Goal: Find specific page/section: Find specific page/section

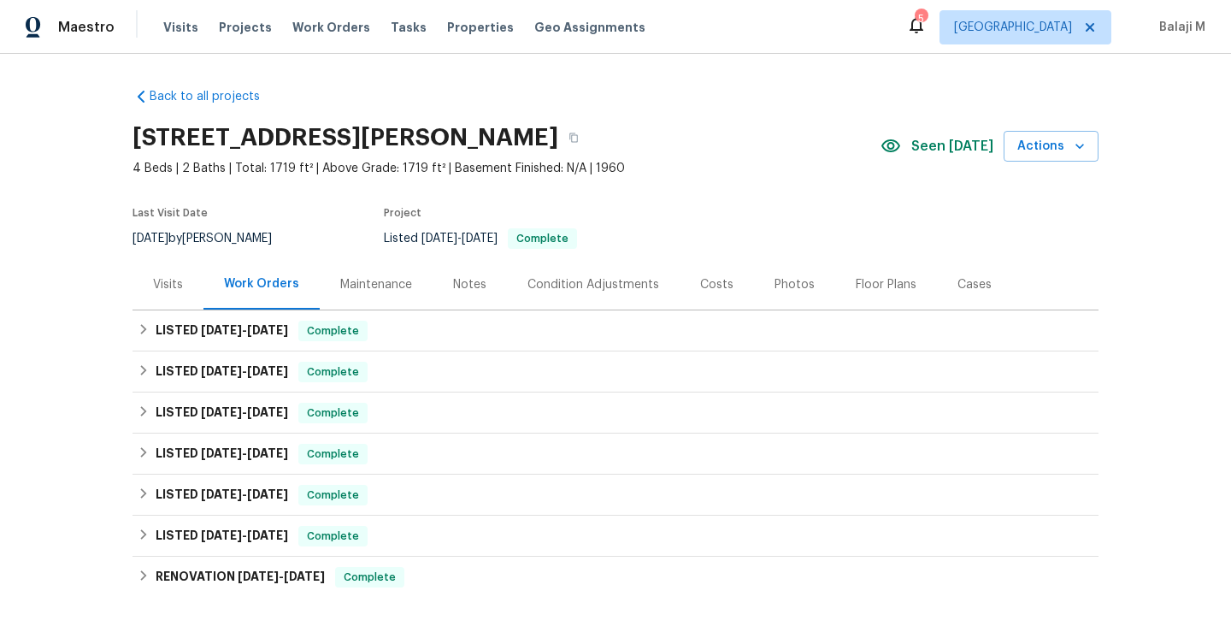
click at [353, 290] on div "Maintenance" at bounding box center [376, 284] width 72 height 17
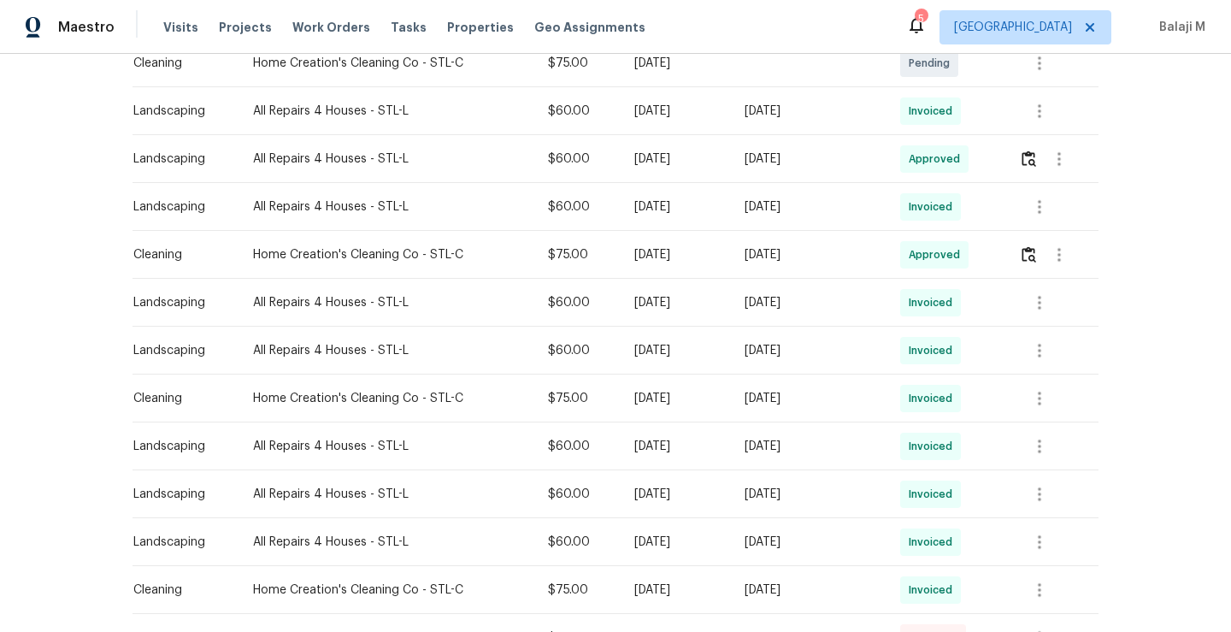
scroll to position [422, 0]
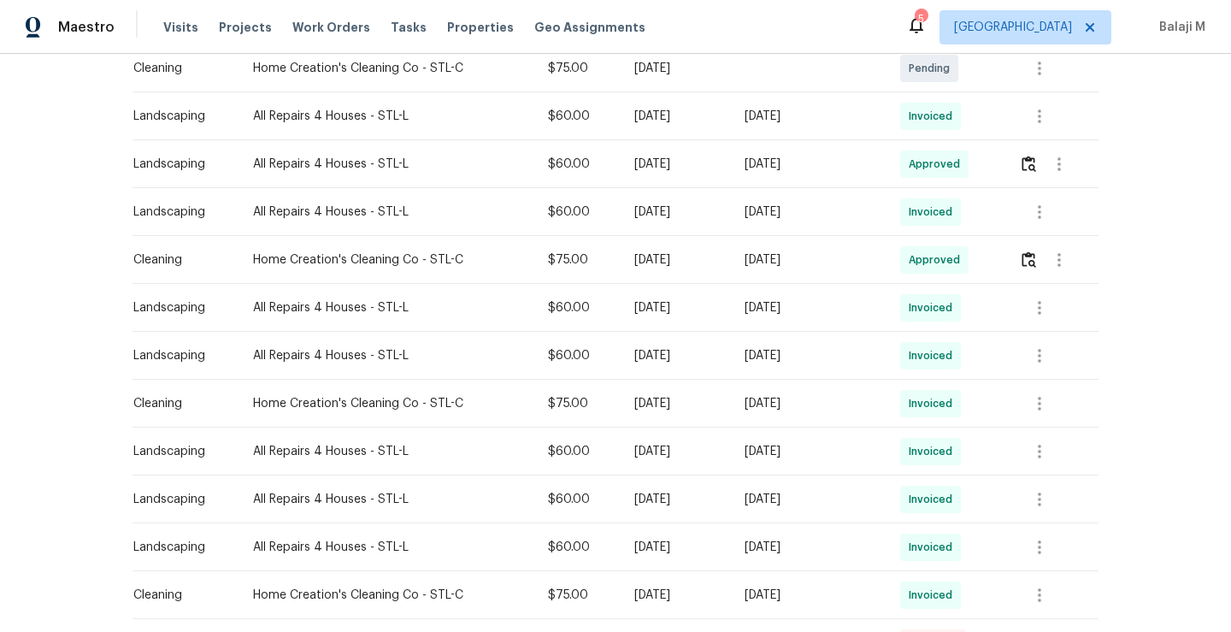
click at [718, 357] on div "[DATE]" at bounding box center [676, 355] width 83 height 17
click at [755, 356] on div "Tue, Aug 26 2025" at bounding box center [809, 355] width 128 height 17
click at [1046, 349] on icon "button" at bounding box center [1040, 356] width 21 height 21
click at [1042, 378] on li "View details" at bounding box center [1078, 383] width 120 height 28
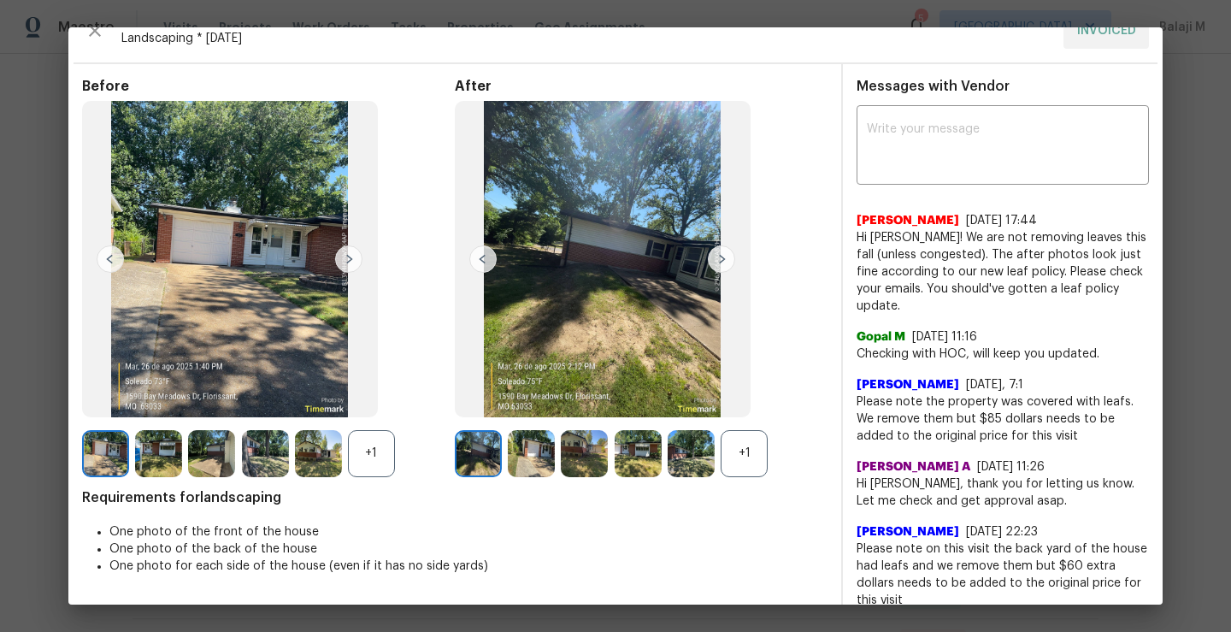
scroll to position [0, 0]
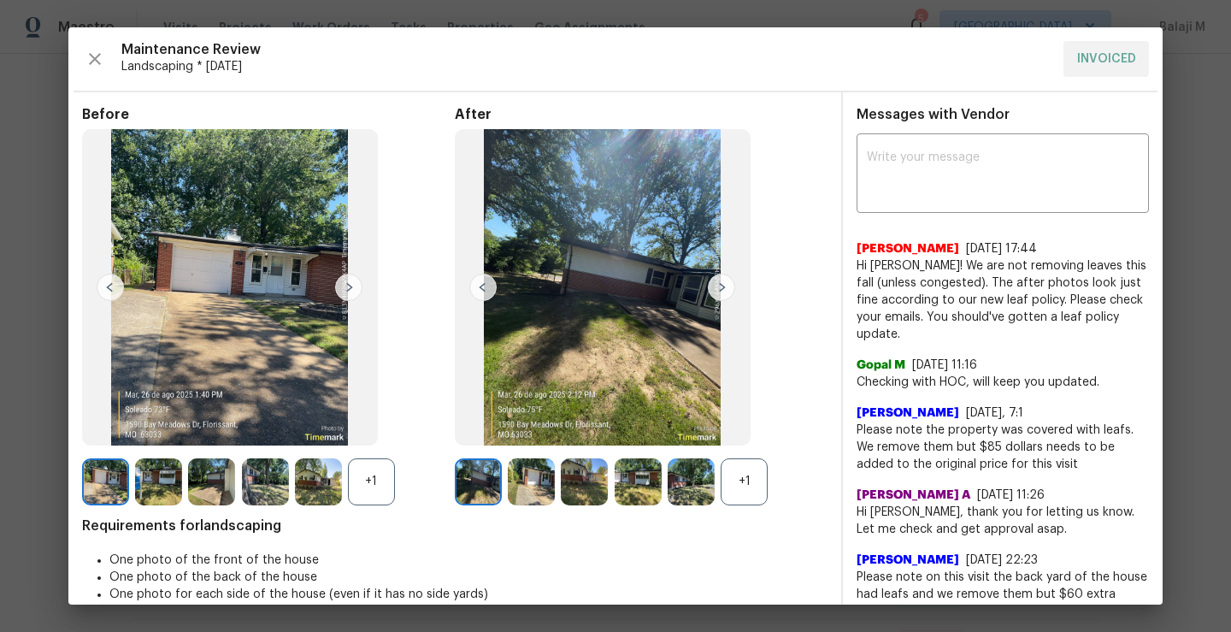
click at [478, 479] on img at bounding box center [478, 481] width 47 height 47
click at [737, 482] on div "+1" at bounding box center [744, 481] width 47 height 47
click at [709, 292] on img at bounding box center [721, 287] width 27 height 27
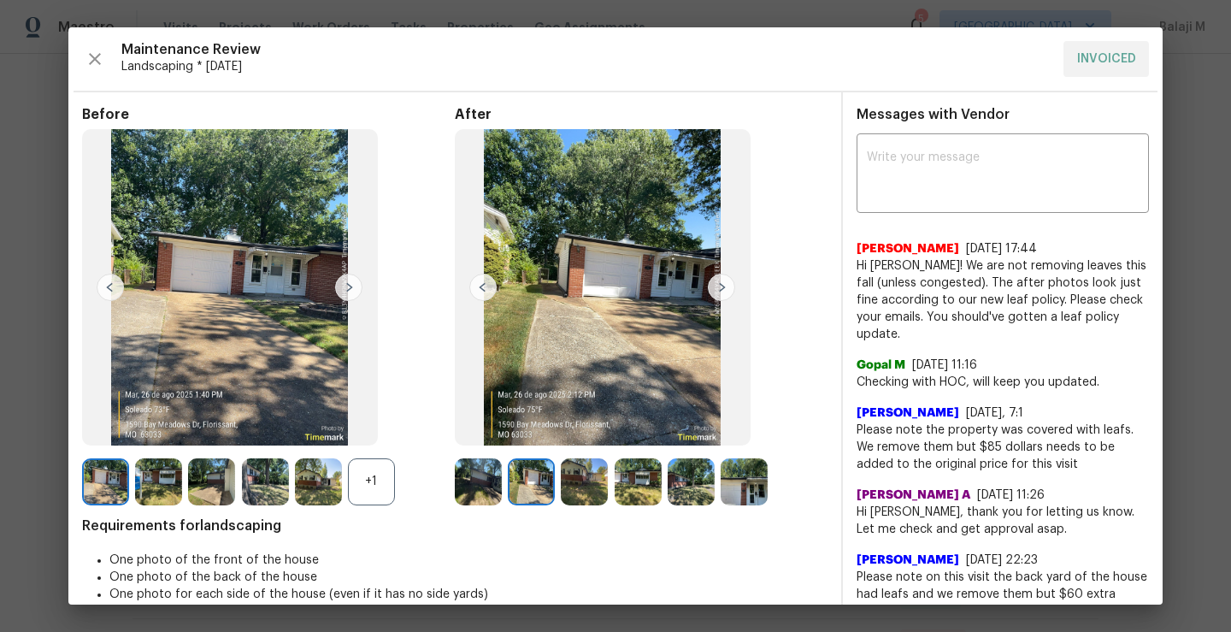
click at [714, 291] on img at bounding box center [721, 287] width 27 height 27
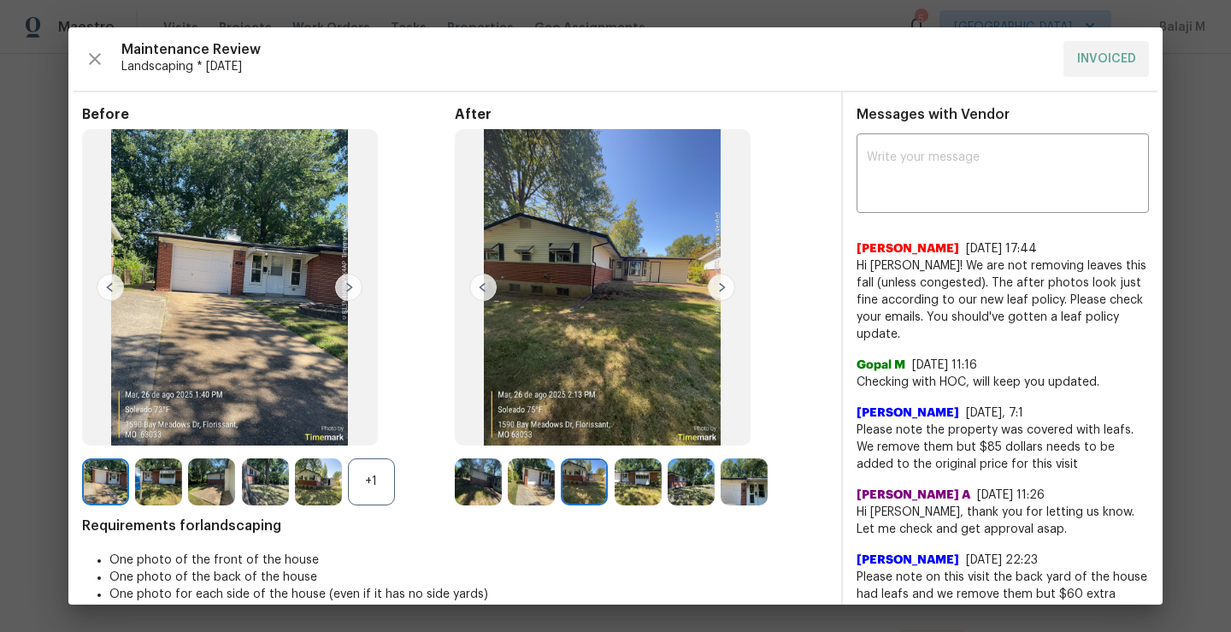
click at [714, 292] on img at bounding box center [721, 287] width 27 height 27
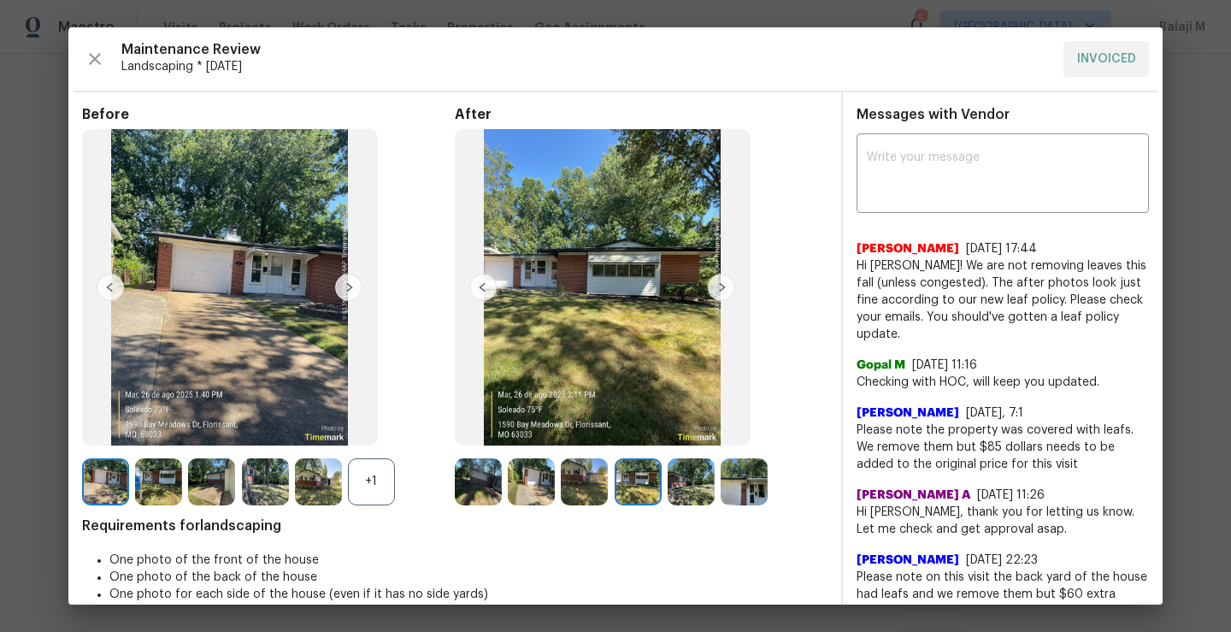
click at [715, 294] on img at bounding box center [721, 287] width 27 height 27
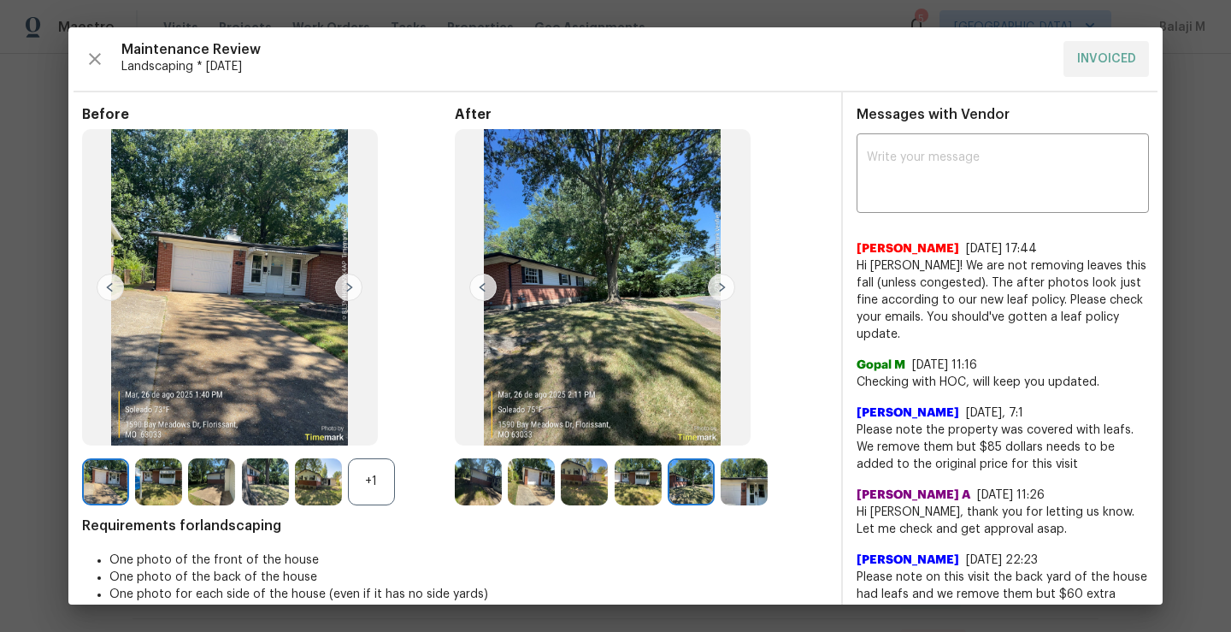
click at [338, 289] on img at bounding box center [348, 287] width 27 height 27
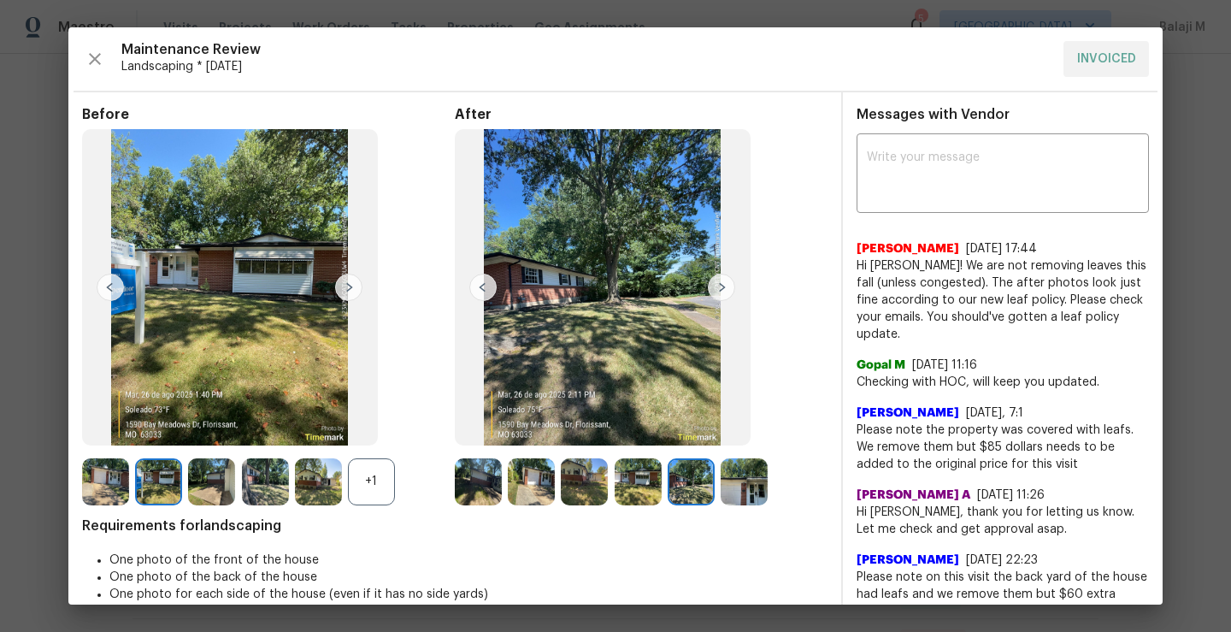
click at [350, 292] on img at bounding box center [348, 287] width 27 height 27
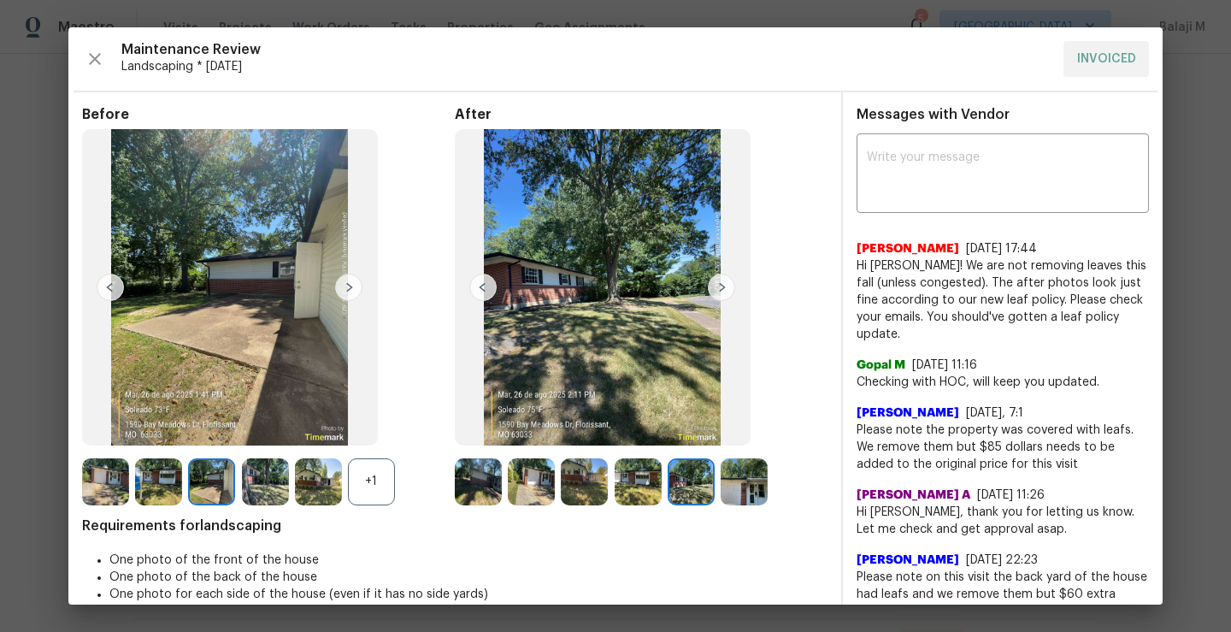
click at [154, 505] on div at bounding box center [161, 481] width 53 height 47
click at [316, 481] on img at bounding box center [318, 481] width 47 height 47
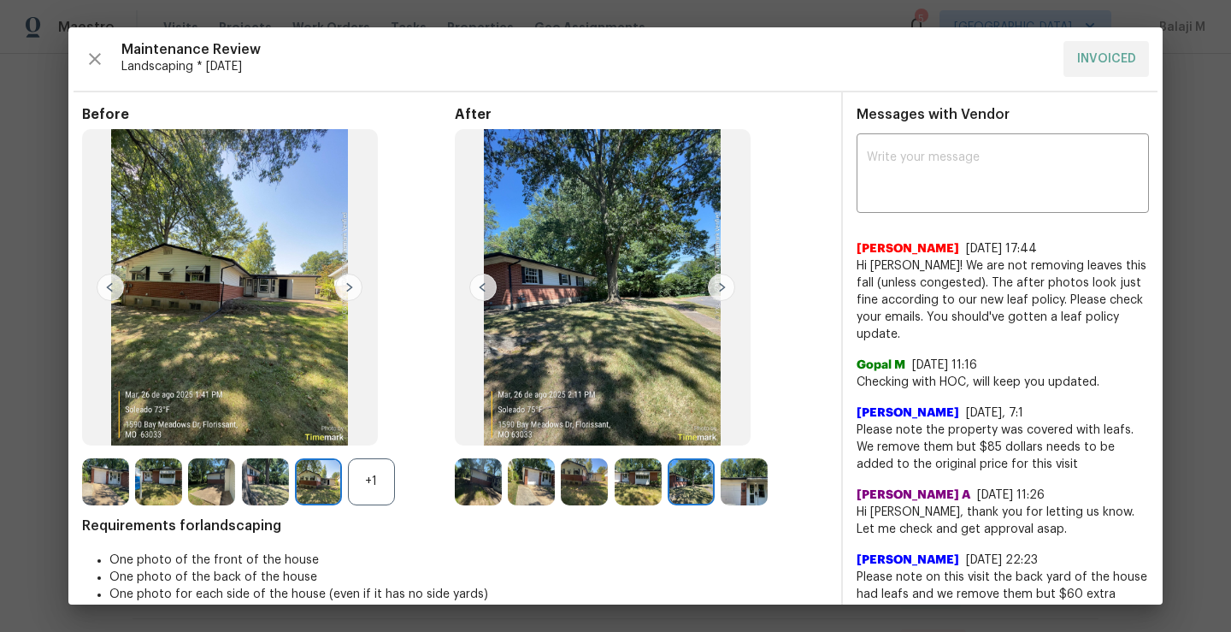
click at [739, 493] on img at bounding box center [744, 481] width 47 height 47
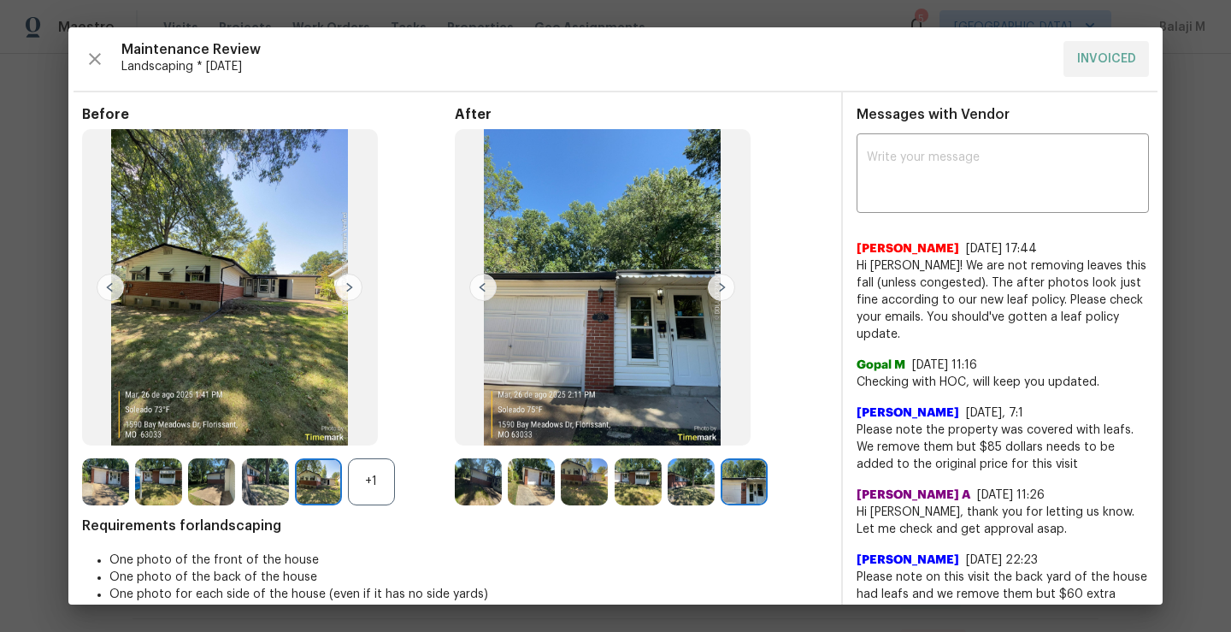
click at [629, 488] on img at bounding box center [638, 481] width 47 height 47
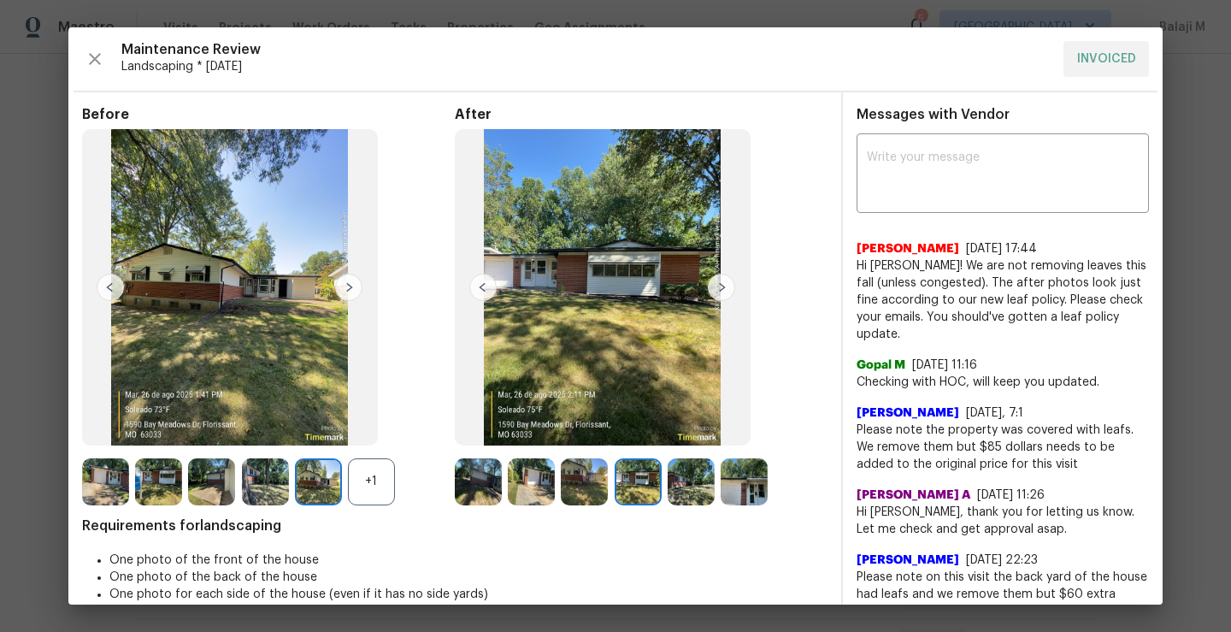
click at [629, 488] on img at bounding box center [638, 481] width 47 height 47
click at [580, 487] on img at bounding box center [584, 481] width 47 height 47
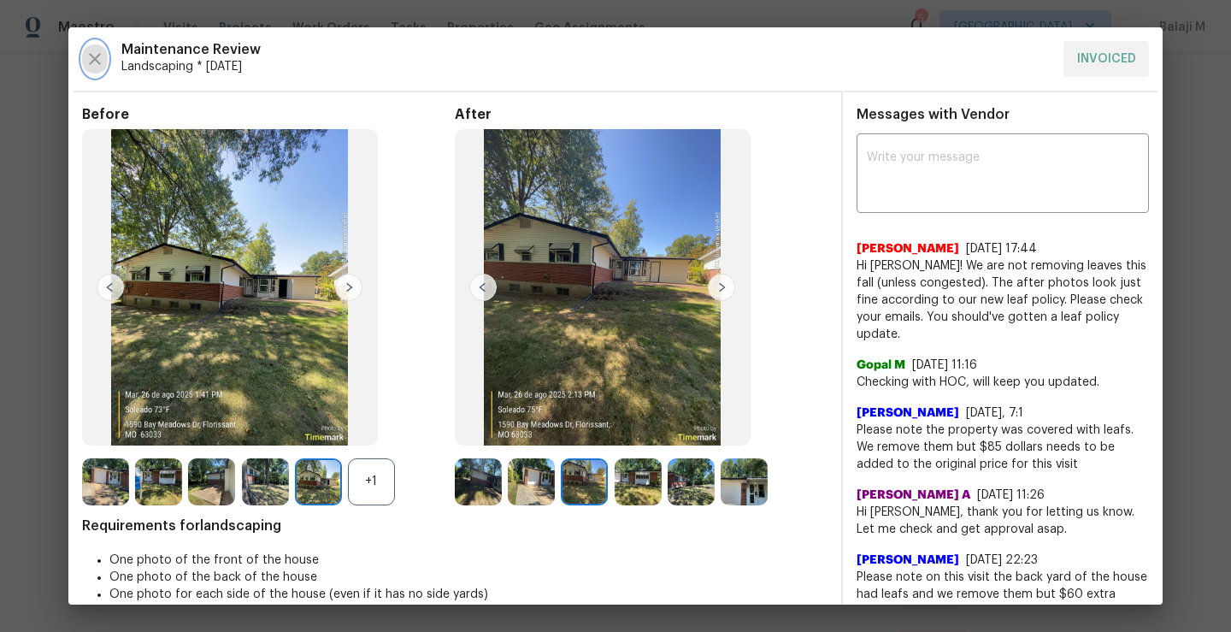
click at [107, 52] on div "Maintenance Review Landscaping * Mon, Aug 25 INVOICED" at bounding box center [615, 59] width 1067 height 36
click at [100, 56] on icon "button" at bounding box center [95, 59] width 21 height 21
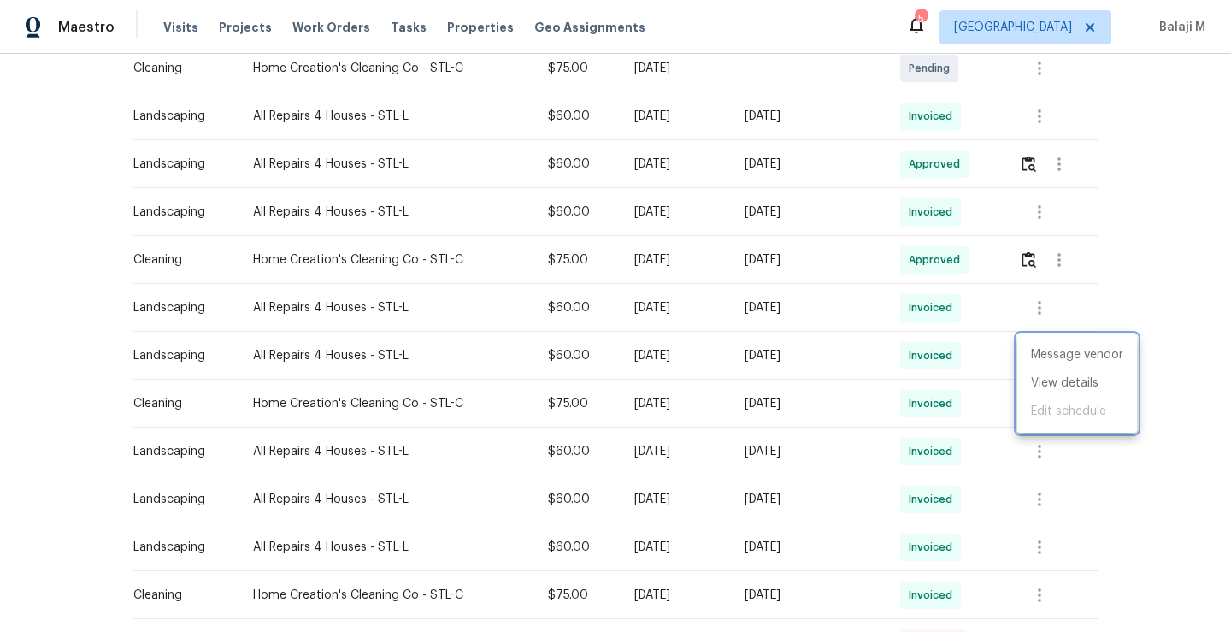
click at [743, 407] on div at bounding box center [615, 316] width 1231 height 632
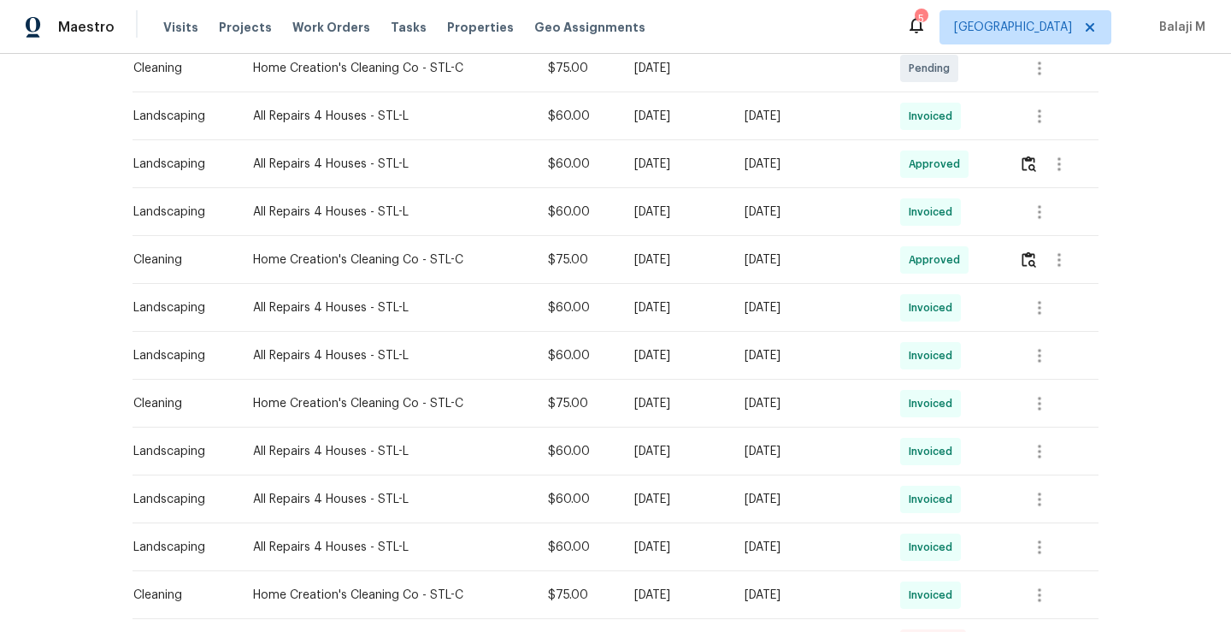
click at [895, 401] on td "Invoiced" at bounding box center [946, 404] width 119 height 48
click at [825, 606] on td "[DATE]" at bounding box center [809, 595] width 156 height 48
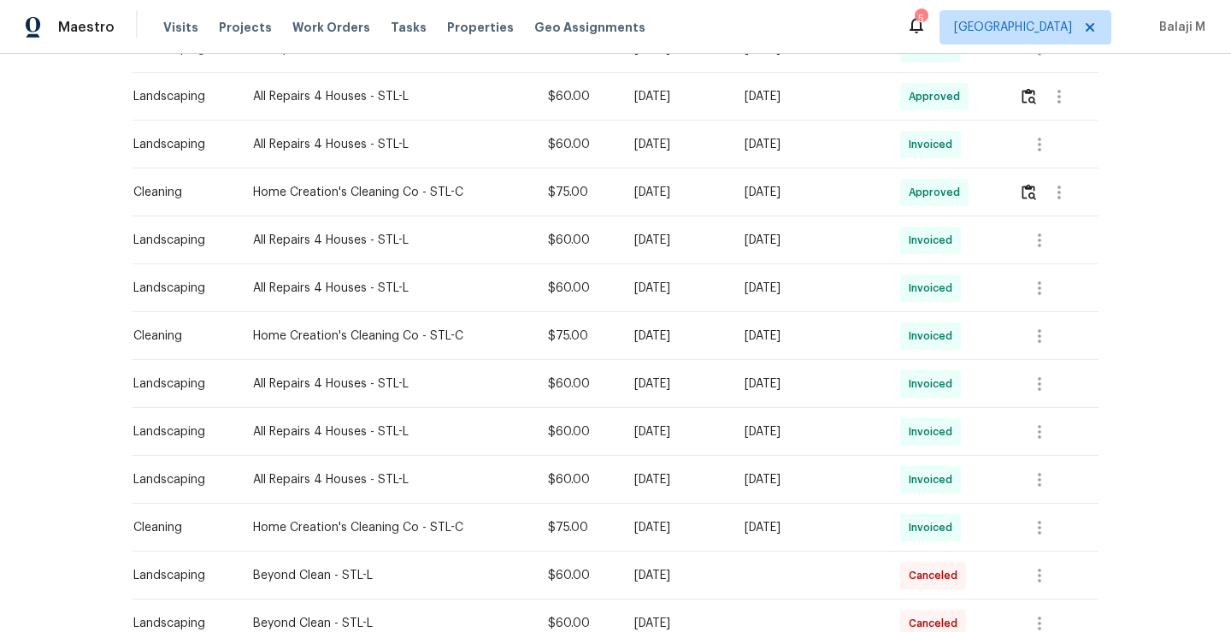
scroll to position [499, 0]
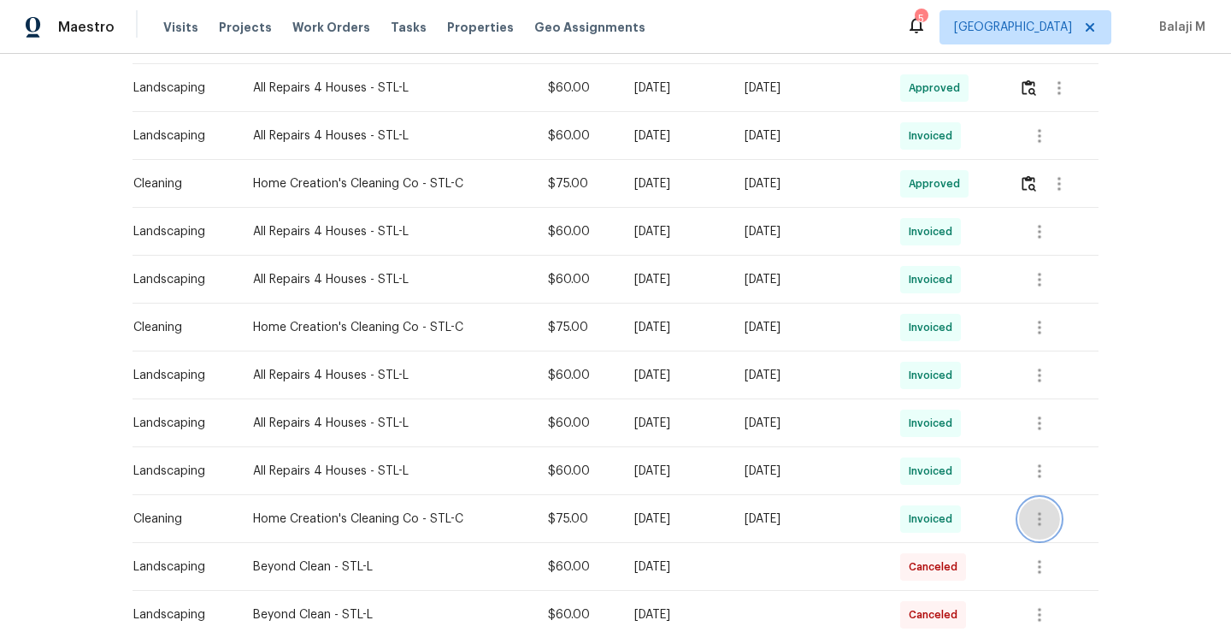
click at [1034, 521] on icon "button" at bounding box center [1040, 519] width 21 height 21
click at [1044, 542] on li "View details" at bounding box center [1078, 547] width 120 height 28
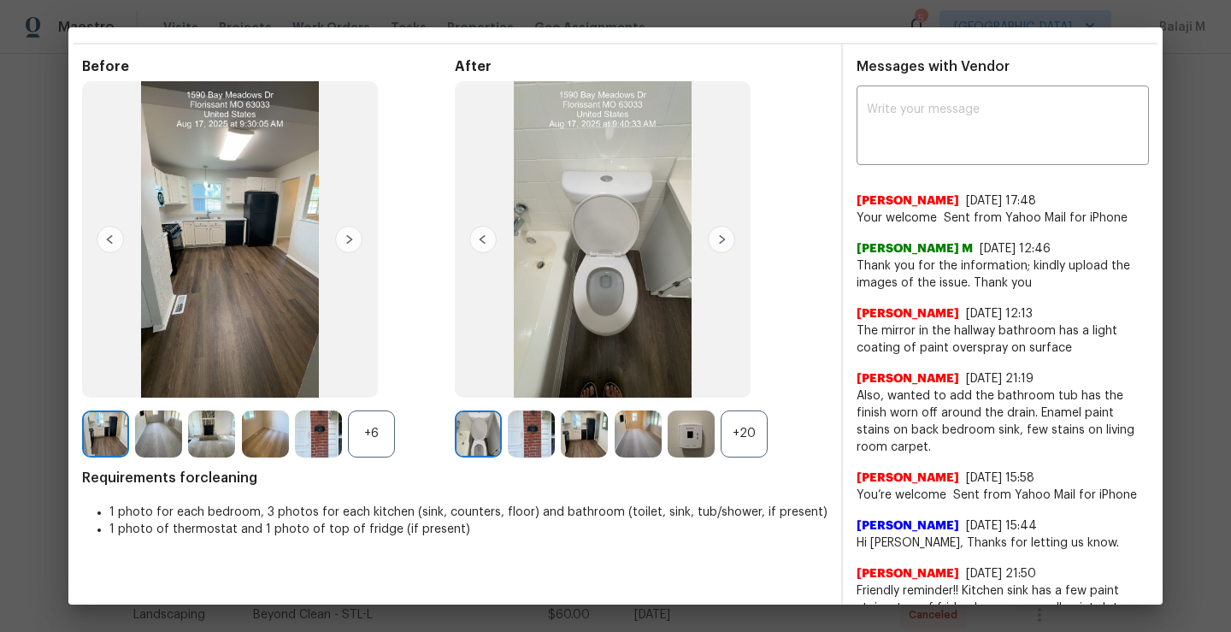
scroll to position [45, 0]
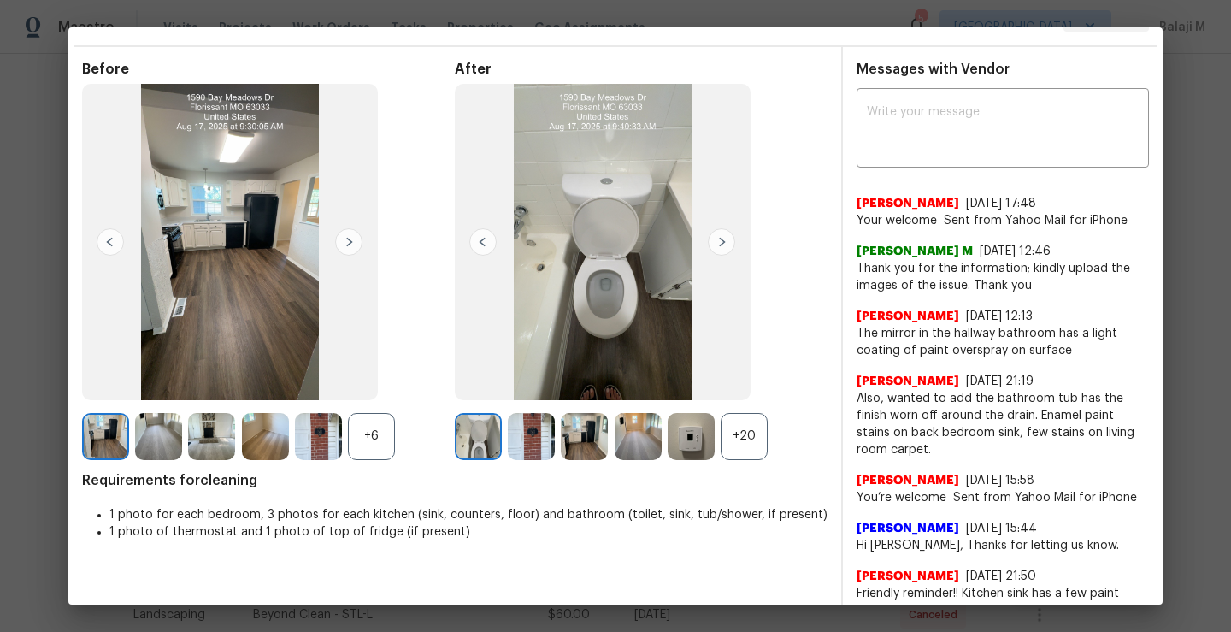
click at [718, 240] on img at bounding box center [721, 241] width 27 height 27
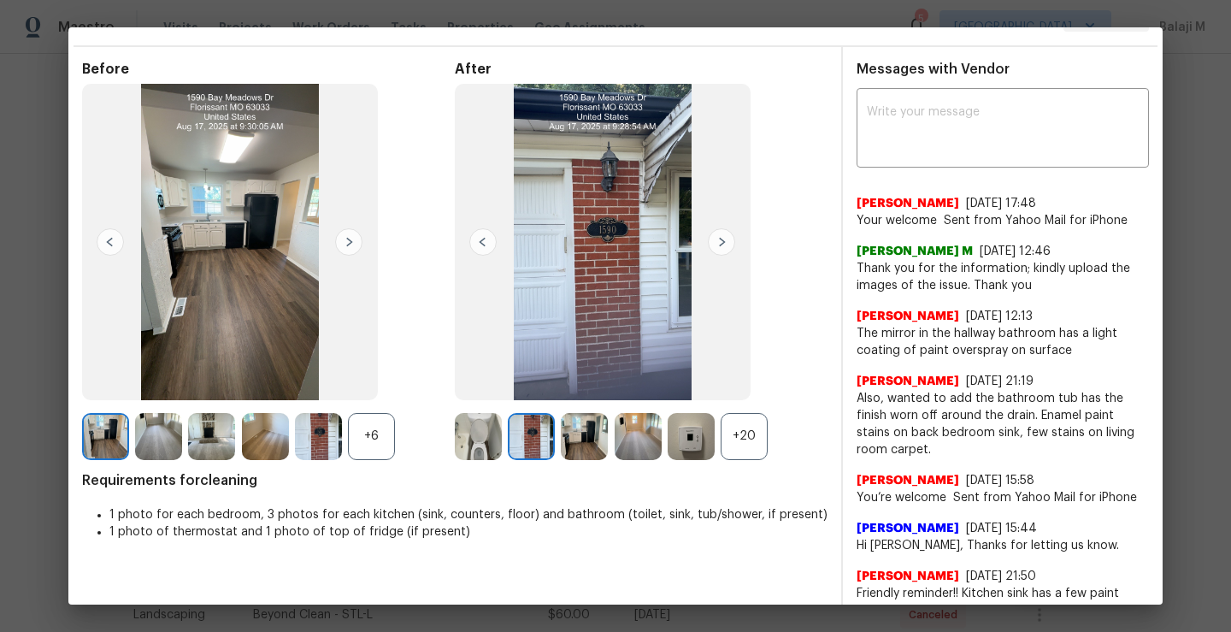
click at [717, 240] on img at bounding box center [721, 241] width 27 height 27
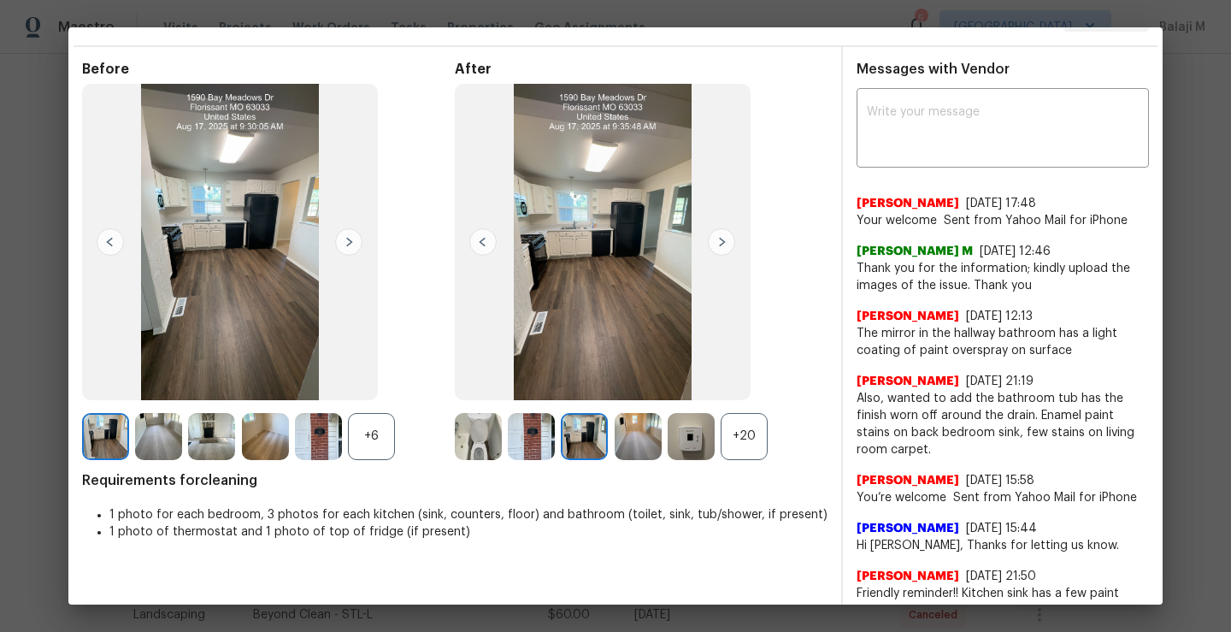
click at [745, 454] on div "+20" at bounding box center [744, 436] width 47 height 47
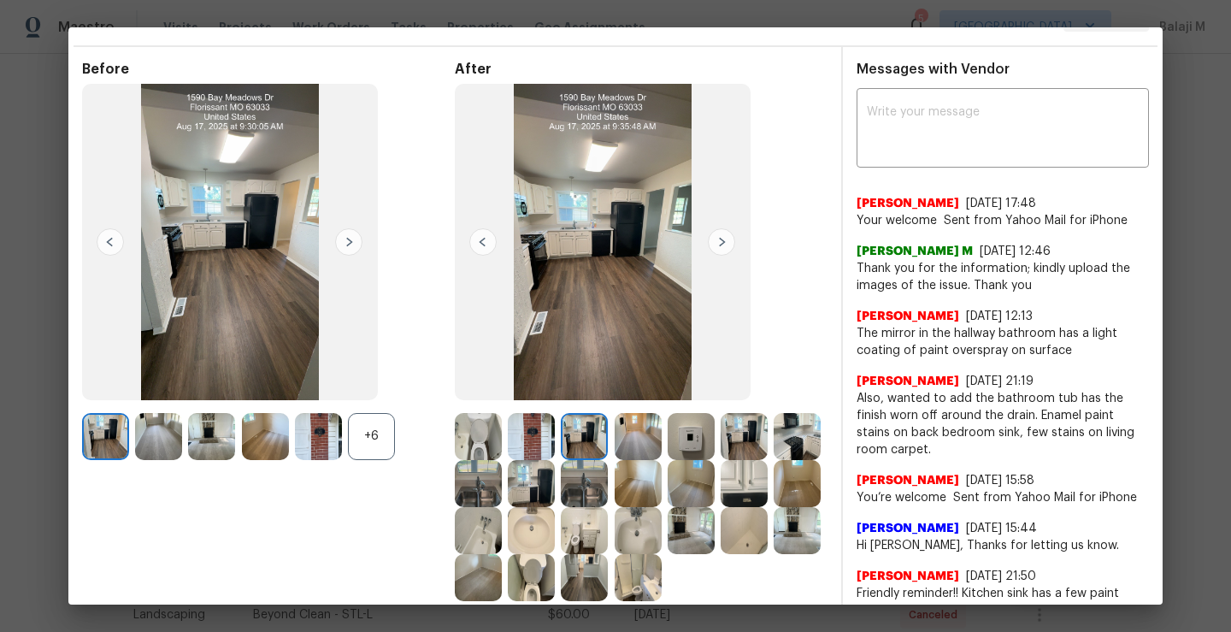
click at [709, 245] on img at bounding box center [721, 241] width 27 height 27
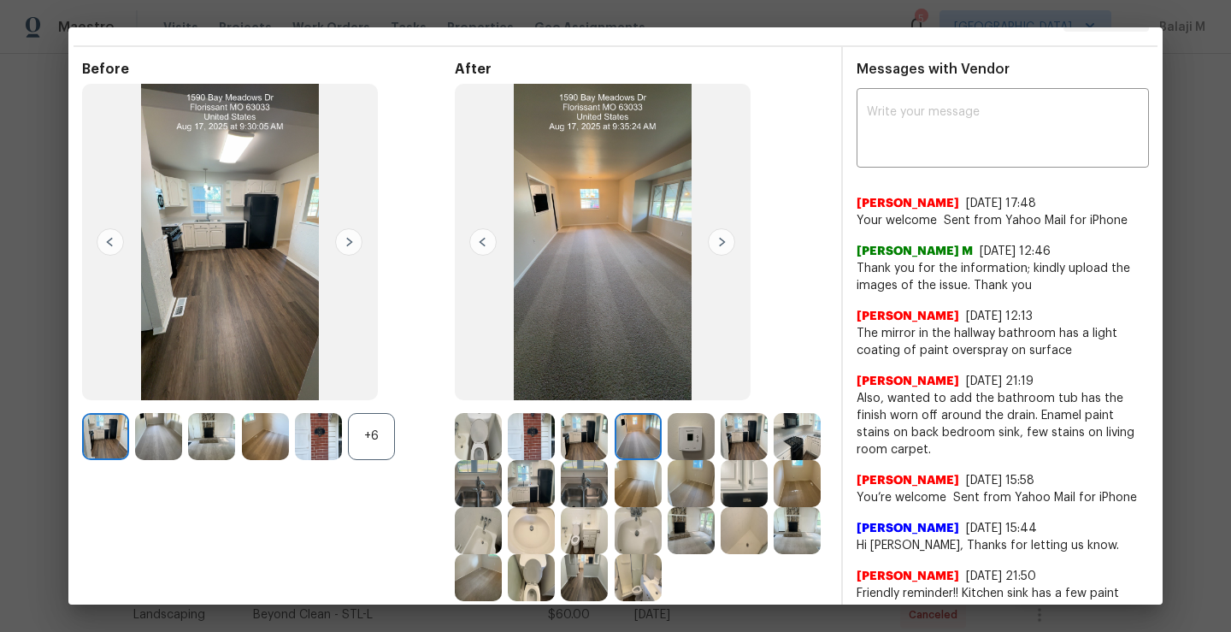
click at [711, 245] on img at bounding box center [721, 241] width 27 height 27
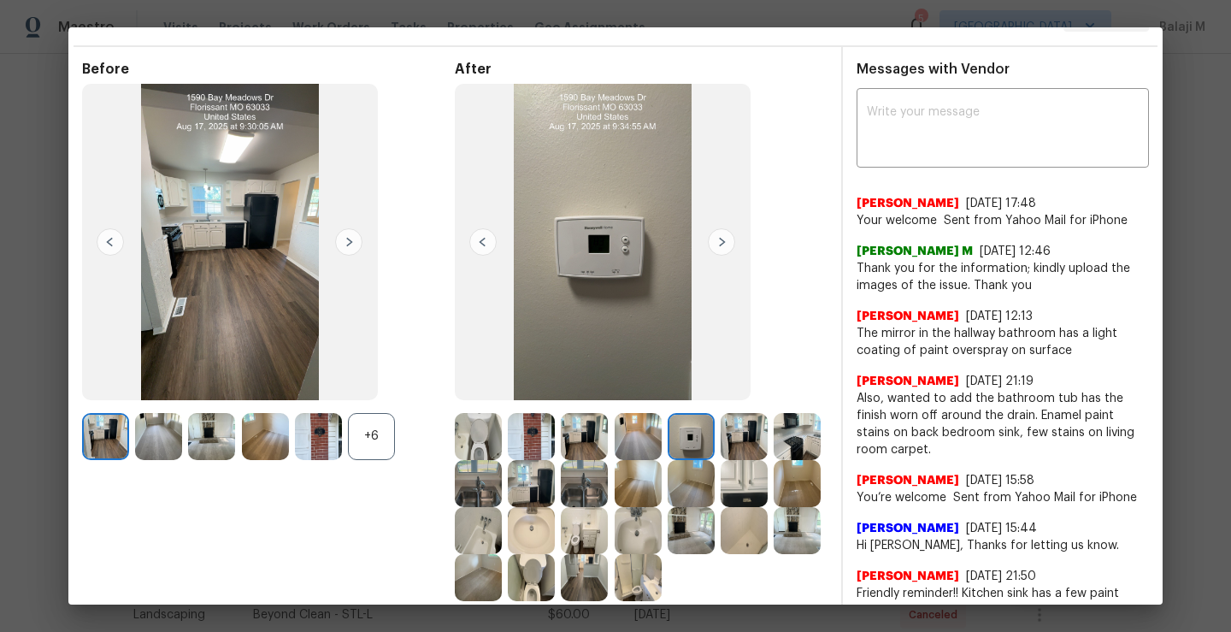
click at [713, 246] on img at bounding box center [721, 241] width 27 height 27
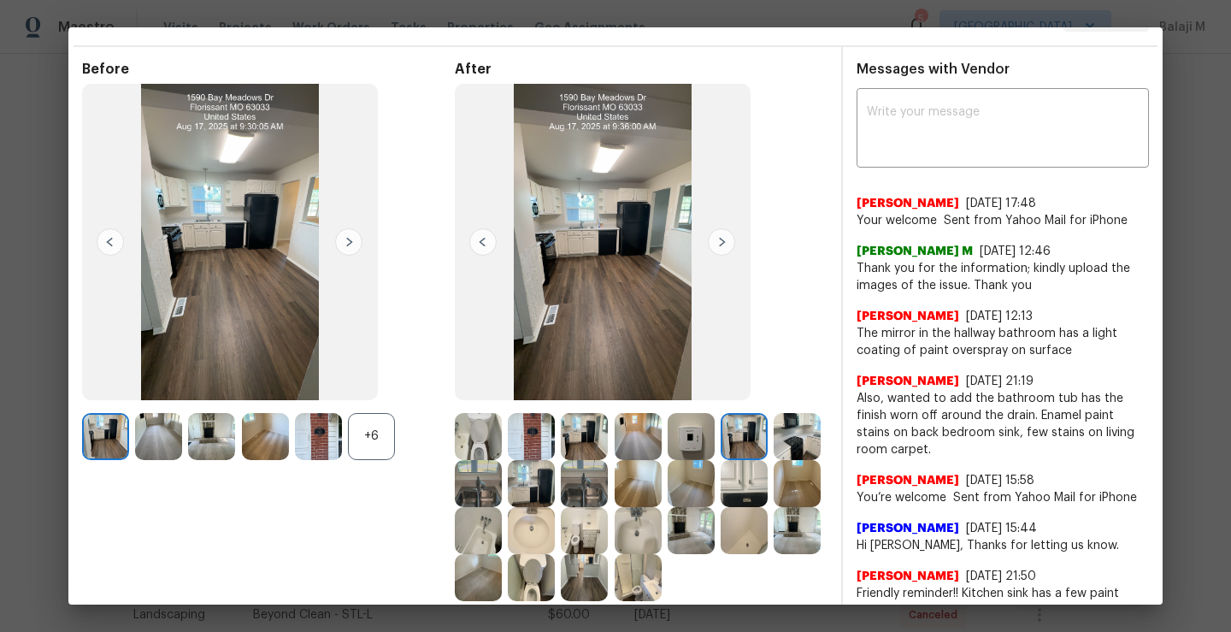
click at [713, 246] on img at bounding box center [721, 241] width 27 height 27
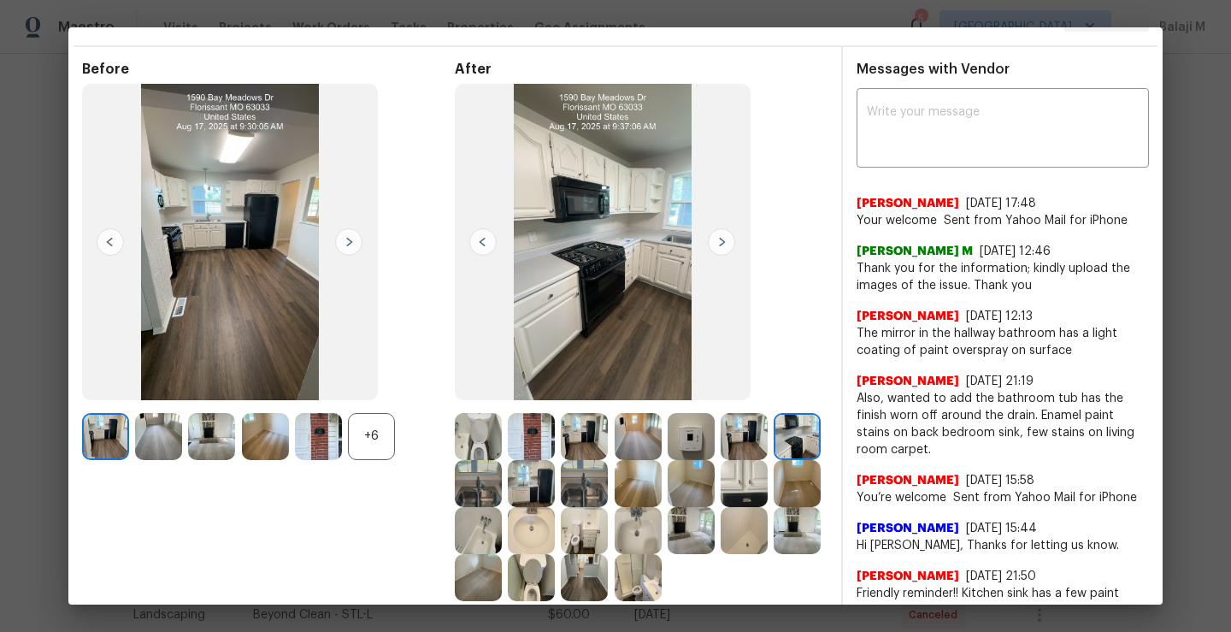
click at [713, 246] on img at bounding box center [721, 241] width 27 height 27
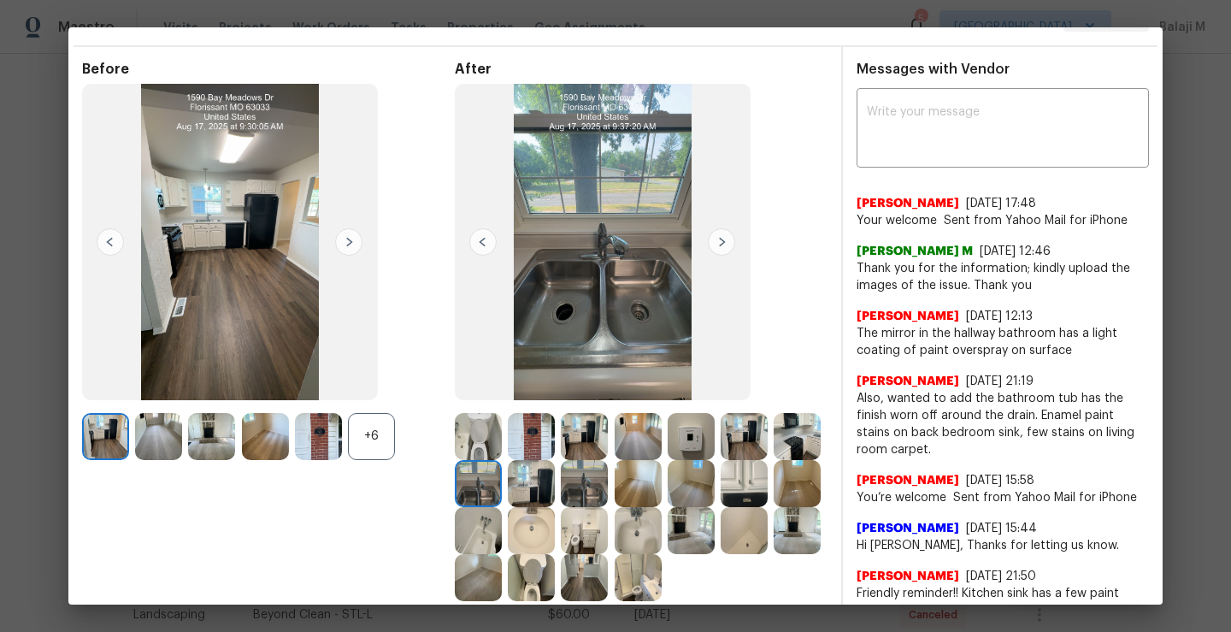
click at [713, 246] on img at bounding box center [721, 241] width 27 height 27
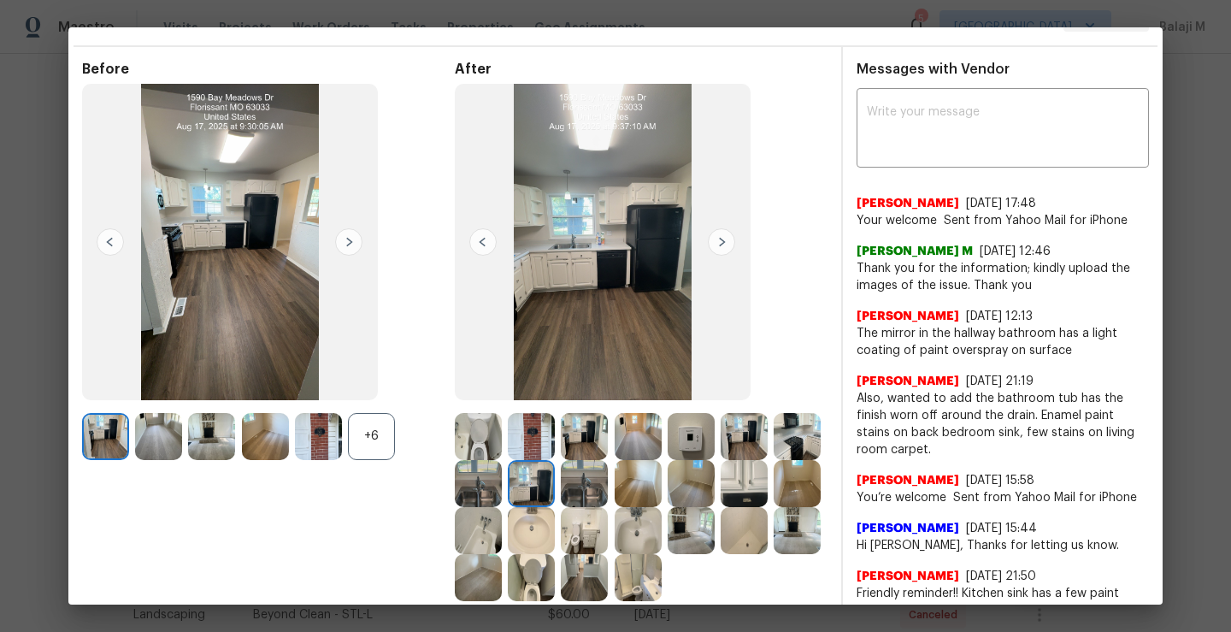
click at [713, 246] on img at bounding box center [721, 241] width 27 height 27
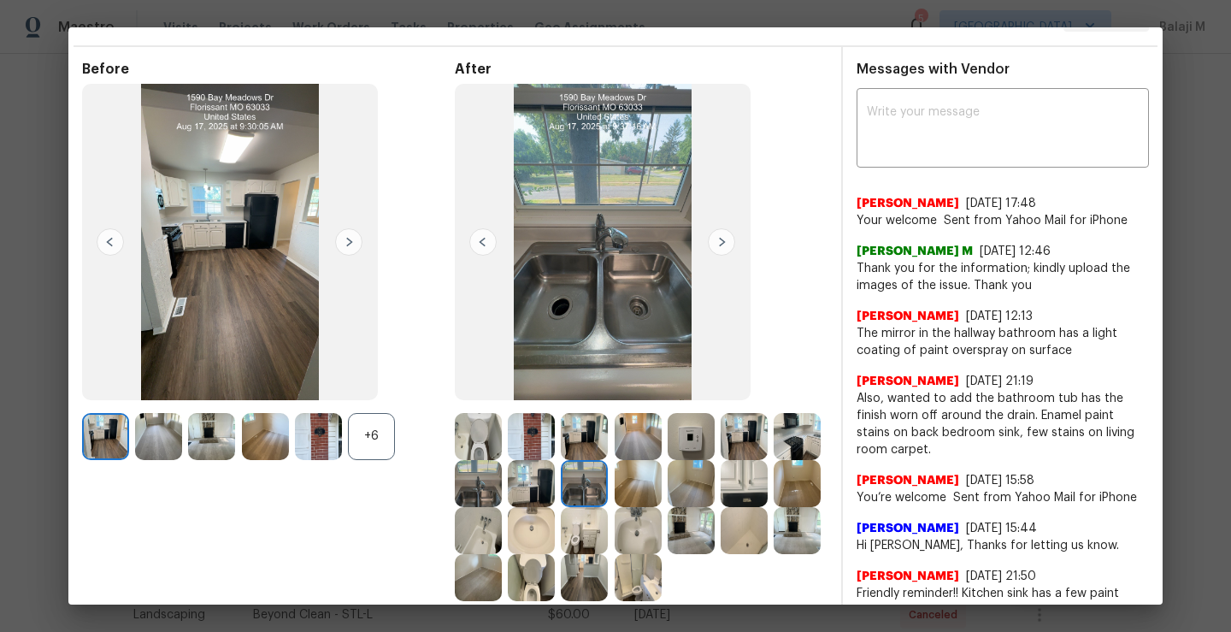
click at [713, 246] on img at bounding box center [721, 241] width 27 height 27
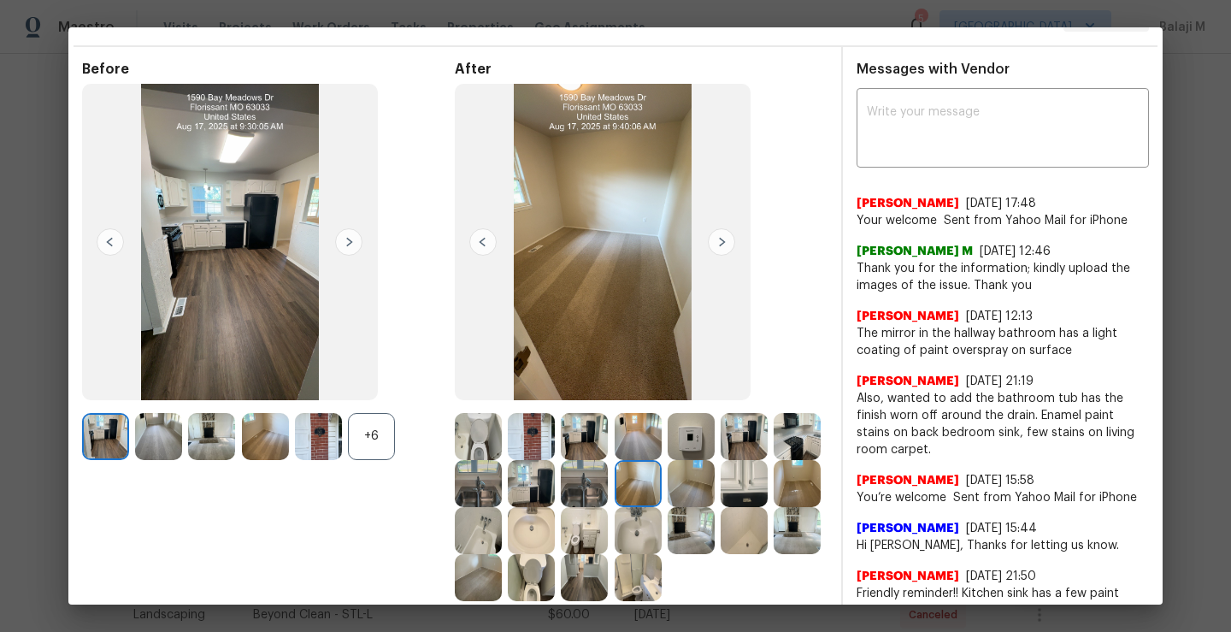
click at [715, 247] on img at bounding box center [721, 241] width 27 height 27
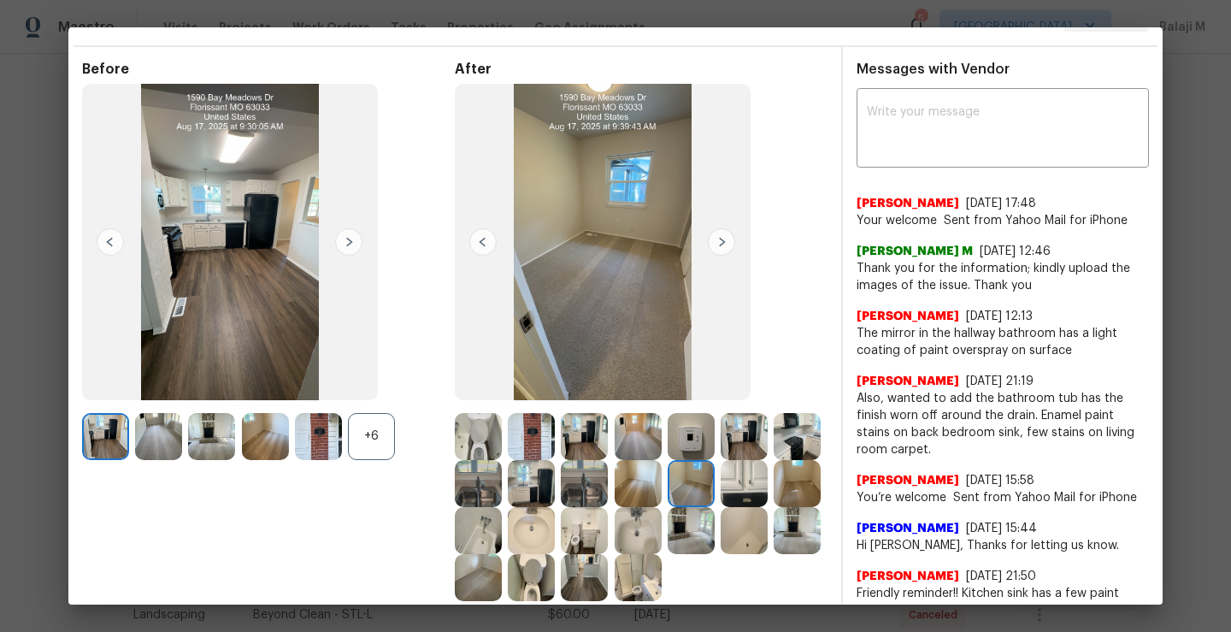
click at [614, 275] on img at bounding box center [603, 242] width 296 height 316
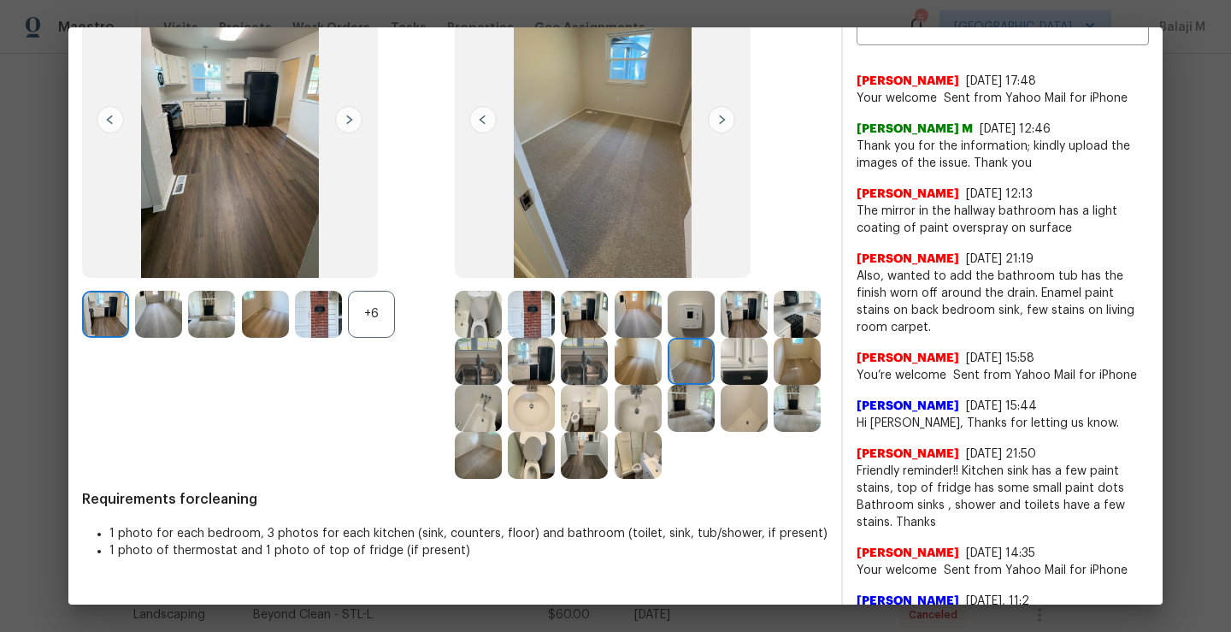
scroll to position [162, 0]
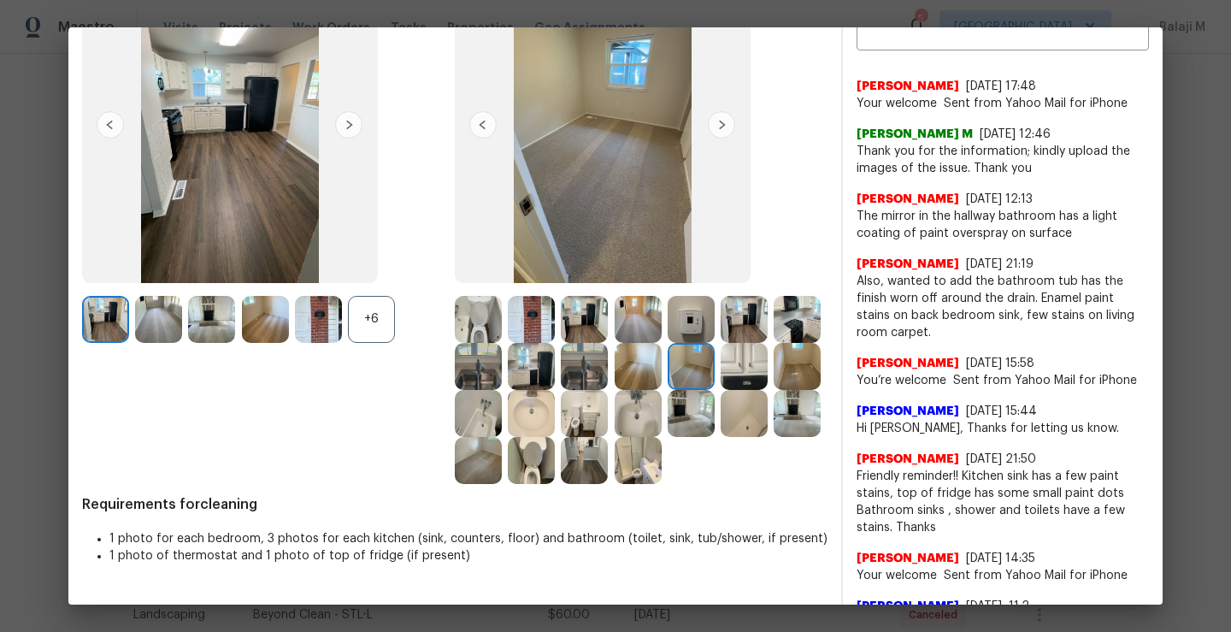
click at [721, 390] on img at bounding box center [744, 366] width 47 height 47
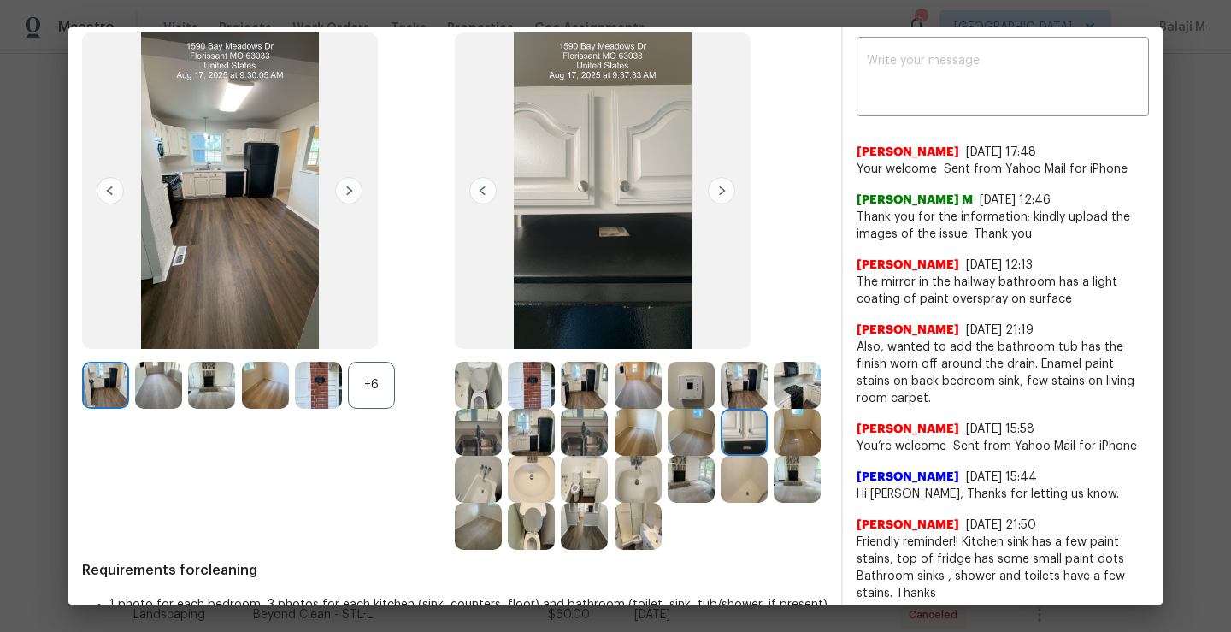
scroll to position [89, 0]
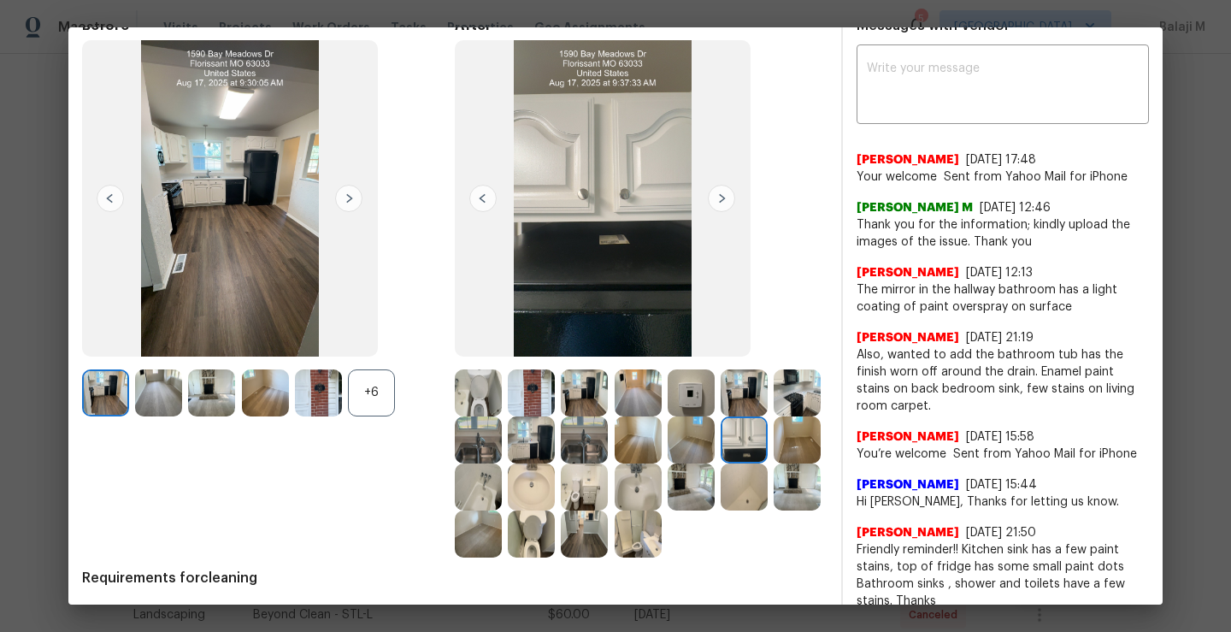
click at [774, 464] on img at bounding box center [797, 439] width 47 height 47
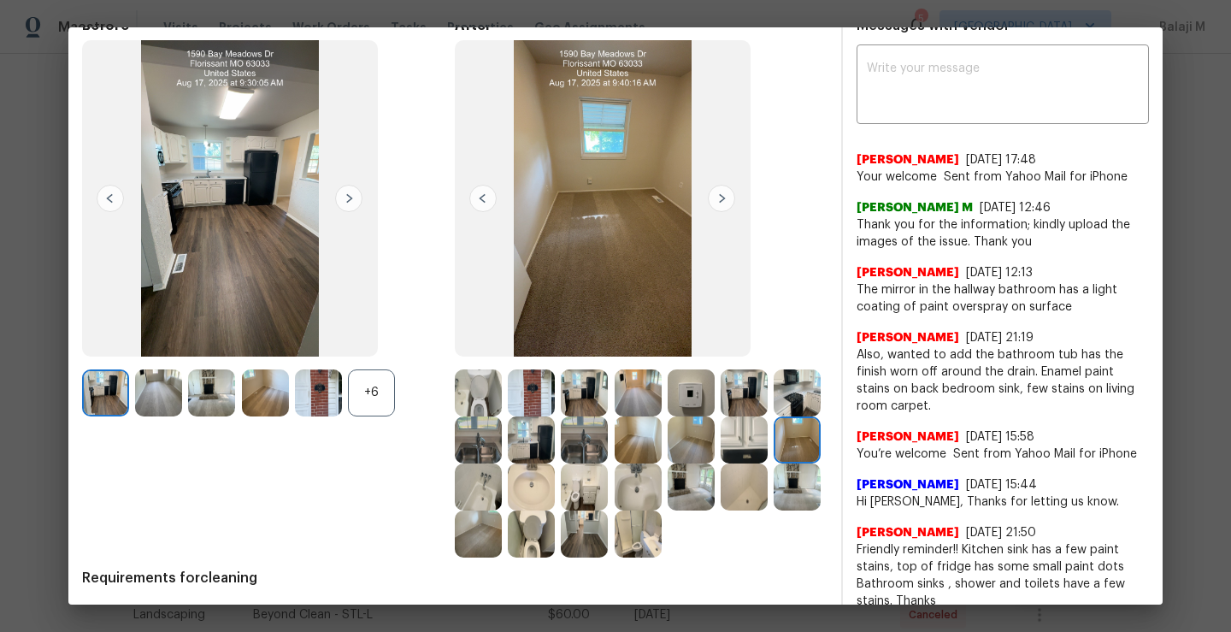
click at [502, 491] on img at bounding box center [478, 487] width 47 height 47
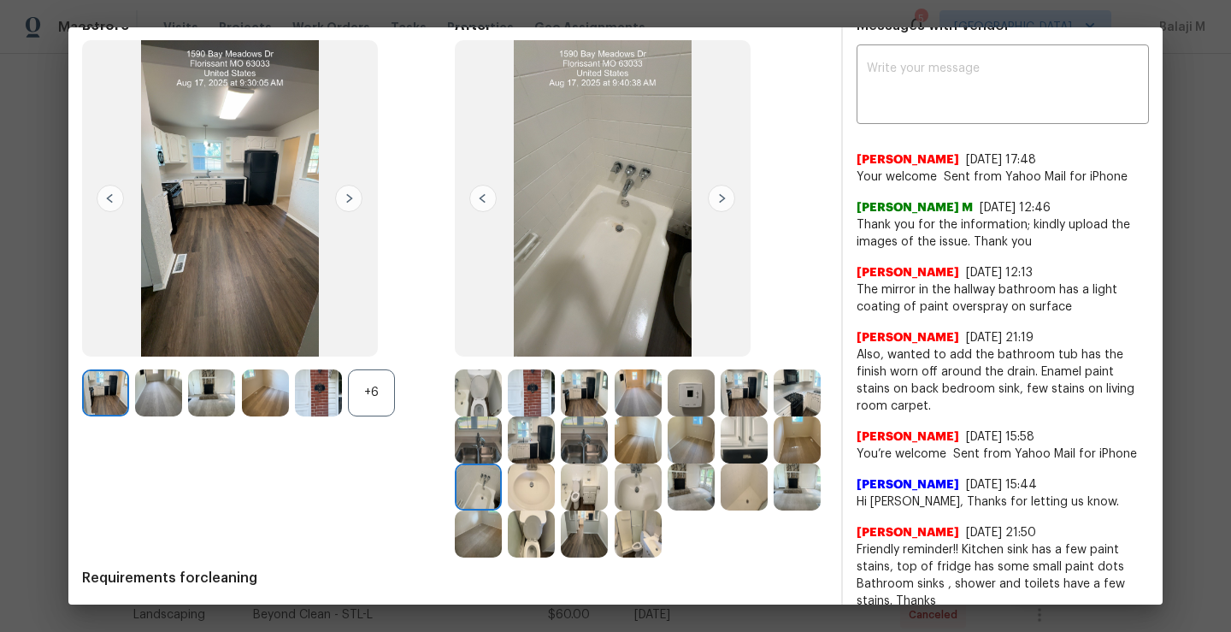
click at [555, 488] on img at bounding box center [531, 487] width 47 height 47
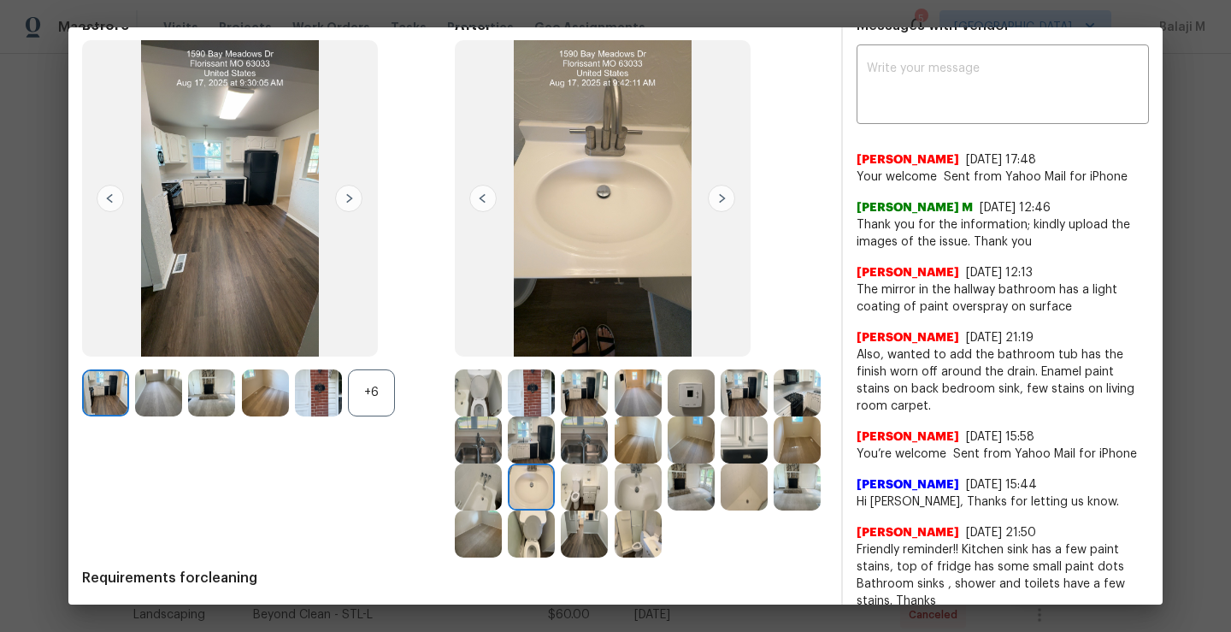
drag, startPoint x: 686, startPoint y: 489, endPoint x: 708, endPoint y: 489, distance: 22.2
click at [608, 489] on img at bounding box center [584, 487] width 47 height 47
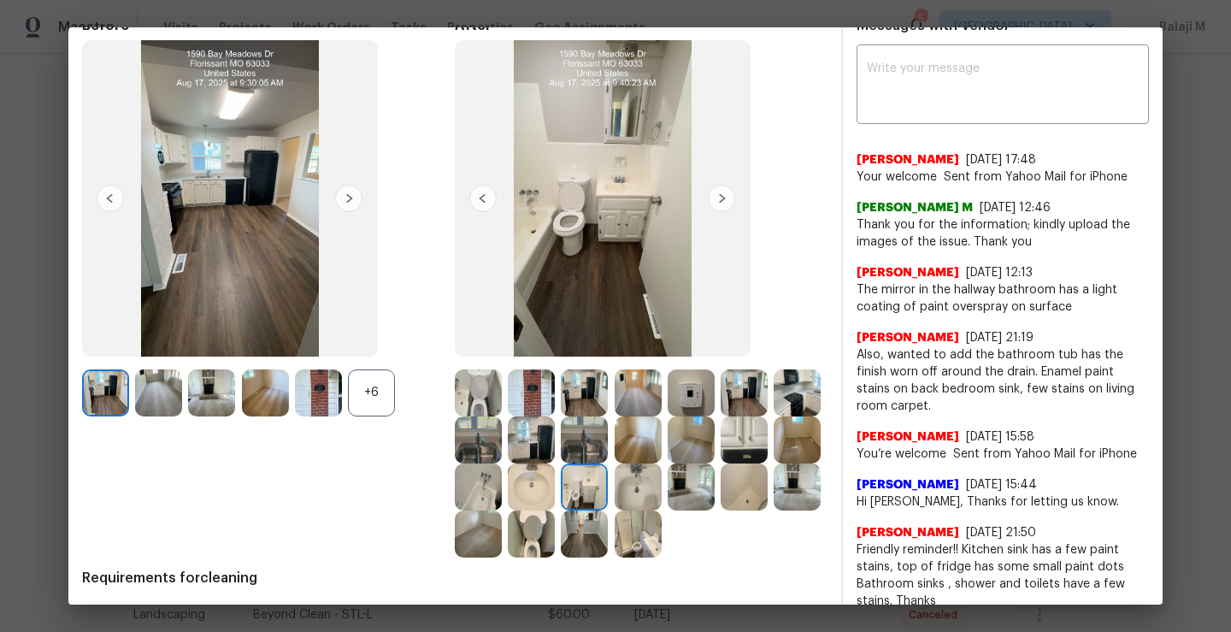
click at [662, 490] on img at bounding box center [638, 487] width 47 height 47
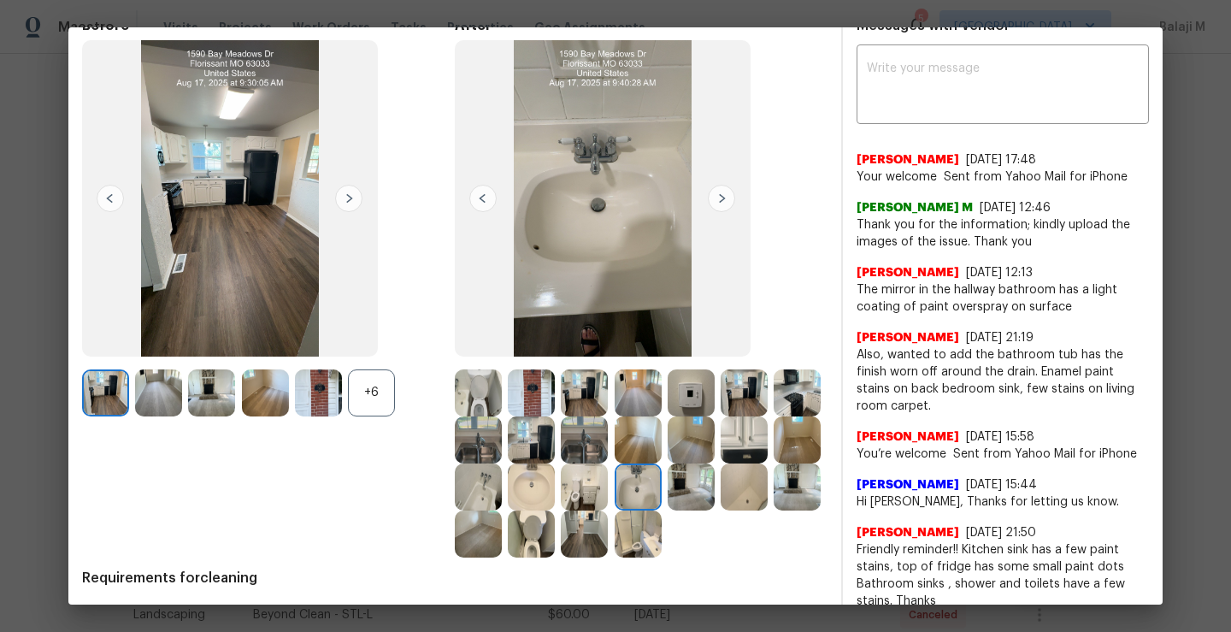
click at [721, 511] on img at bounding box center [744, 487] width 47 height 47
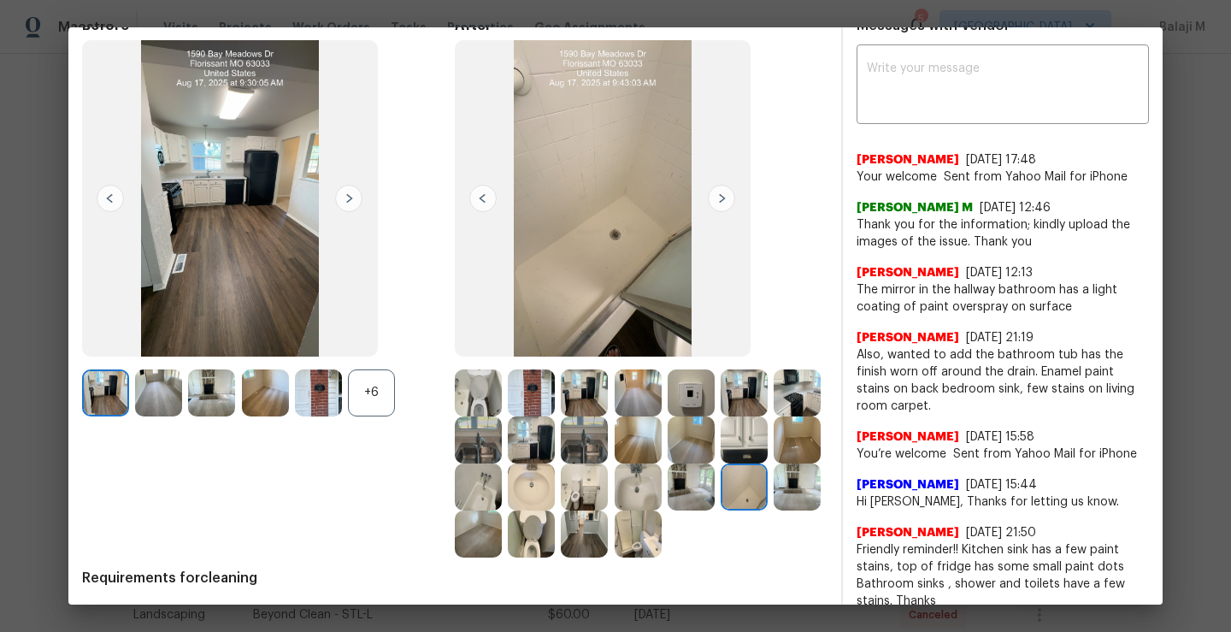
click at [774, 511] on img at bounding box center [797, 487] width 47 height 47
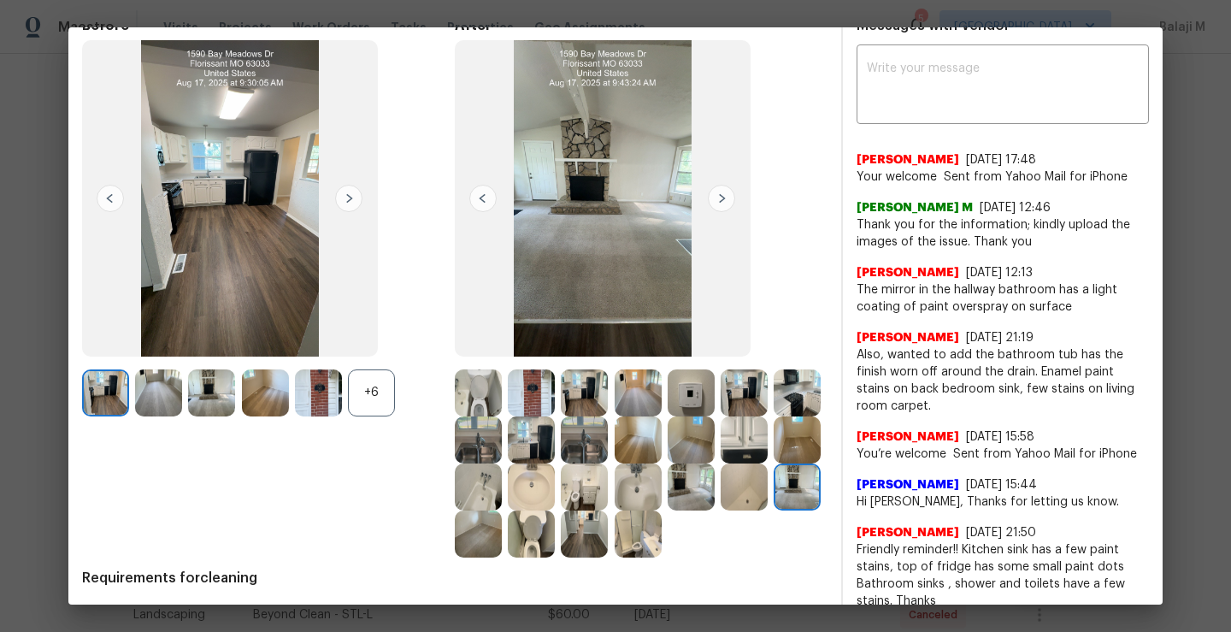
click at [502, 546] on img at bounding box center [478, 534] width 47 height 47
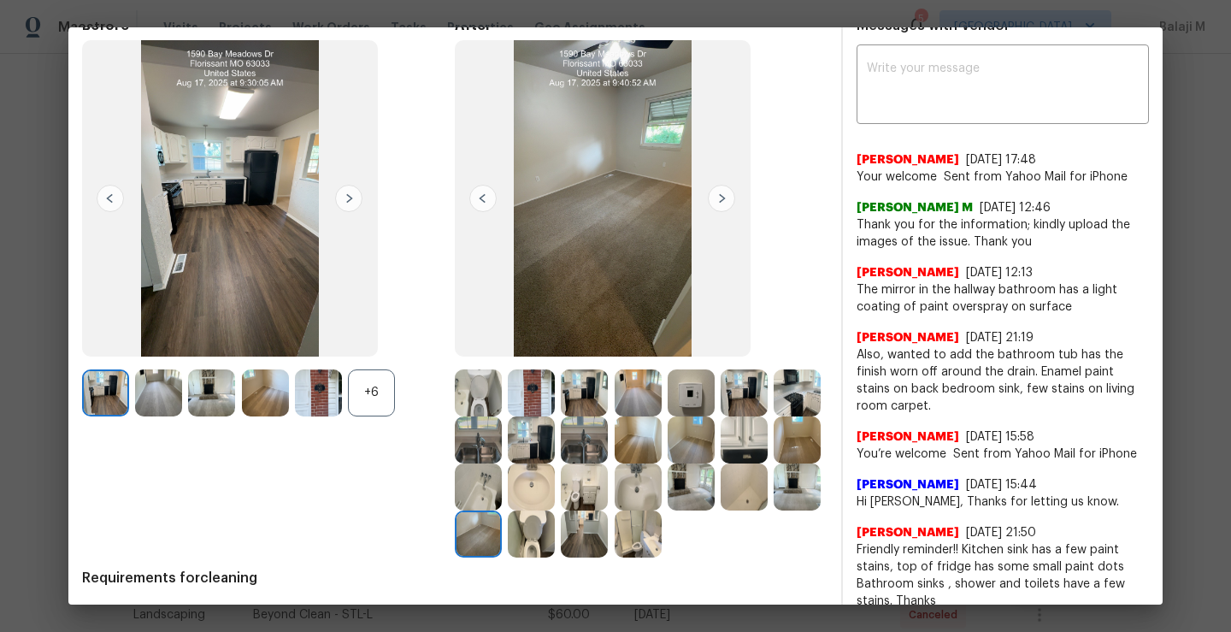
click at [555, 547] on img at bounding box center [531, 534] width 47 height 47
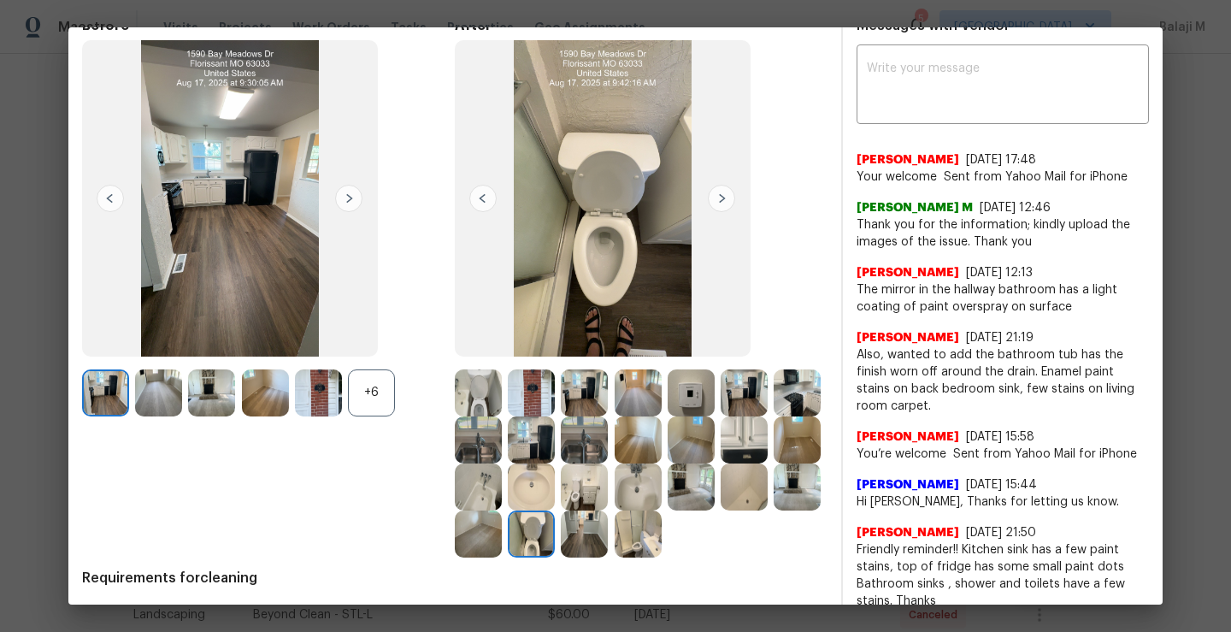
click at [614, 547] on div at bounding box center [587, 534] width 53 height 47
click at [608, 546] on img at bounding box center [584, 534] width 47 height 47
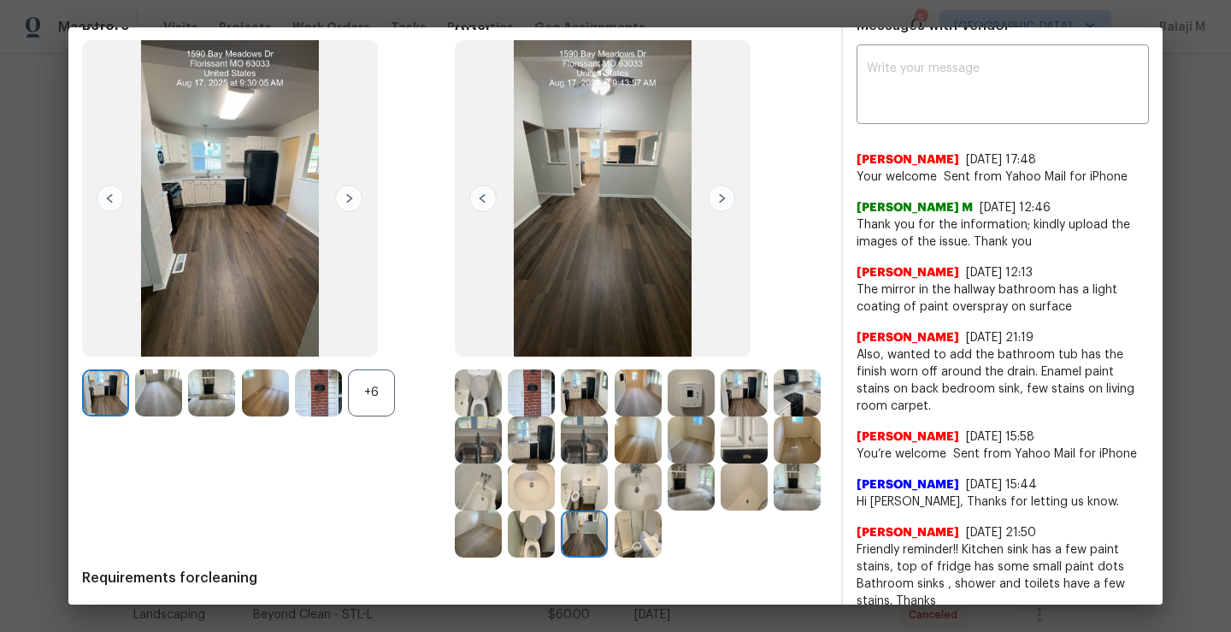
click at [615, 558] on img at bounding box center [638, 534] width 47 height 47
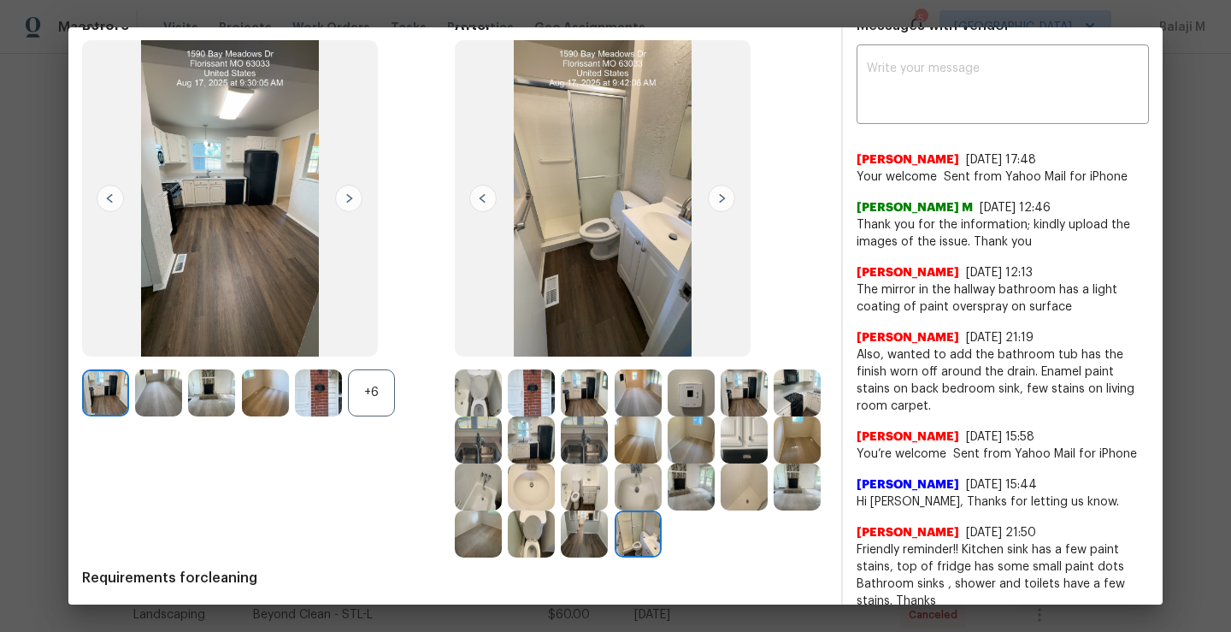
click at [668, 511] on img at bounding box center [691, 487] width 47 height 47
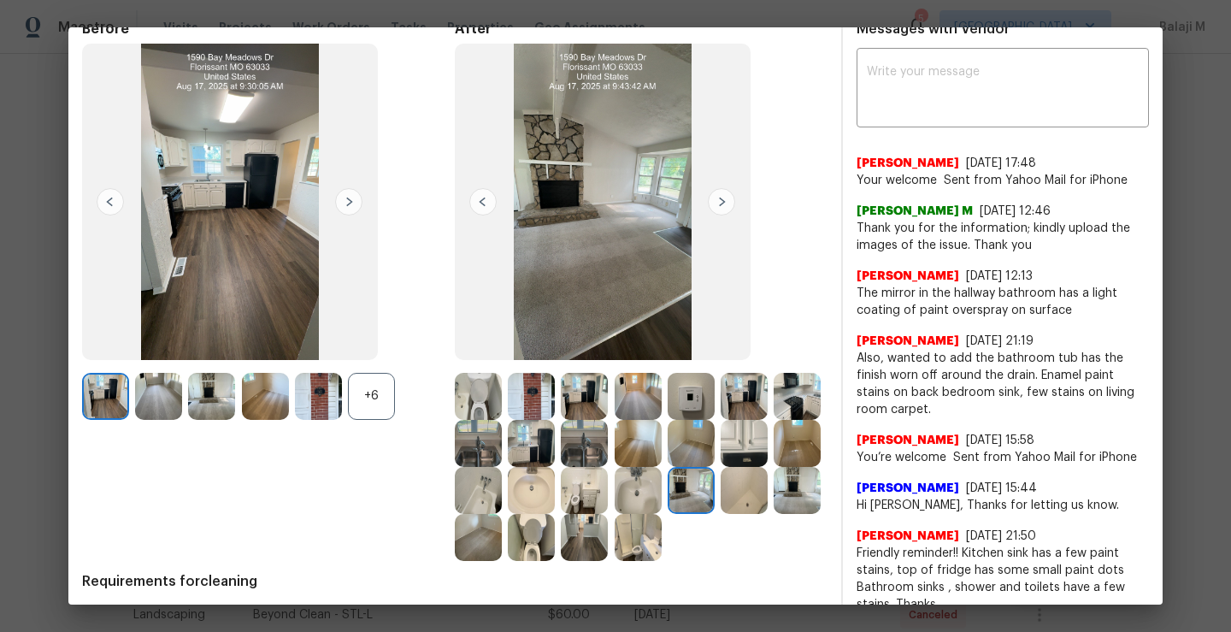
scroll to position [53, 0]
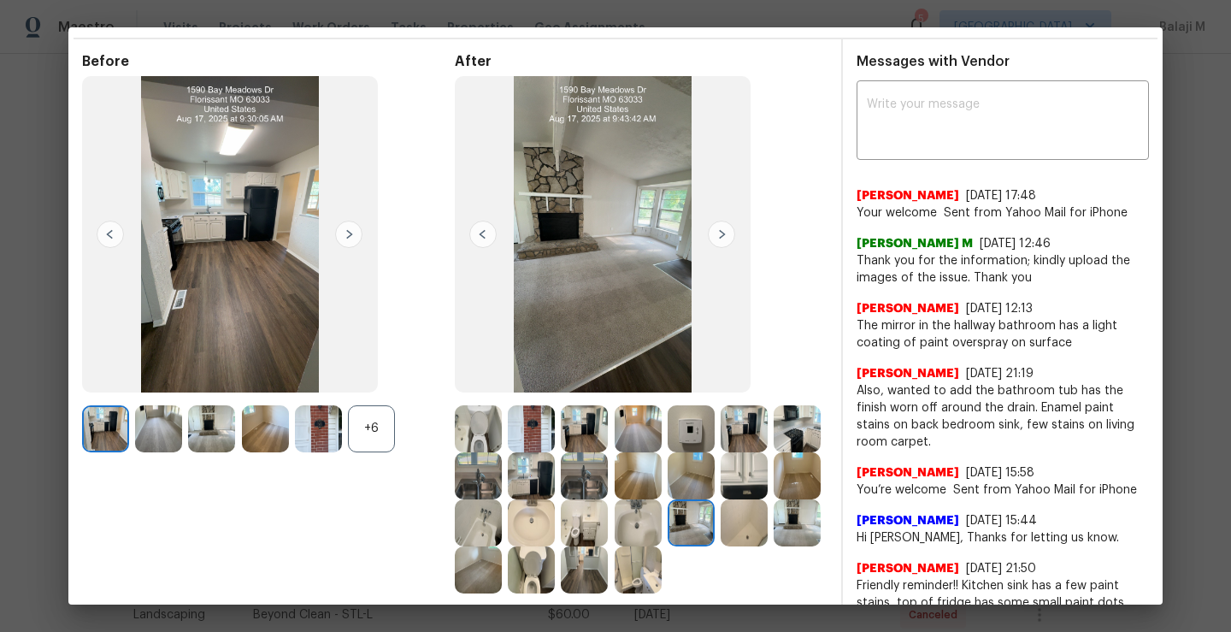
click at [623, 216] on img at bounding box center [603, 234] width 296 height 316
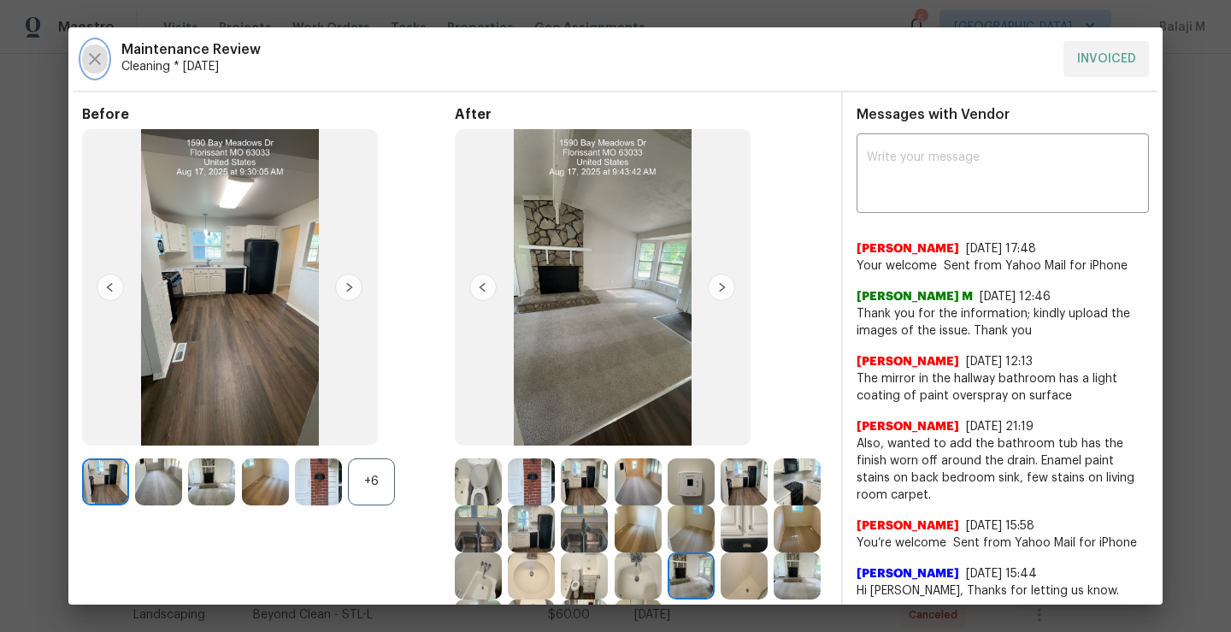
click at [97, 59] on icon "button" at bounding box center [95, 59] width 21 height 21
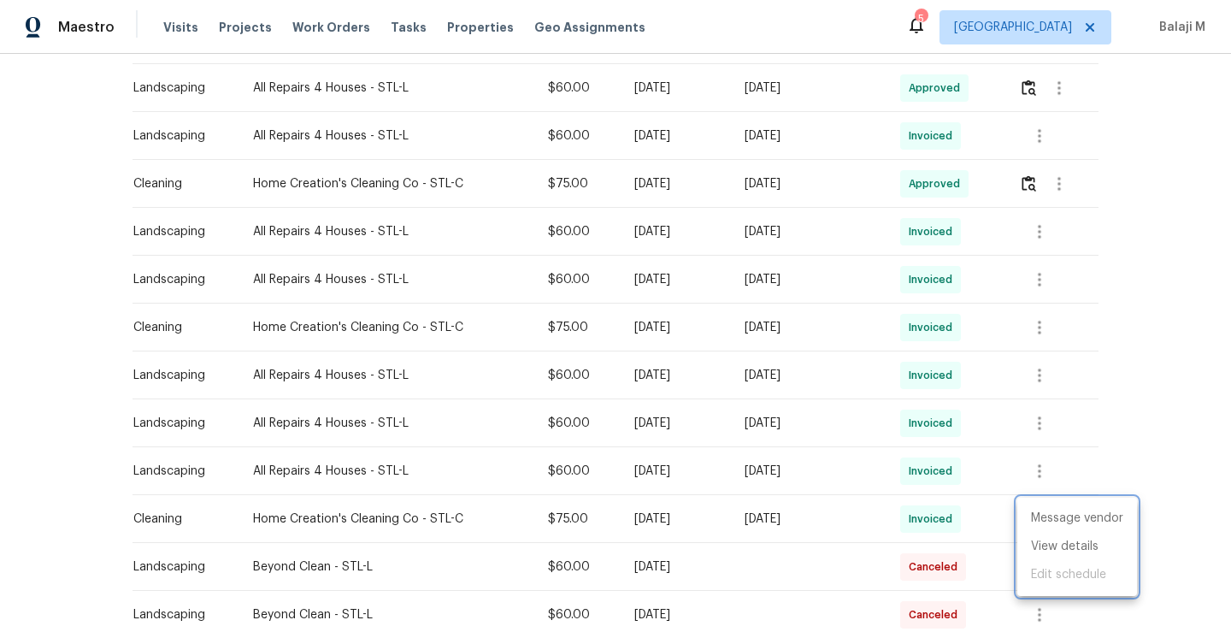
click at [1054, 328] on div at bounding box center [615, 316] width 1231 height 632
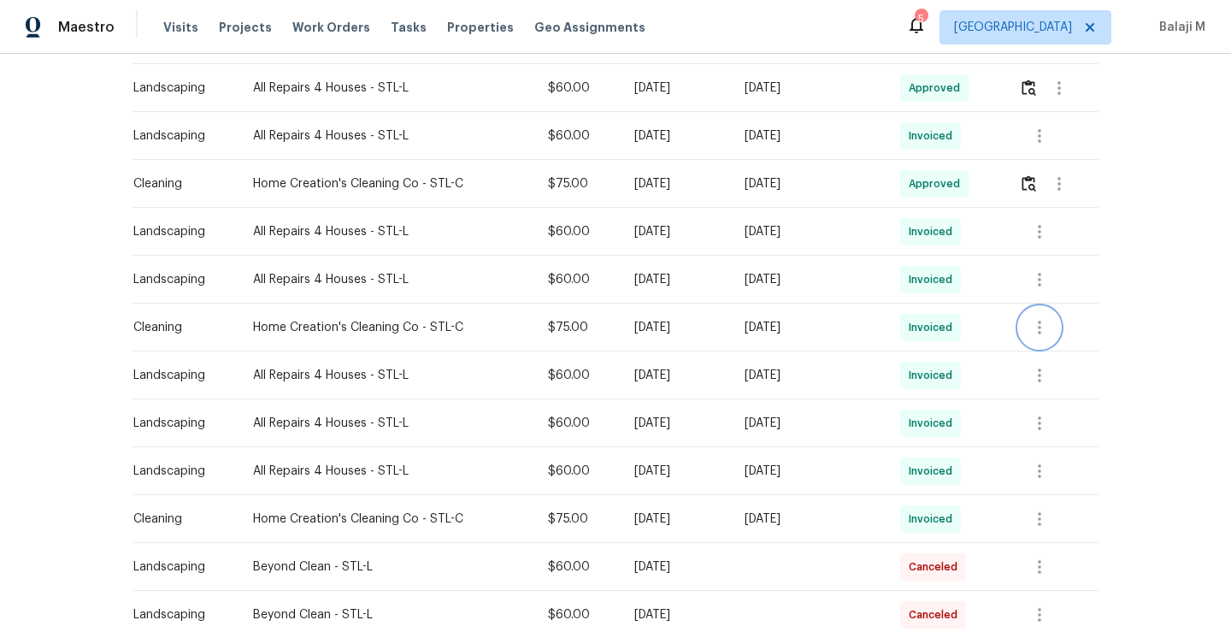
click at [1041, 328] on icon "button" at bounding box center [1040, 327] width 21 height 21
click at [1042, 357] on li "View details" at bounding box center [1078, 355] width 120 height 28
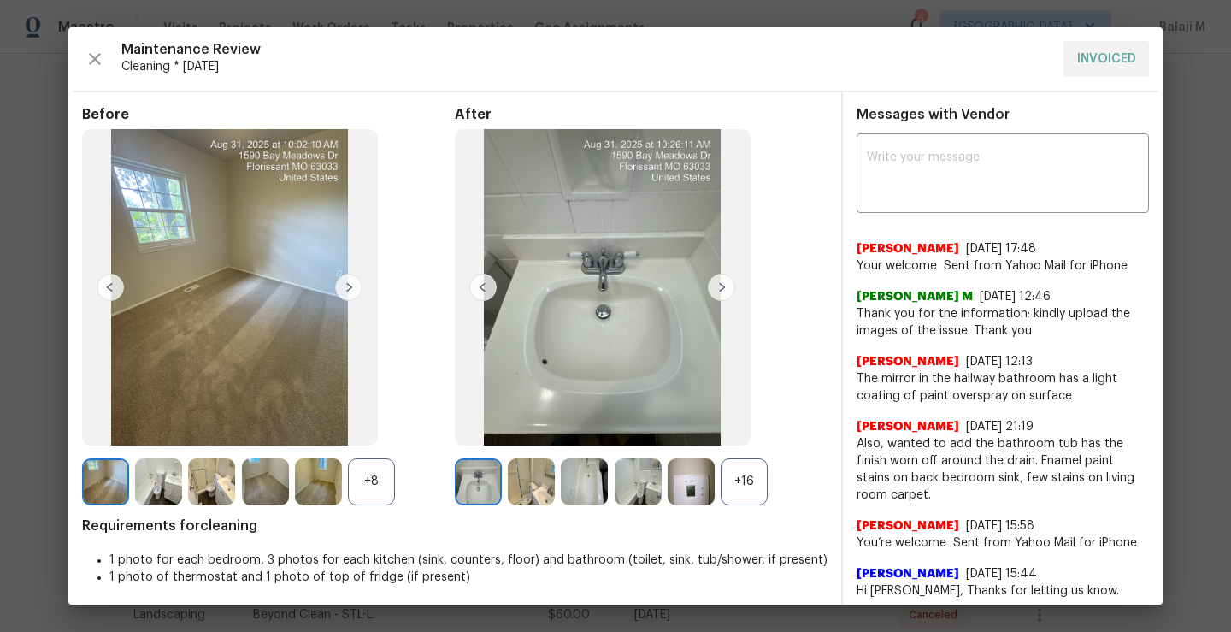
click at [718, 304] on img at bounding box center [603, 287] width 296 height 316
click at [719, 282] on img at bounding box center [721, 287] width 27 height 27
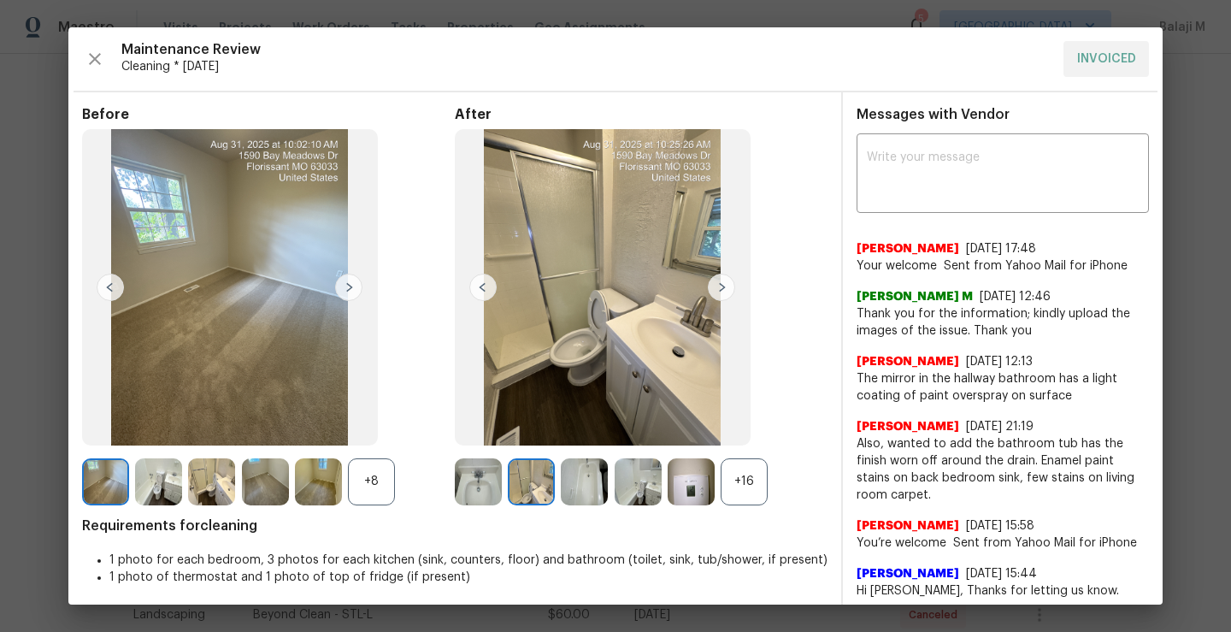
click at [749, 485] on div "+16" at bounding box center [744, 481] width 47 height 47
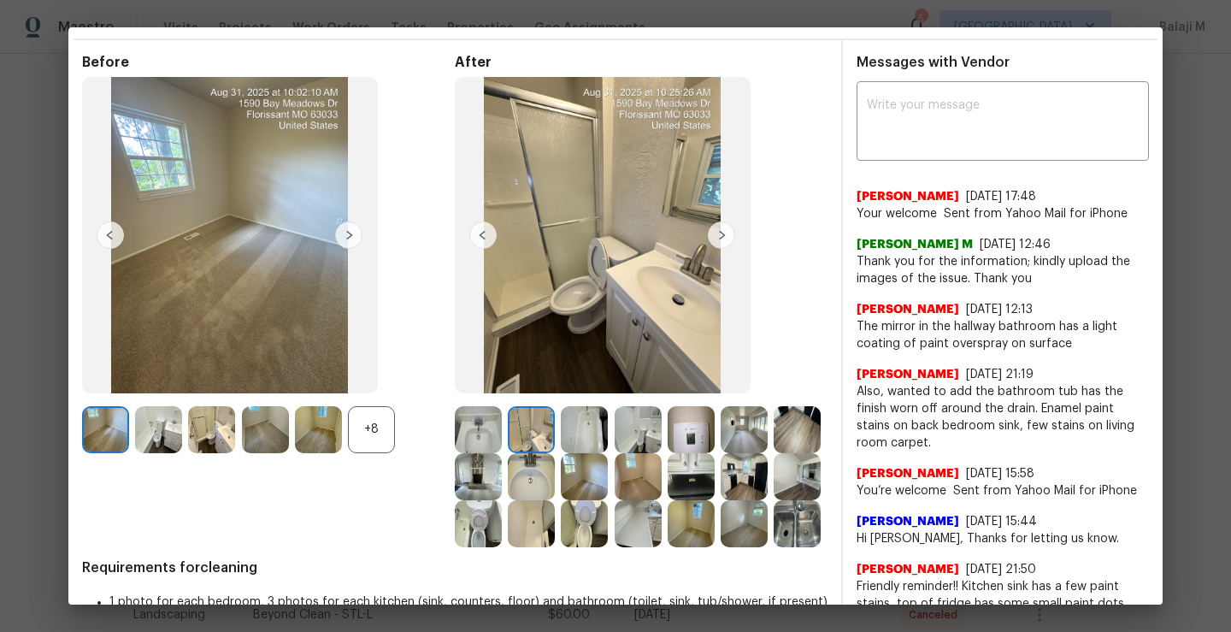
scroll to position [58, 0]
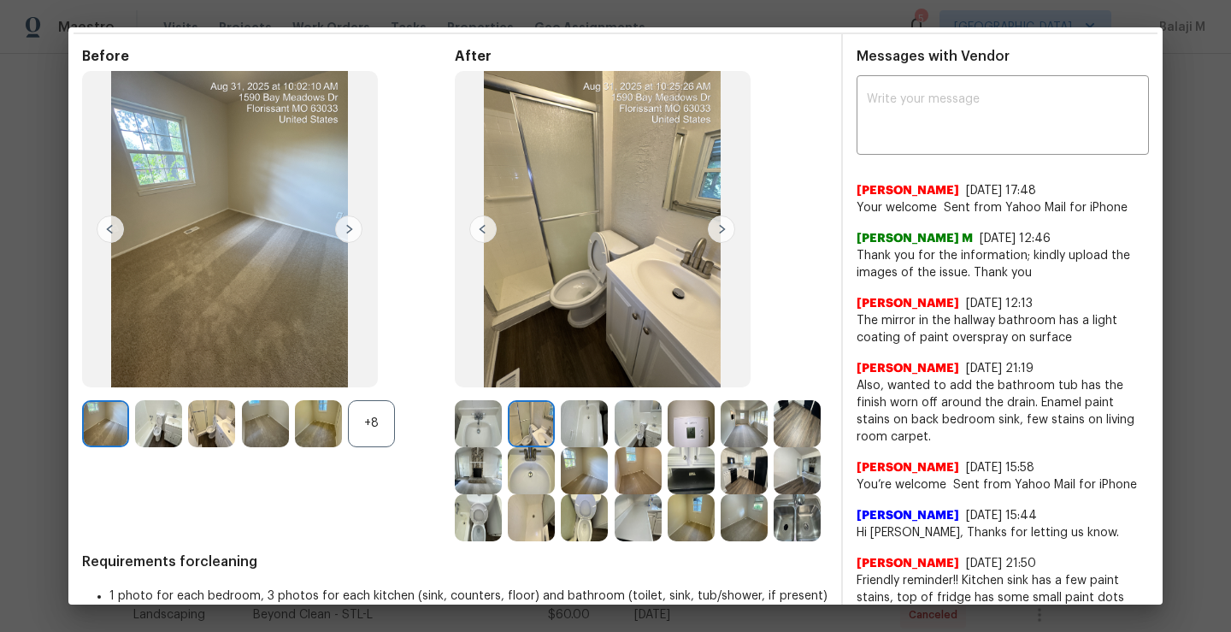
click at [774, 541] on img at bounding box center [797, 517] width 47 height 47
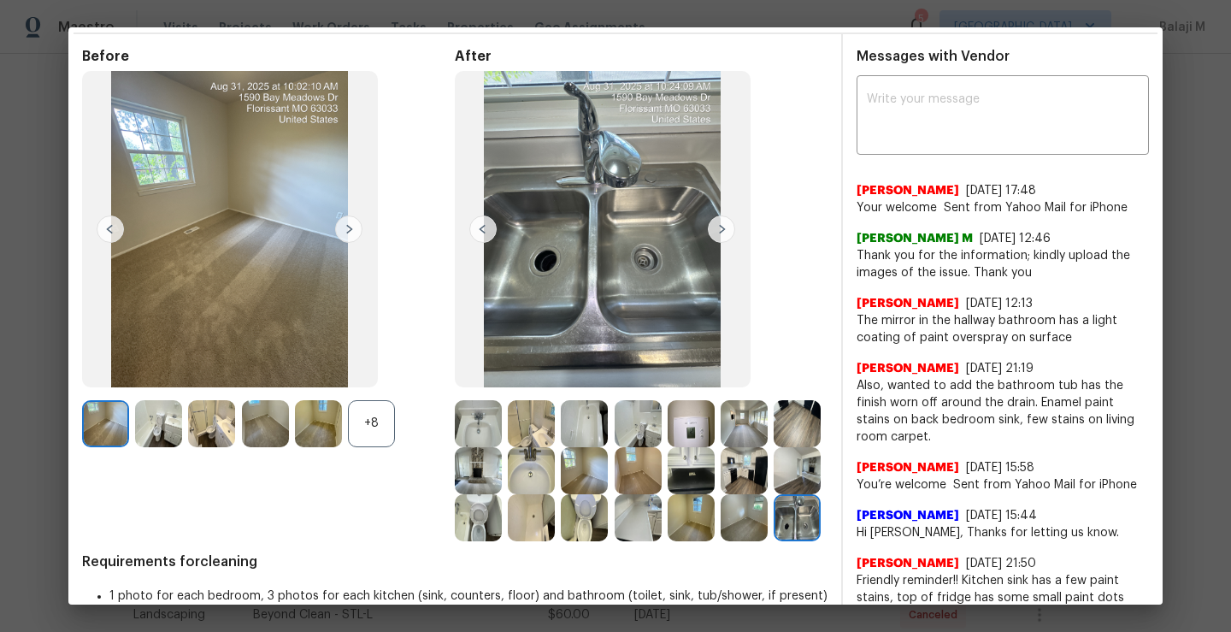
click at [721, 541] on img at bounding box center [744, 517] width 47 height 47
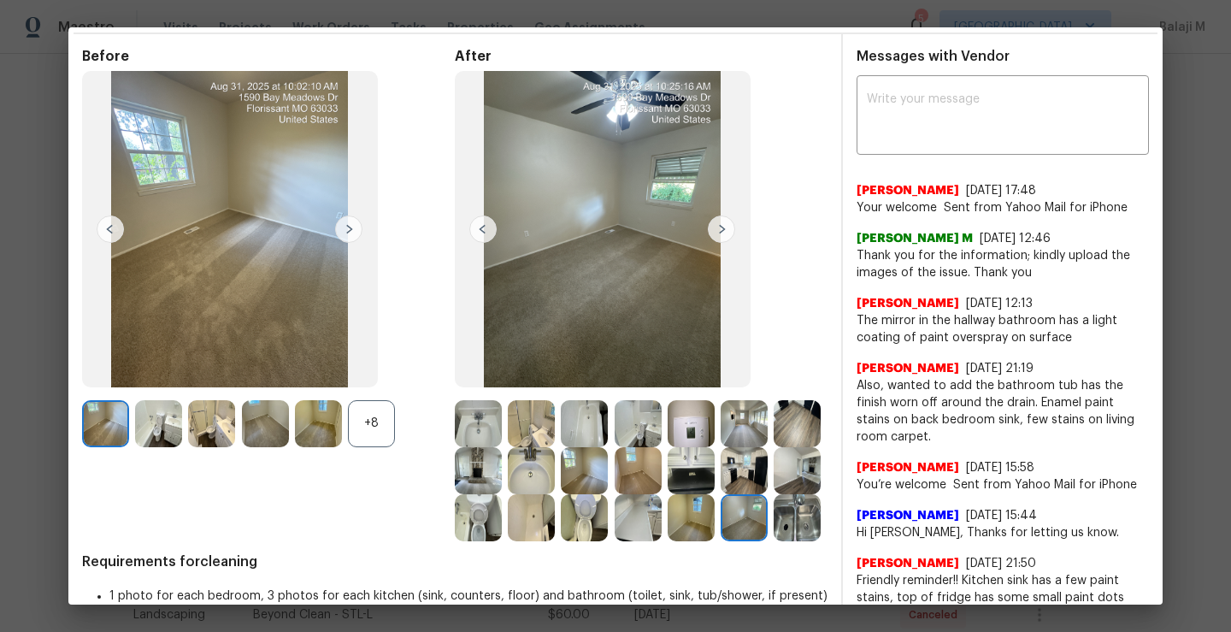
click at [668, 541] on img at bounding box center [691, 517] width 47 height 47
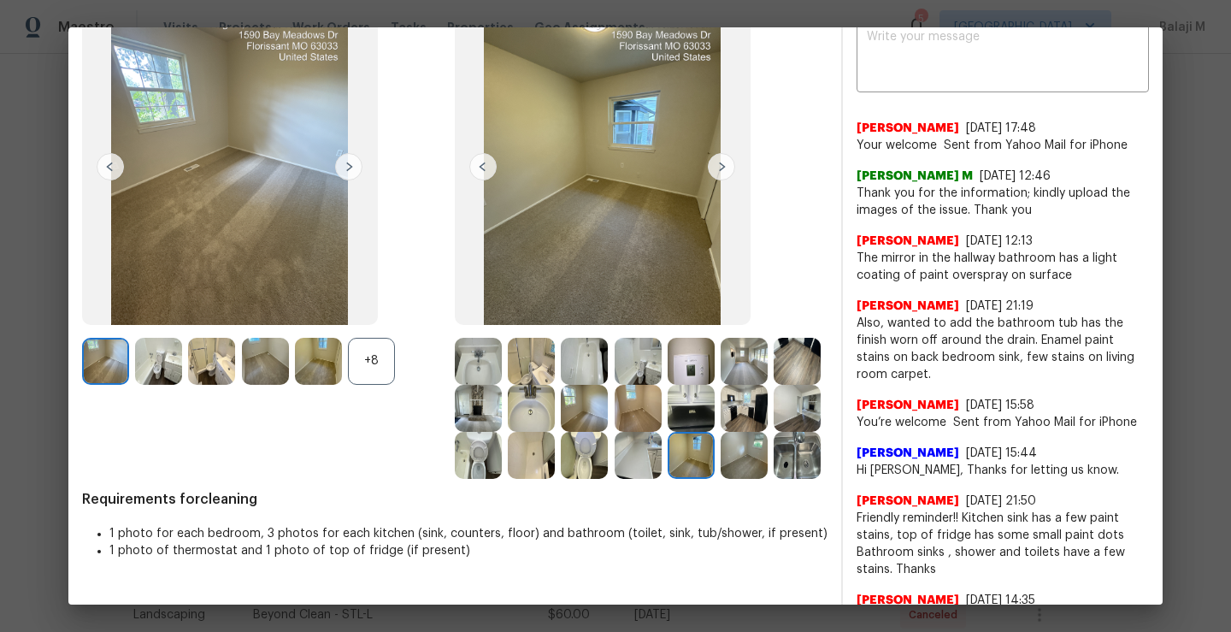
scroll to position [115, 0]
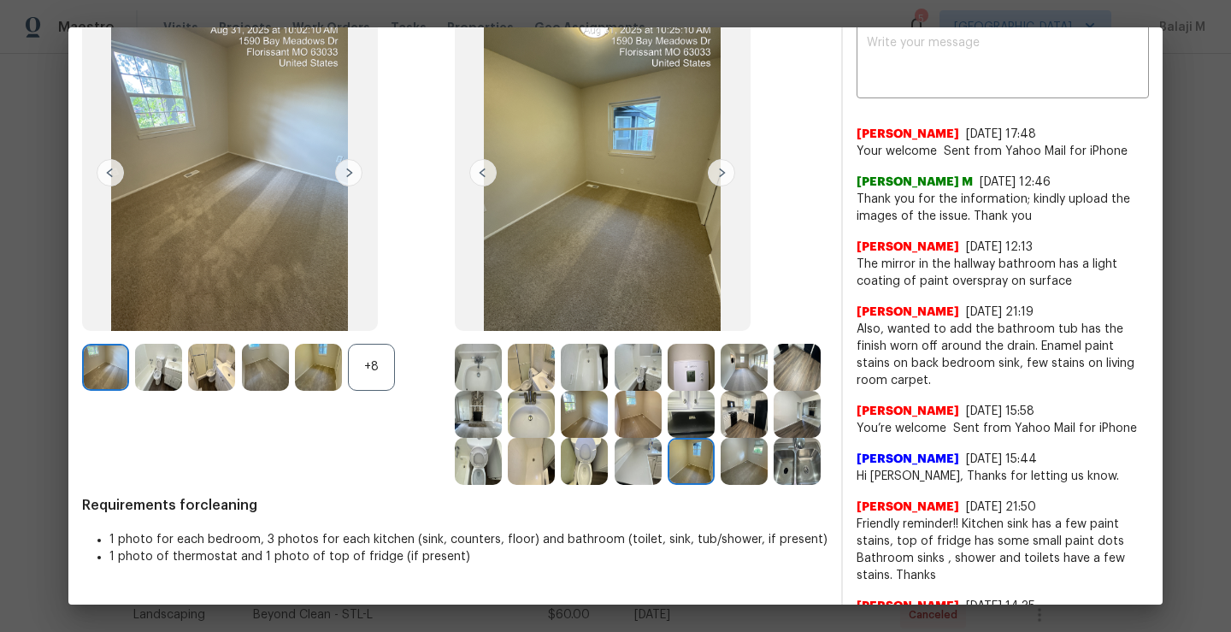
click at [555, 452] on img at bounding box center [531, 461] width 47 height 47
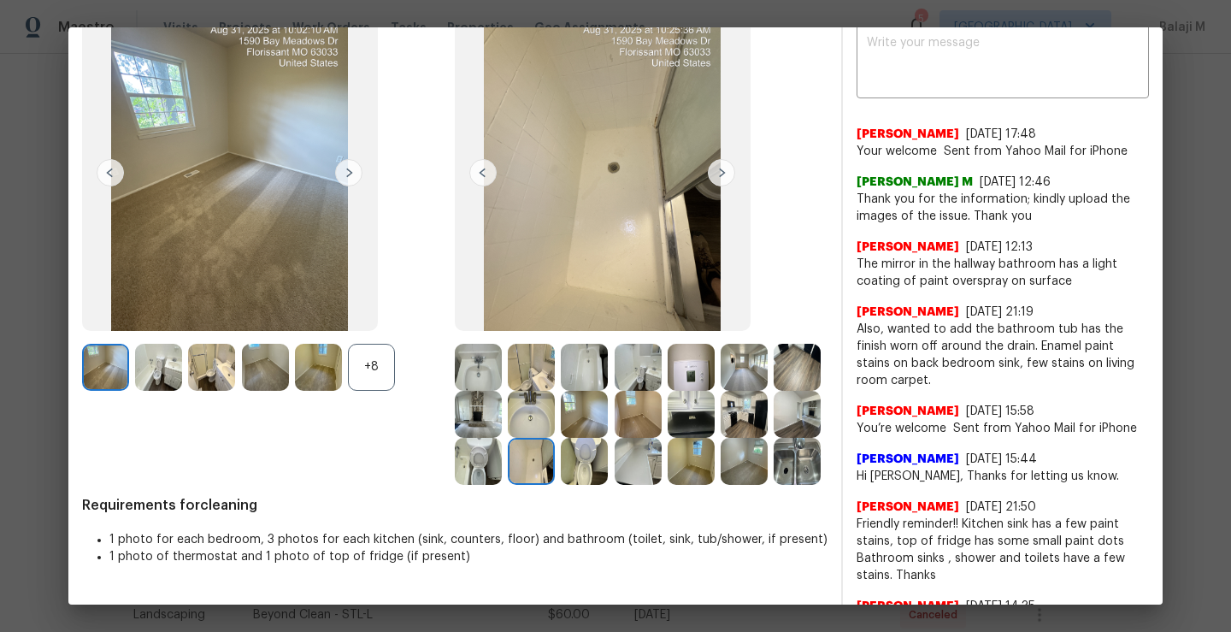
click at [608, 475] on img at bounding box center [584, 461] width 47 height 47
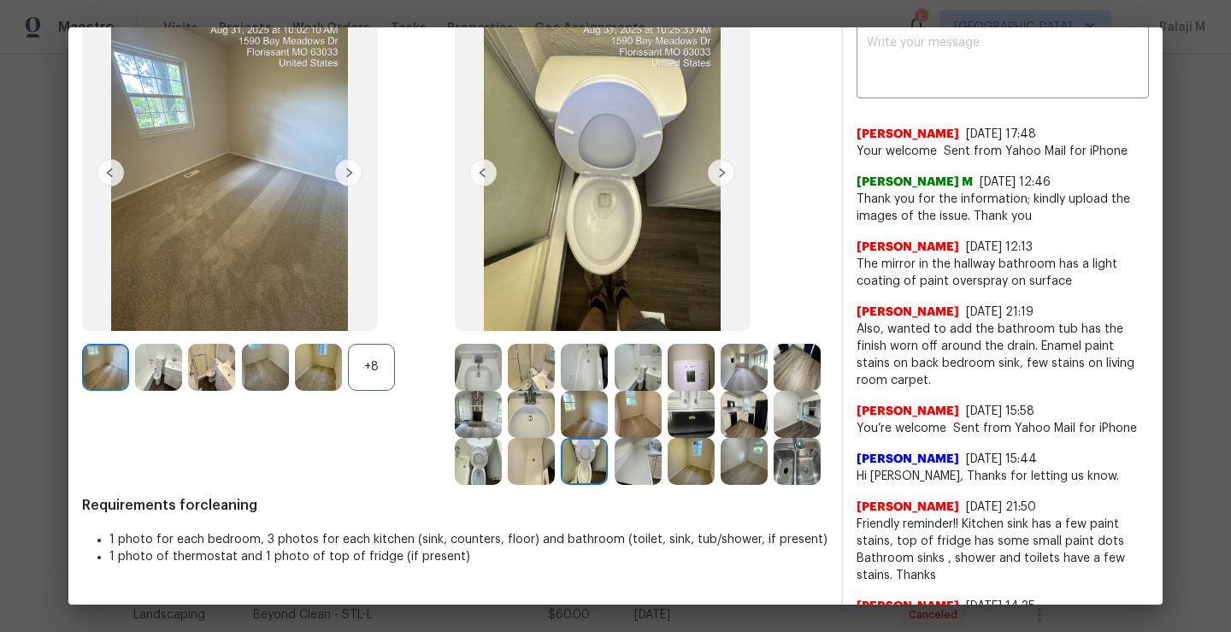
scroll to position [116, 0]
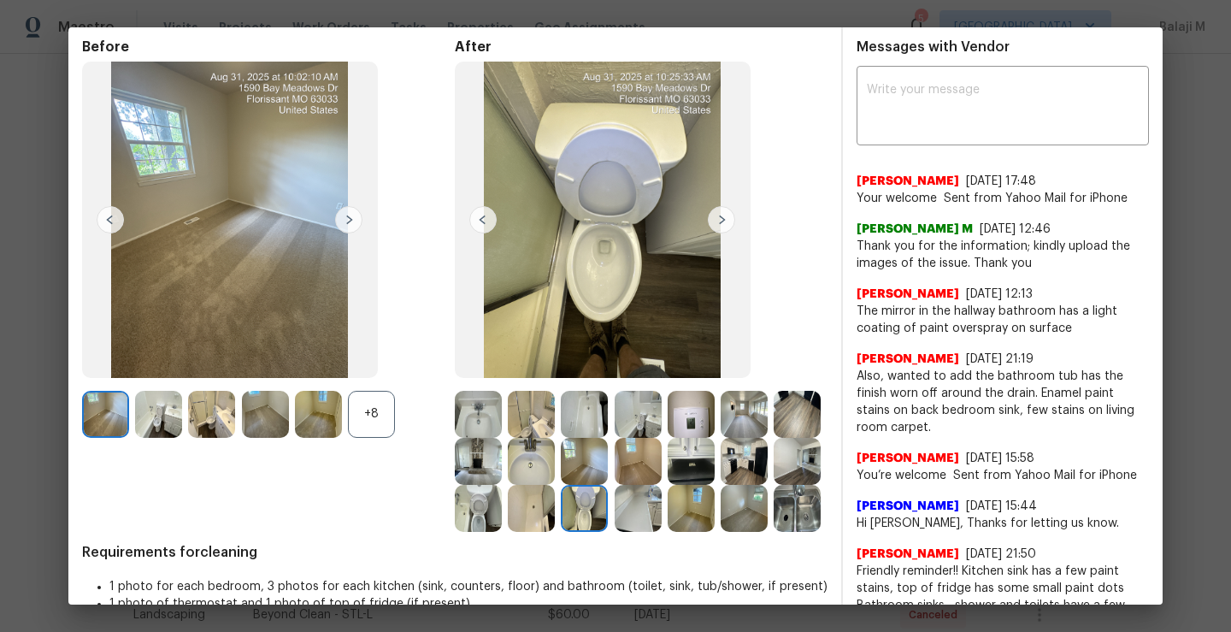
click at [606, 269] on img at bounding box center [603, 220] width 296 height 316
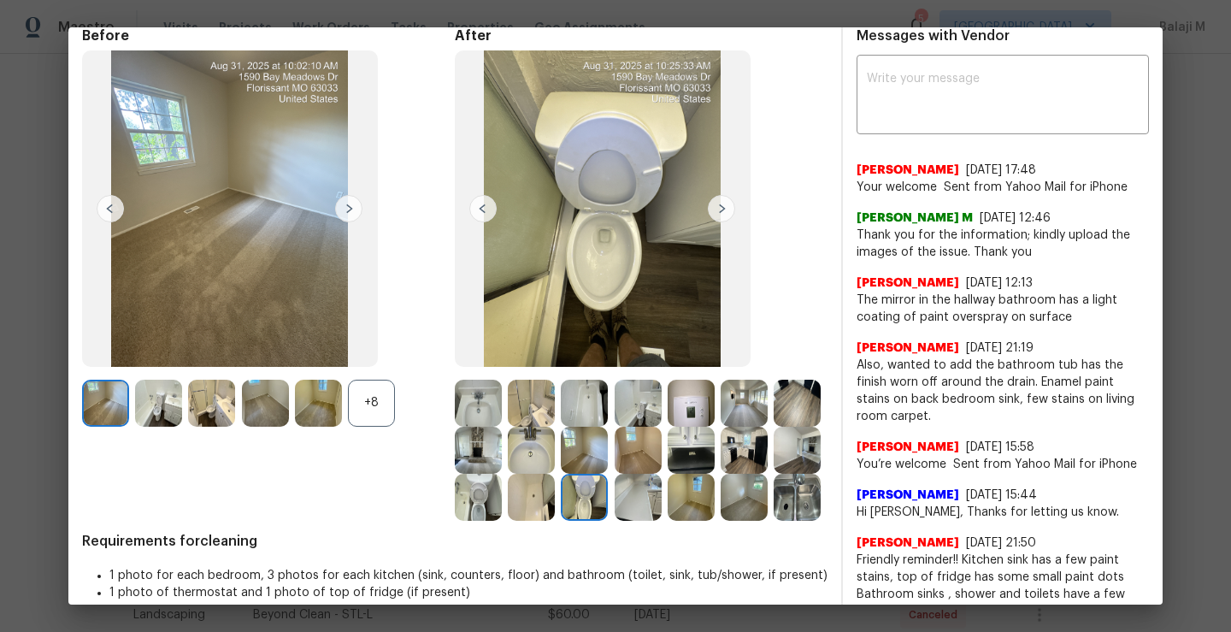
scroll to position [102, 0]
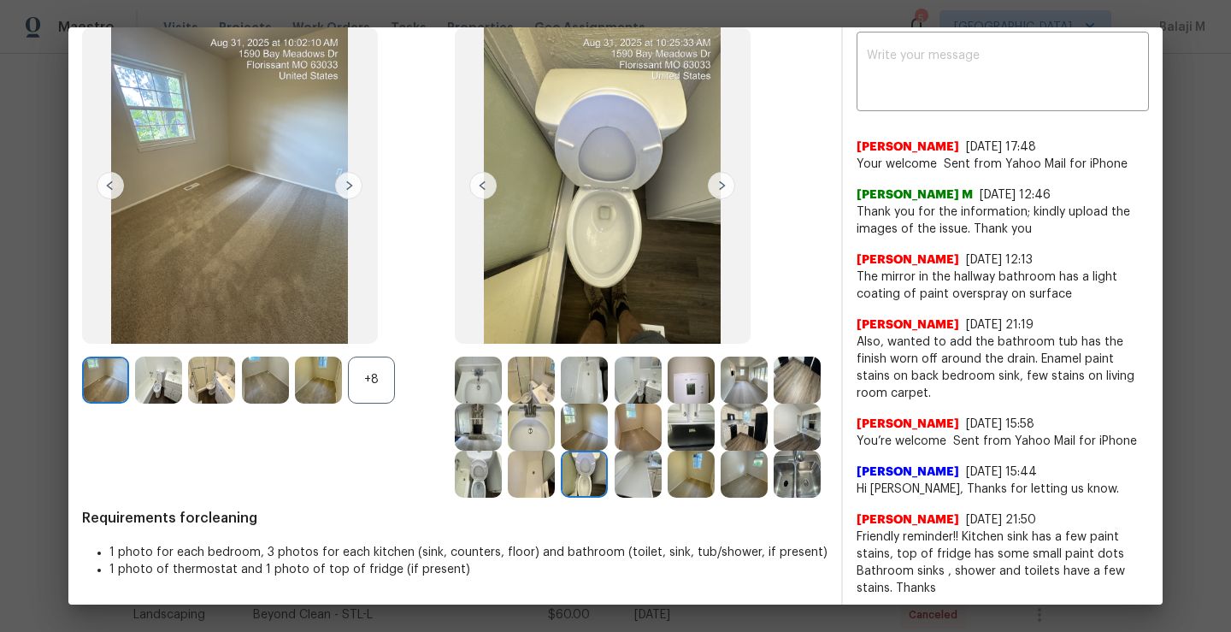
click at [502, 483] on img at bounding box center [478, 474] width 47 height 47
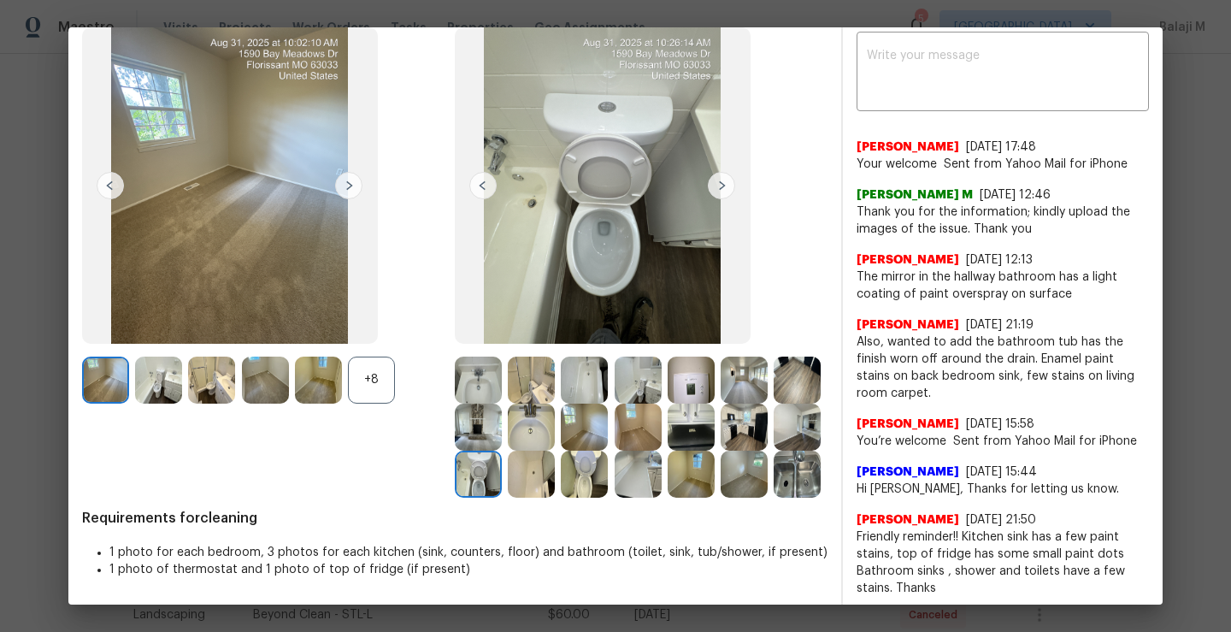
click at [555, 428] on img at bounding box center [531, 427] width 47 height 47
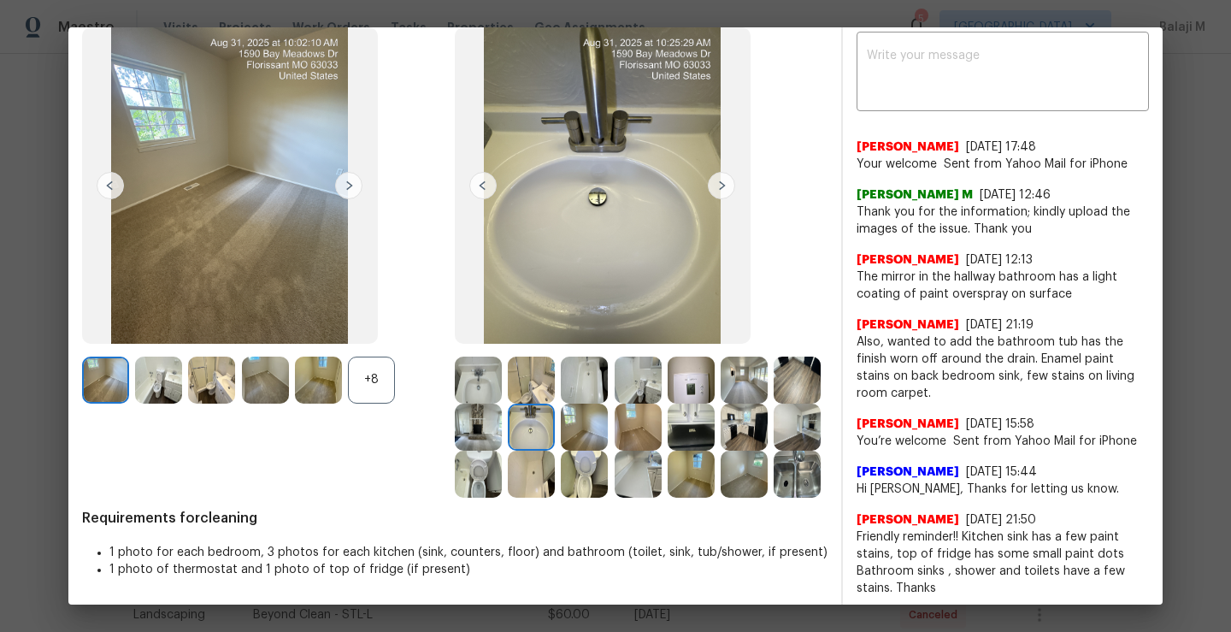
click at [464, 382] on img at bounding box center [478, 380] width 47 height 47
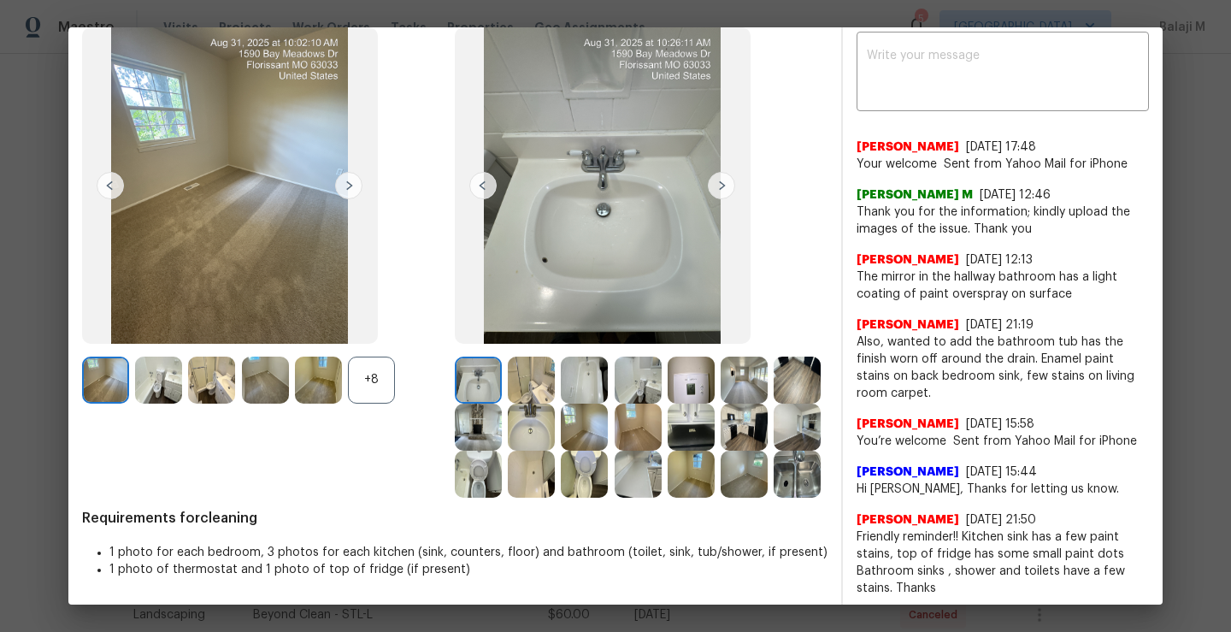
click at [555, 434] on img at bounding box center [531, 427] width 47 height 47
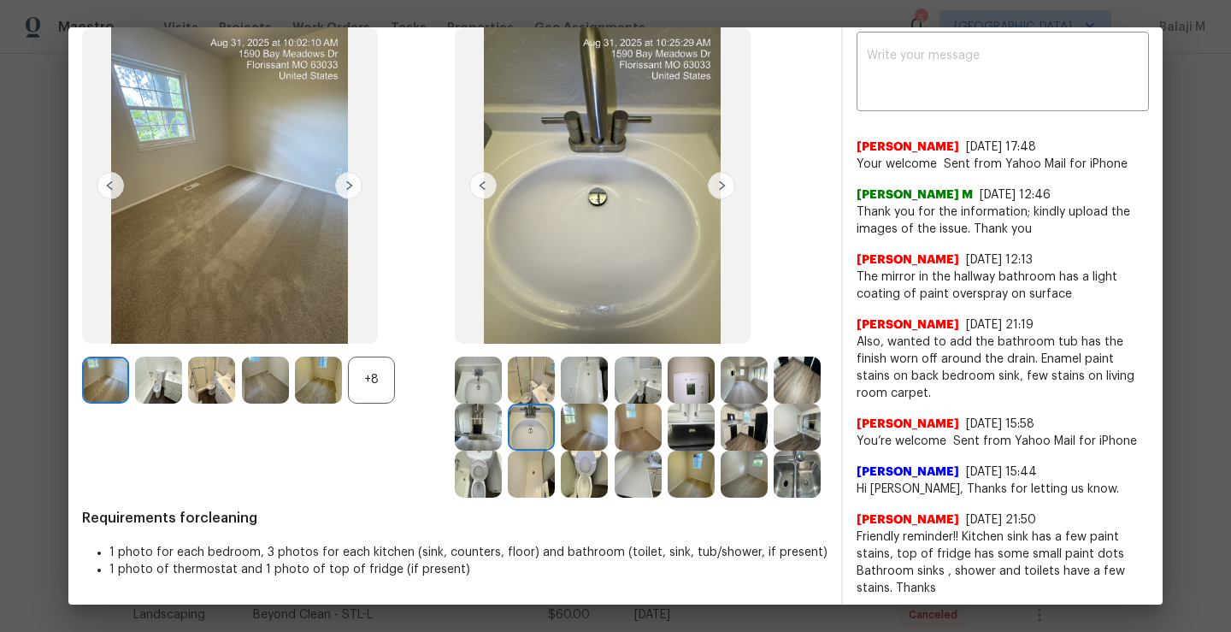
click at [502, 440] on img at bounding box center [478, 427] width 47 height 47
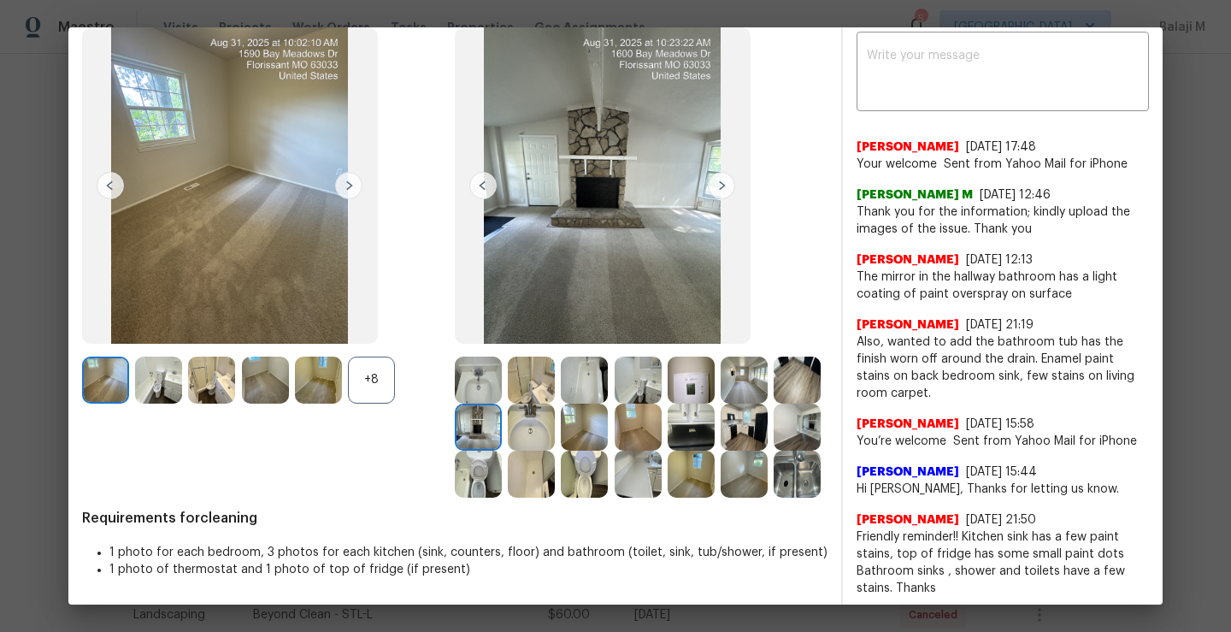
click at [547, 381] on img at bounding box center [531, 380] width 47 height 47
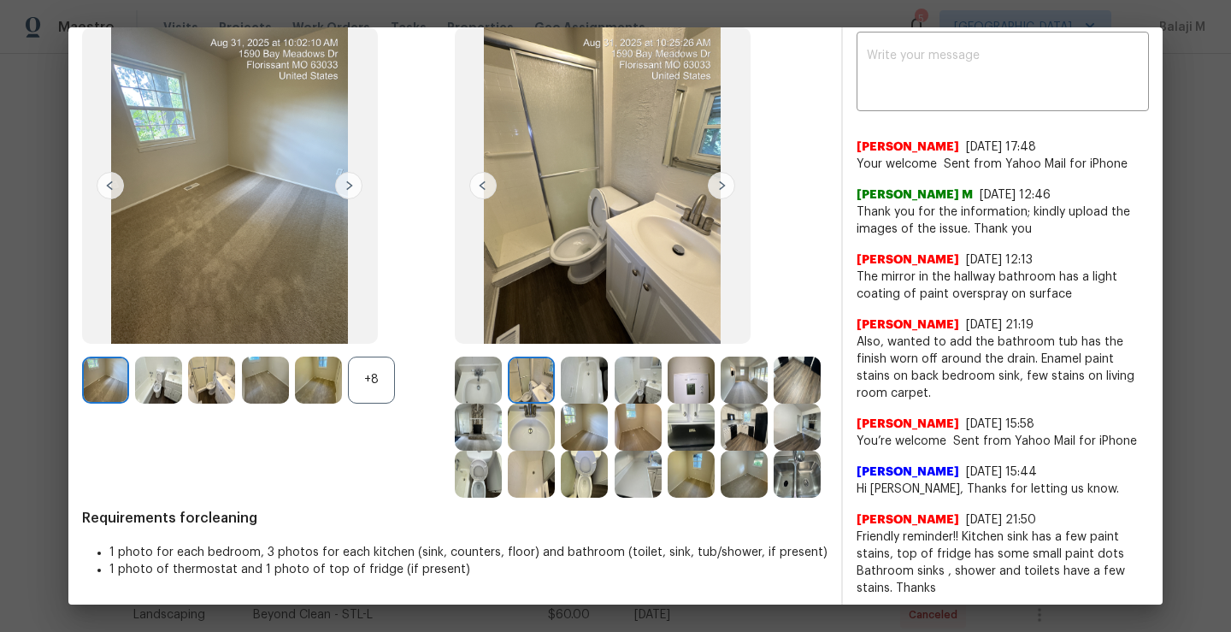
click at [539, 382] on img at bounding box center [531, 380] width 47 height 47
click at [593, 382] on img at bounding box center [584, 380] width 47 height 47
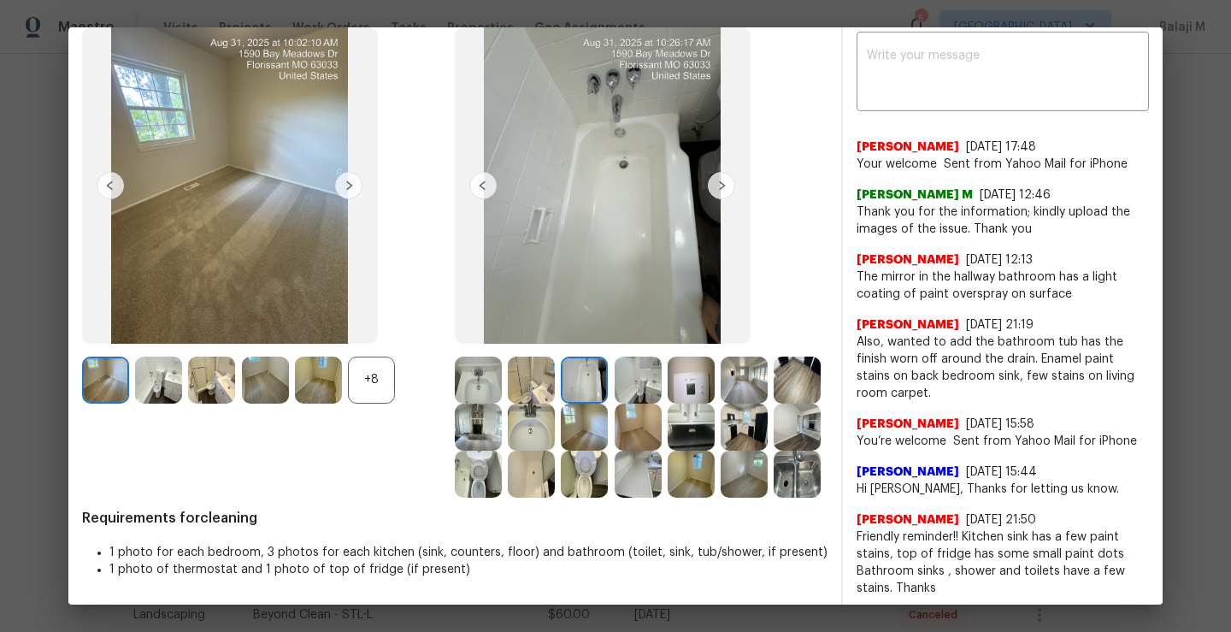
click at [635, 383] on img at bounding box center [638, 380] width 47 height 47
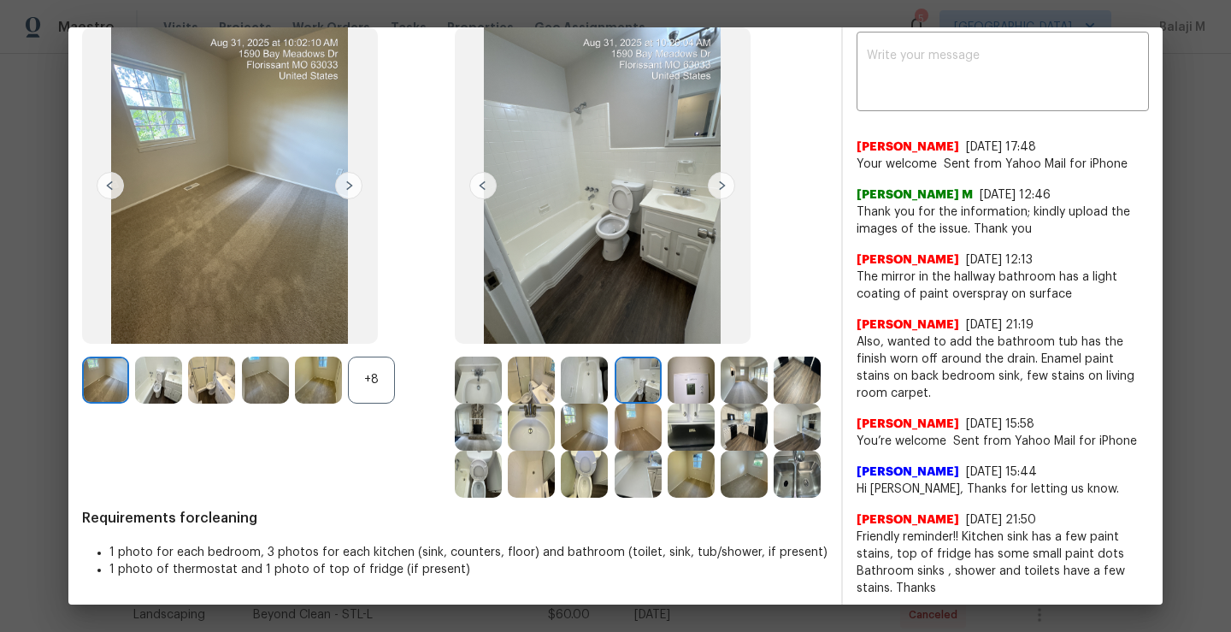
click at [685, 394] on img at bounding box center [691, 380] width 47 height 47
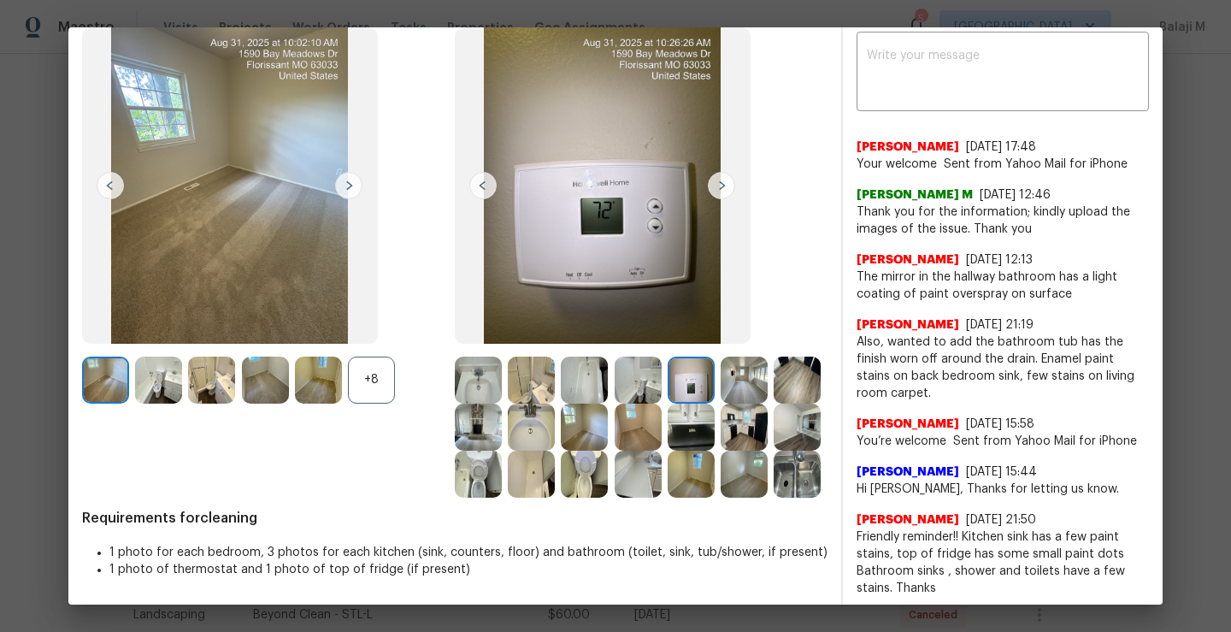
scroll to position [0, 0]
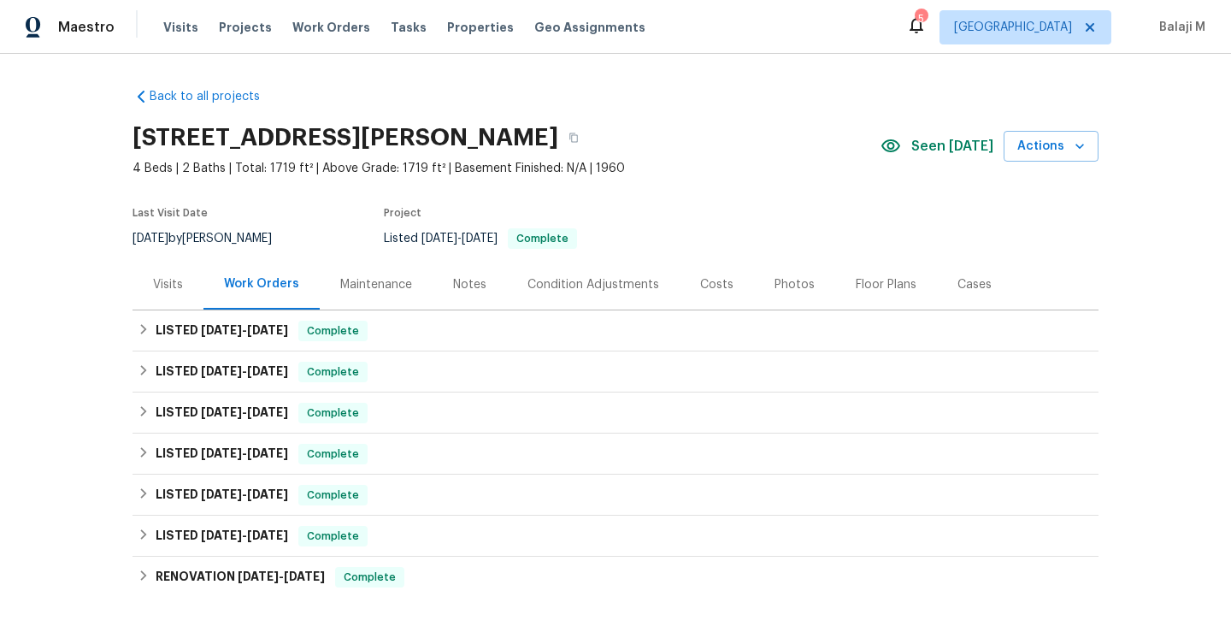
click at [357, 269] on div "Maintenance" at bounding box center [376, 284] width 113 height 50
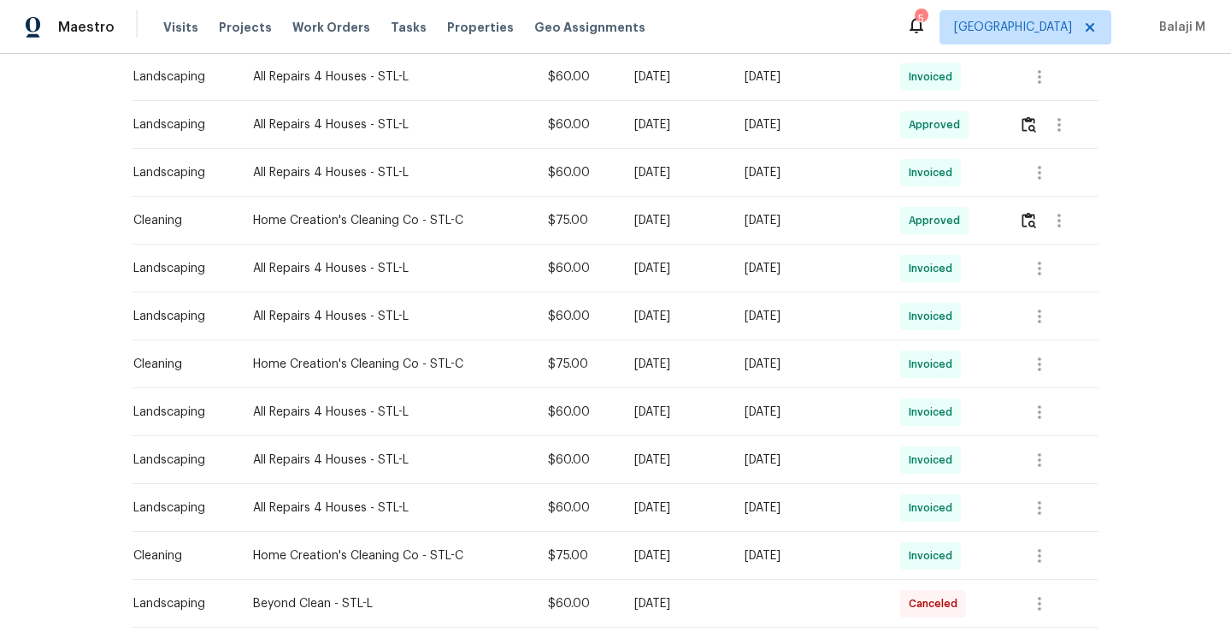
scroll to position [465, 0]
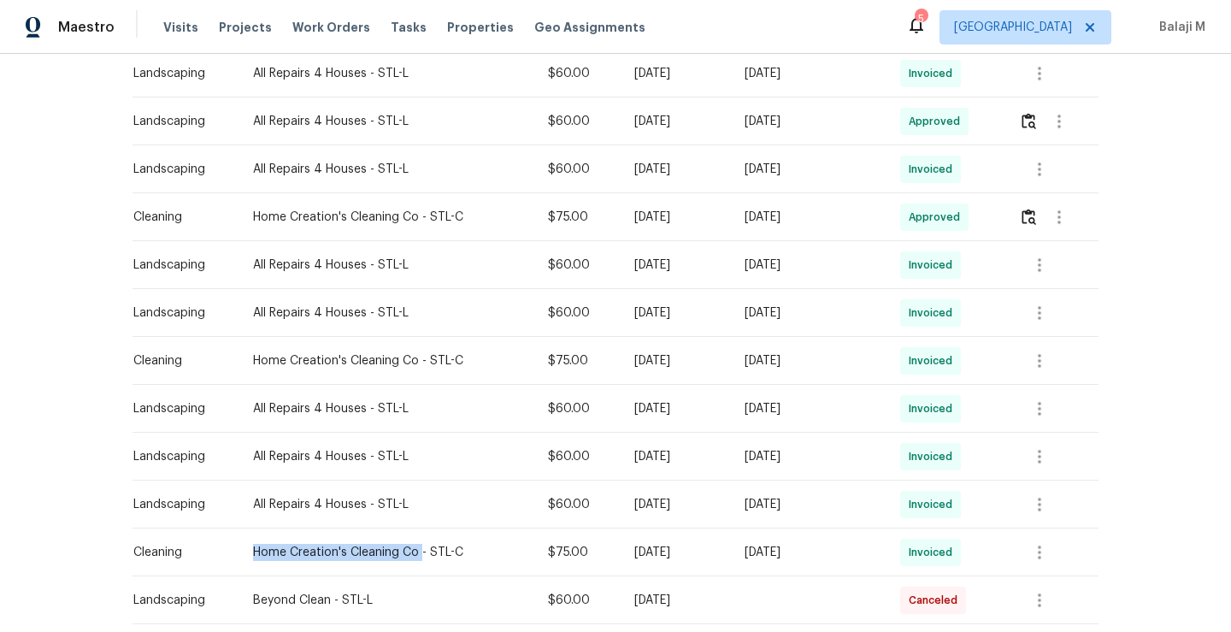
drag, startPoint x: 240, startPoint y: 556, endPoint x: 410, endPoint y: 551, distance: 169.4
click at [410, 551] on td "Home Creation's Cleaning Co - STL-C" at bounding box center [386, 553] width 295 height 48
copy div "Home Creation's Cleaning Co"
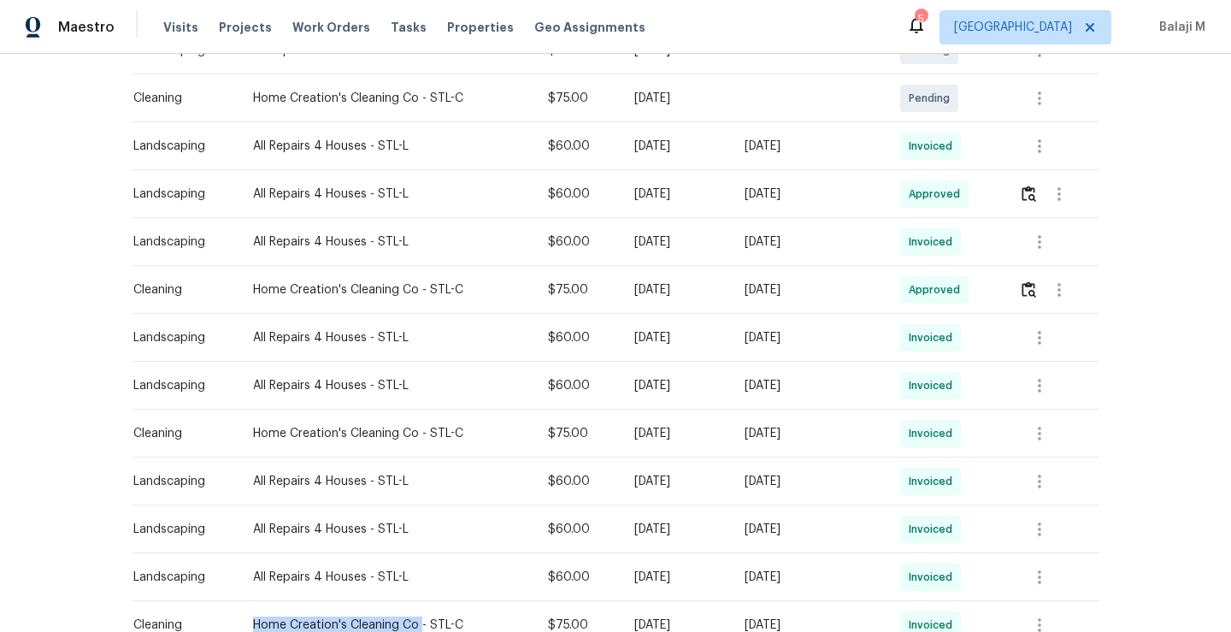
scroll to position [304, 0]
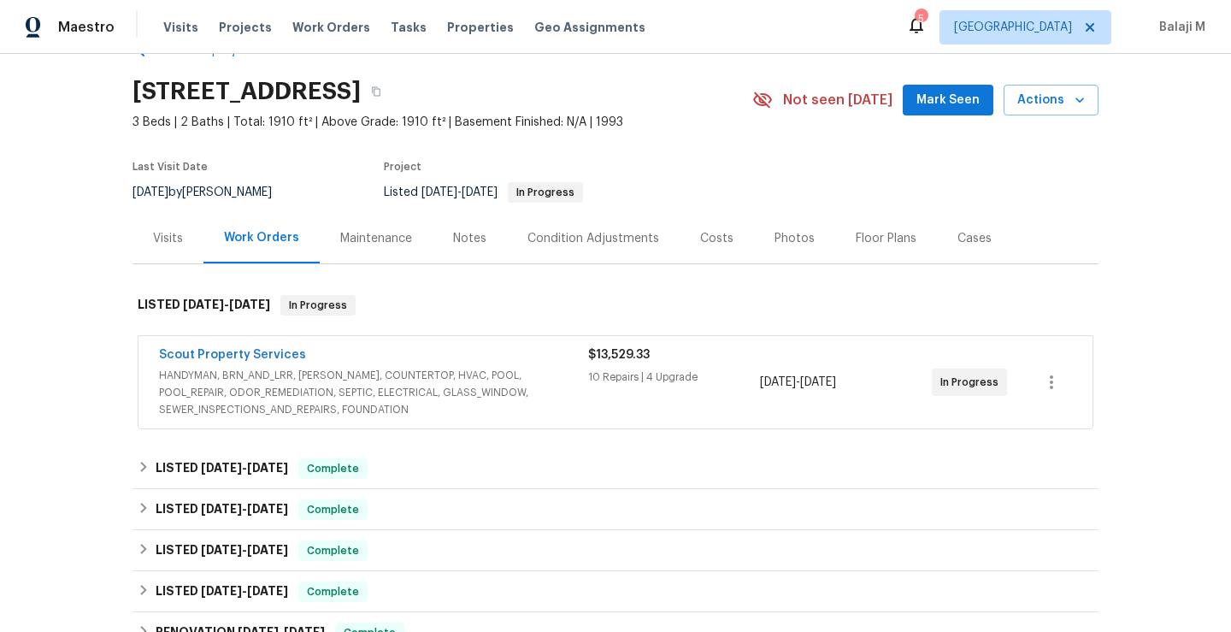
scroll to position [51, 0]
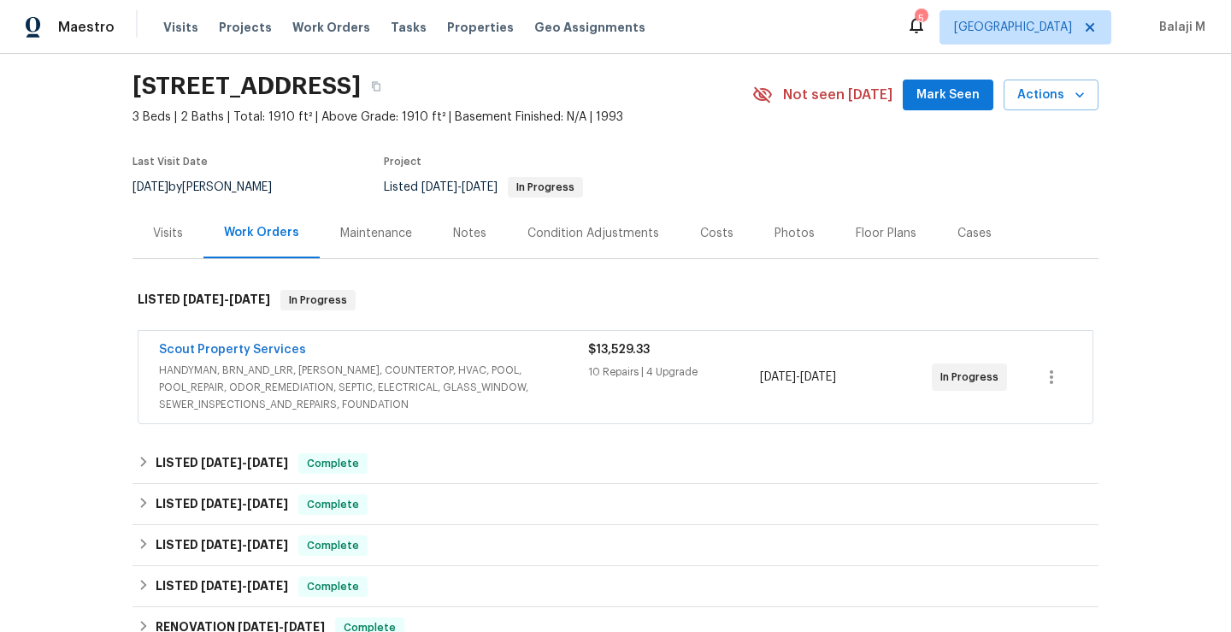
click at [364, 228] on div "Maintenance" at bounding box center [376, 233] width 72 height 17
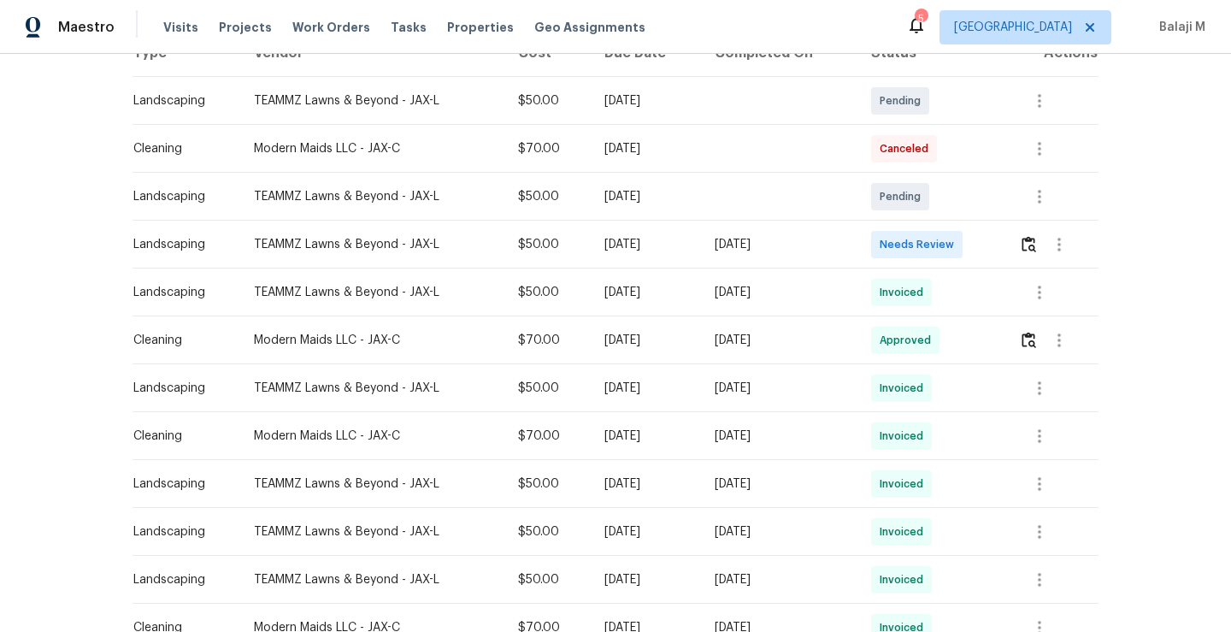
scroll to position [299, 0]
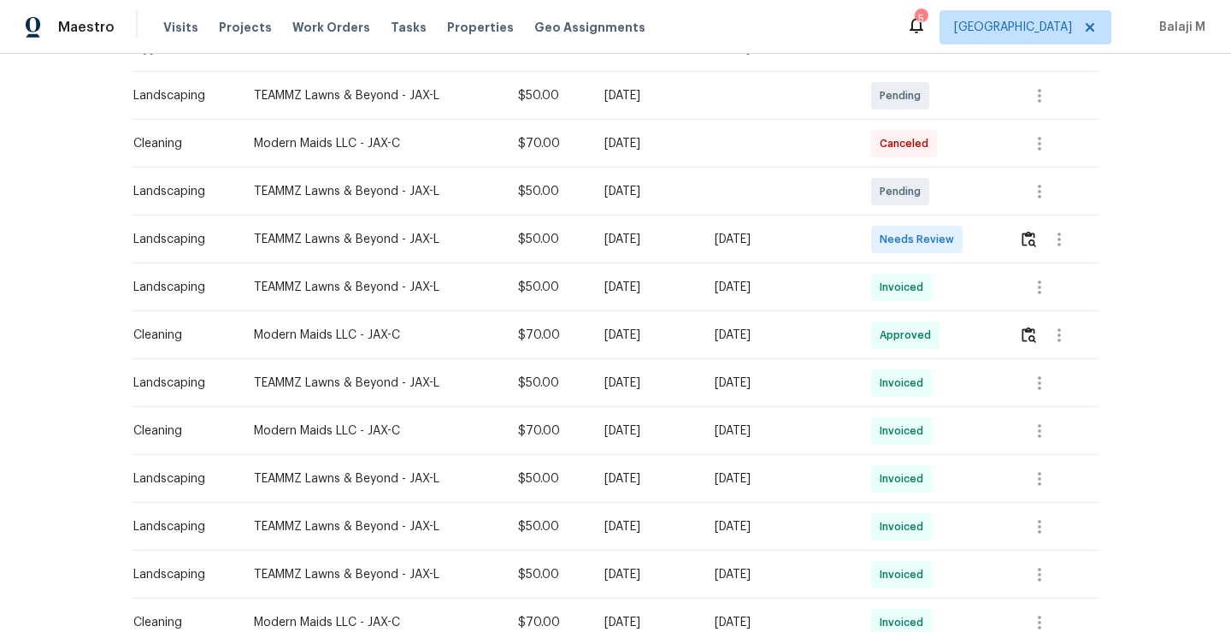
click at [379, 435] on div "Modern Maids LLC - JAX-C" at bounding box center [373, 430] width 238 height 17
drag, startPoint x: 601, startPoint y: 428, endPoint x: 711, endPoint y: 427, distance: 109.5
click at [701, 427] on td "[DATE]" at bounding box center [646, 431] width 110 height 48
click at [778, 434] on div "[DATE]" at bounding box center [779, 430] width 129 height 17
drag, startPoint x: 741, startPoint y: 431, endPoint x: 801, endPoint y: 419, distance: 61.0
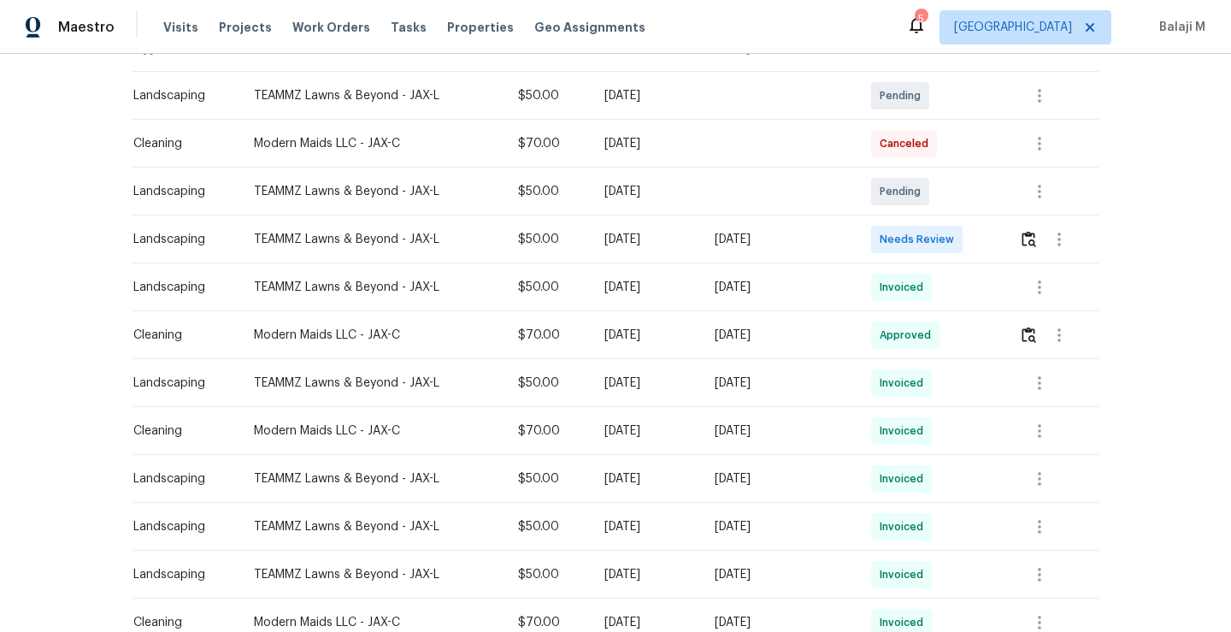
click at [801, 419] on td "[DATE]" at bounding box center [779, 431] width 157 height 48
click at [1040, 428] on icon "button" at bounding box center [1040, 431] width 21 height 21
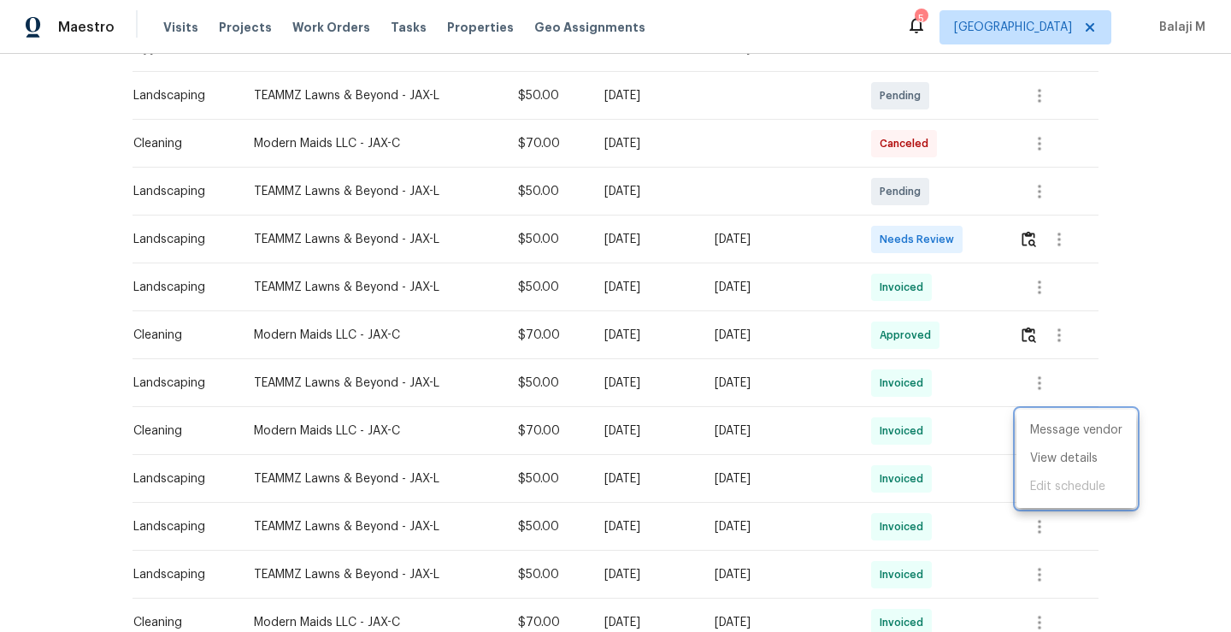
click at [732, 420] on div at bounding box center [615, 316] width 1231 height 632
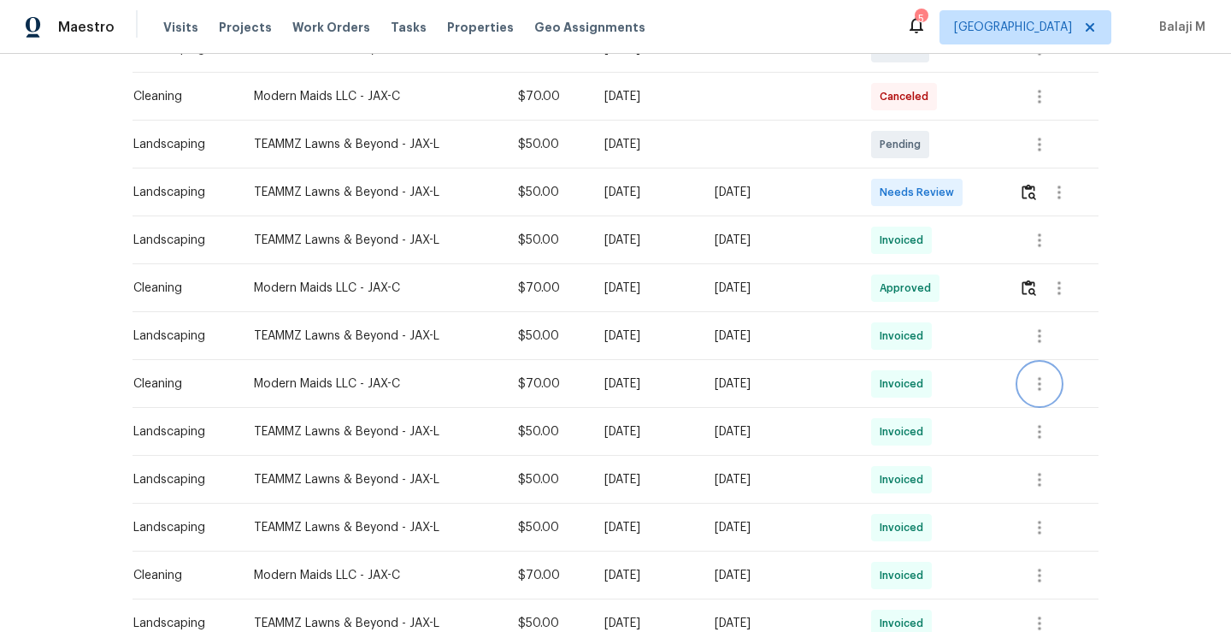
scroll to position [350, 0]
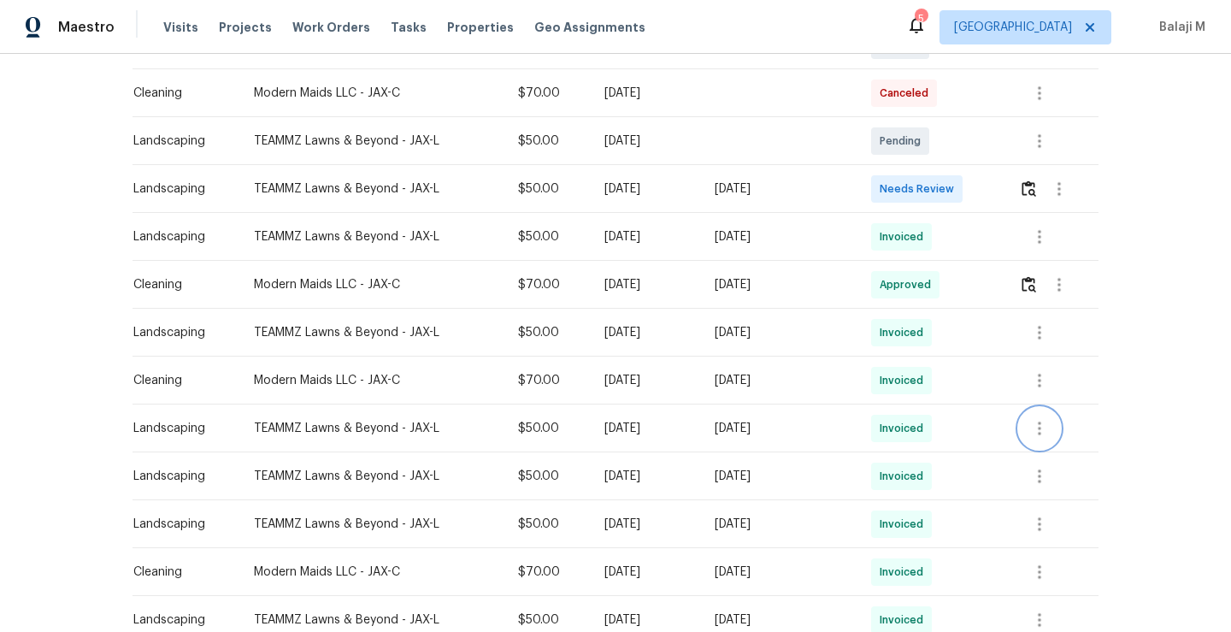
click at [1035, 420] on icon "button" at bounding box center [1040, 428] width 21 height 21
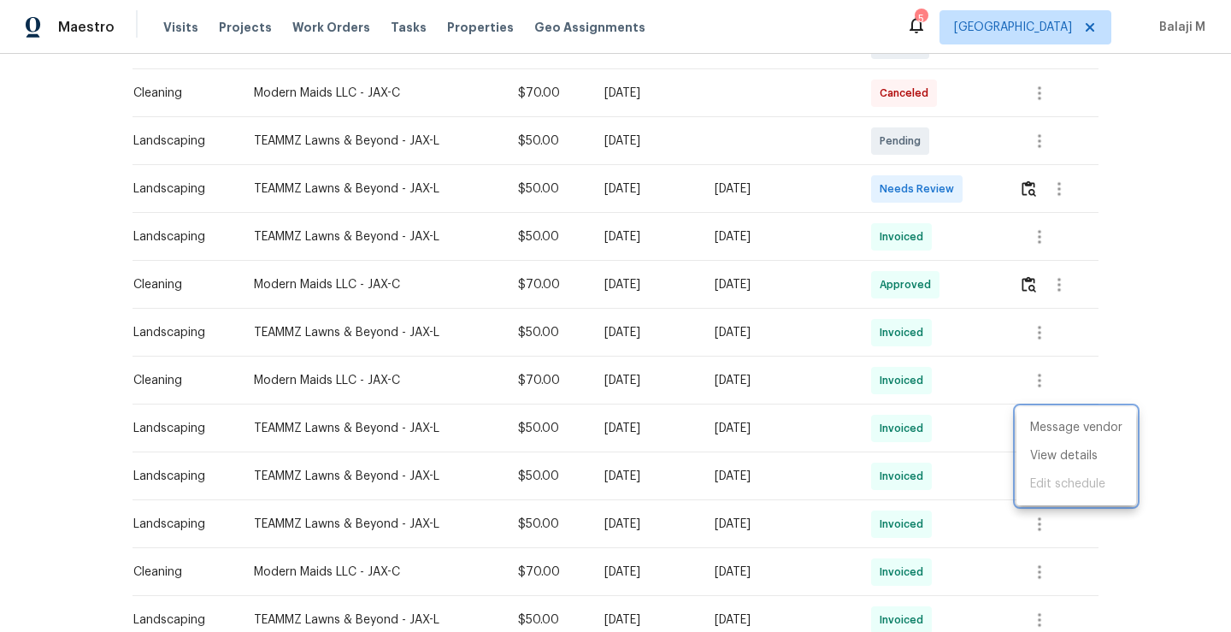
click at [859, 477] on div at bounding box center [615, 316] width 1231 height 632
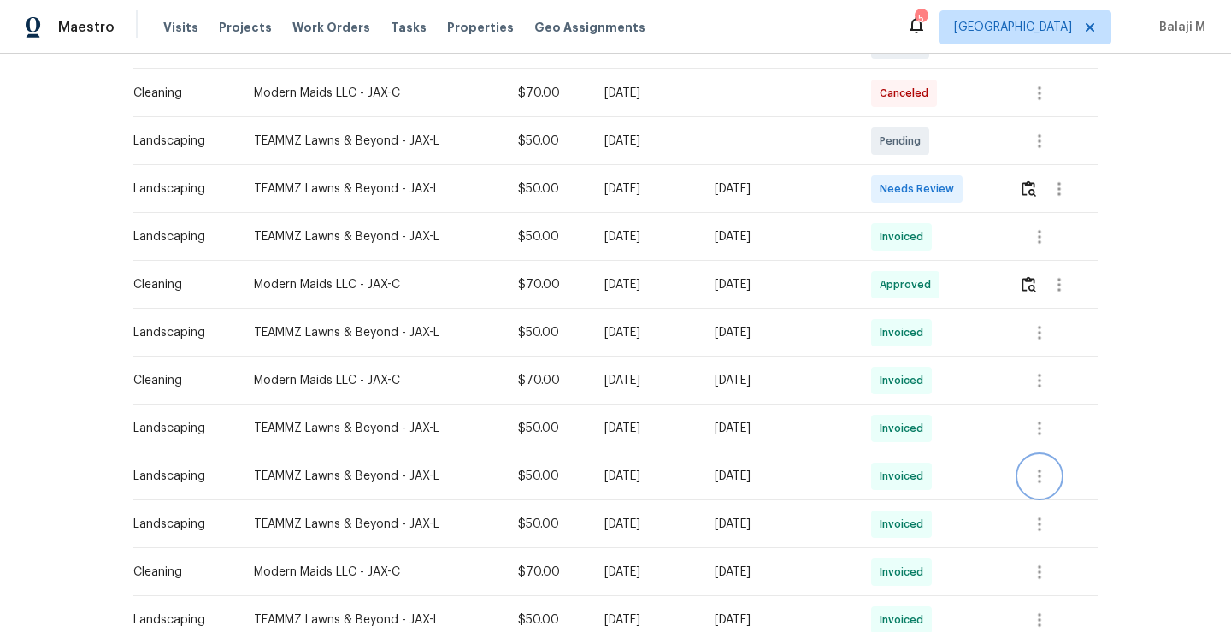
click at [1042, 481] on icon "button" at bounding box center [1040, 476] width 21 height 21
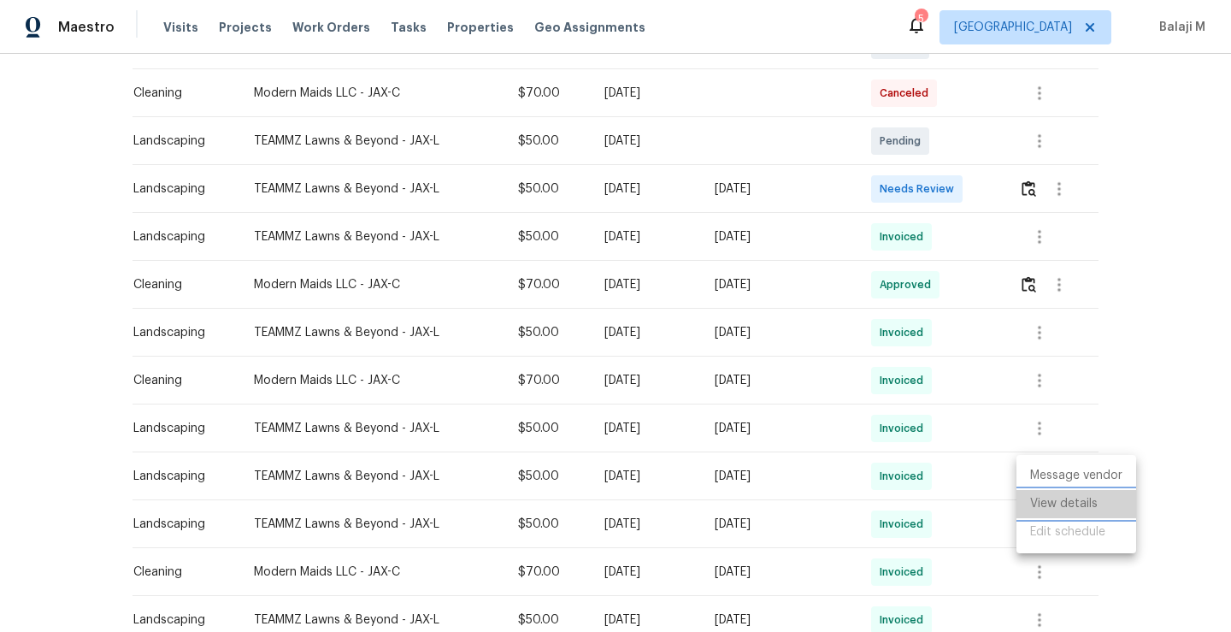
click at [1049, 506] on li "View details" at bounding box center [1077, 504] width 120 height 28
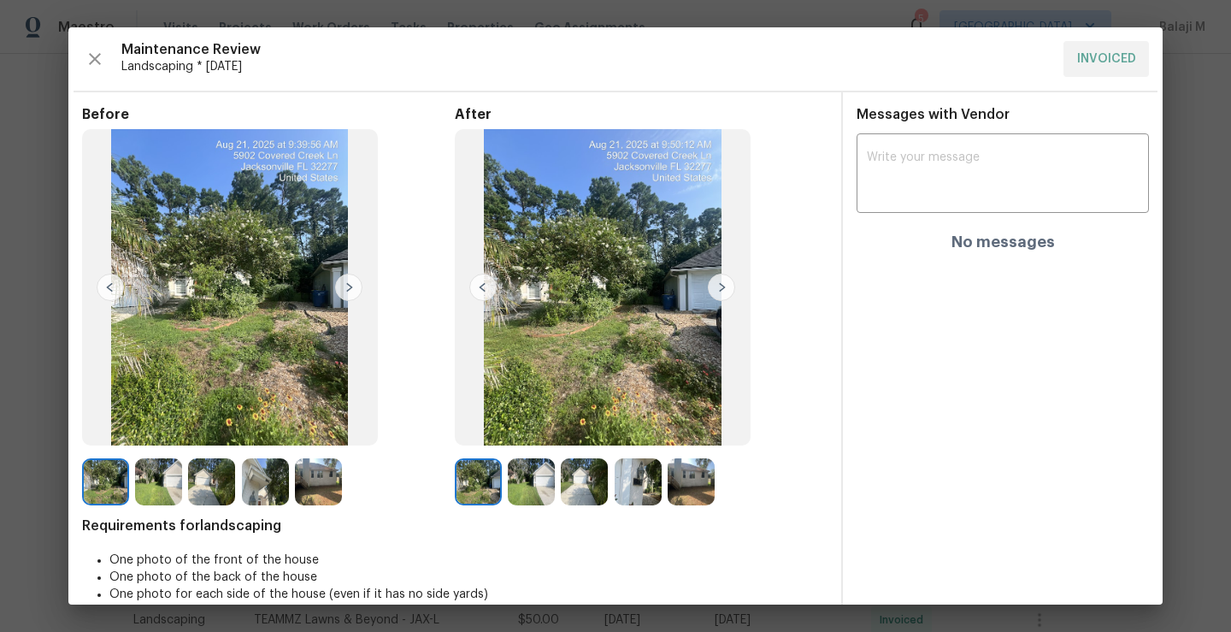
click at [716, 286] on img at bounding box center [721, 287] width 27 height 27
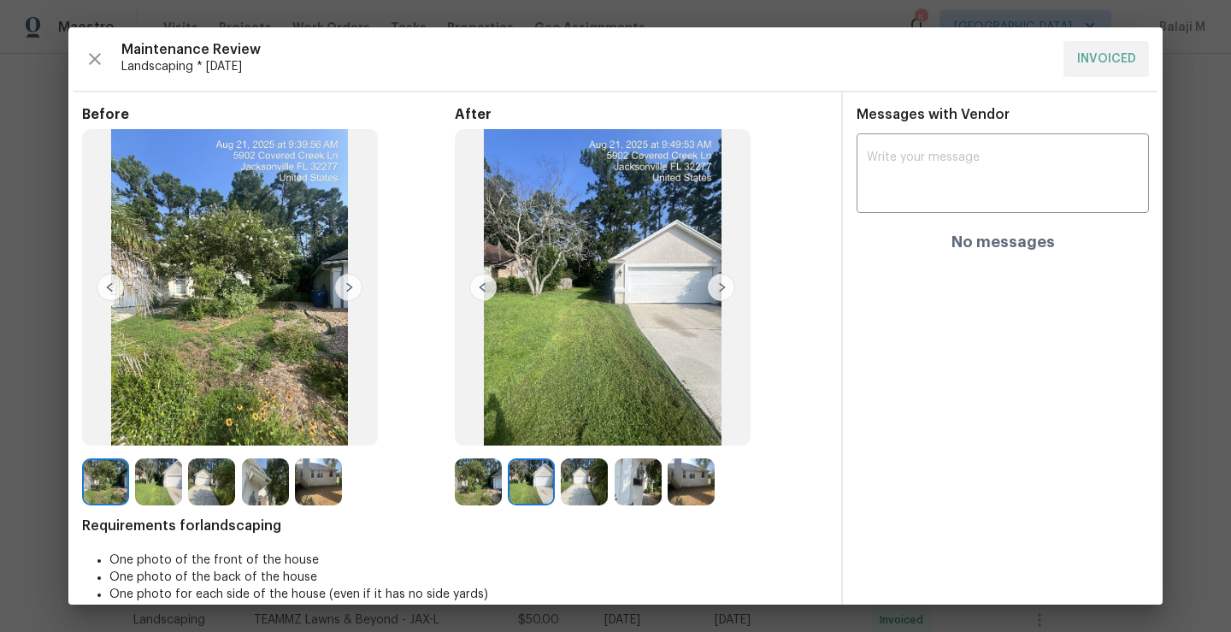
click at [342, 286] on img at bounding box center [348, 287] width 27 height 27
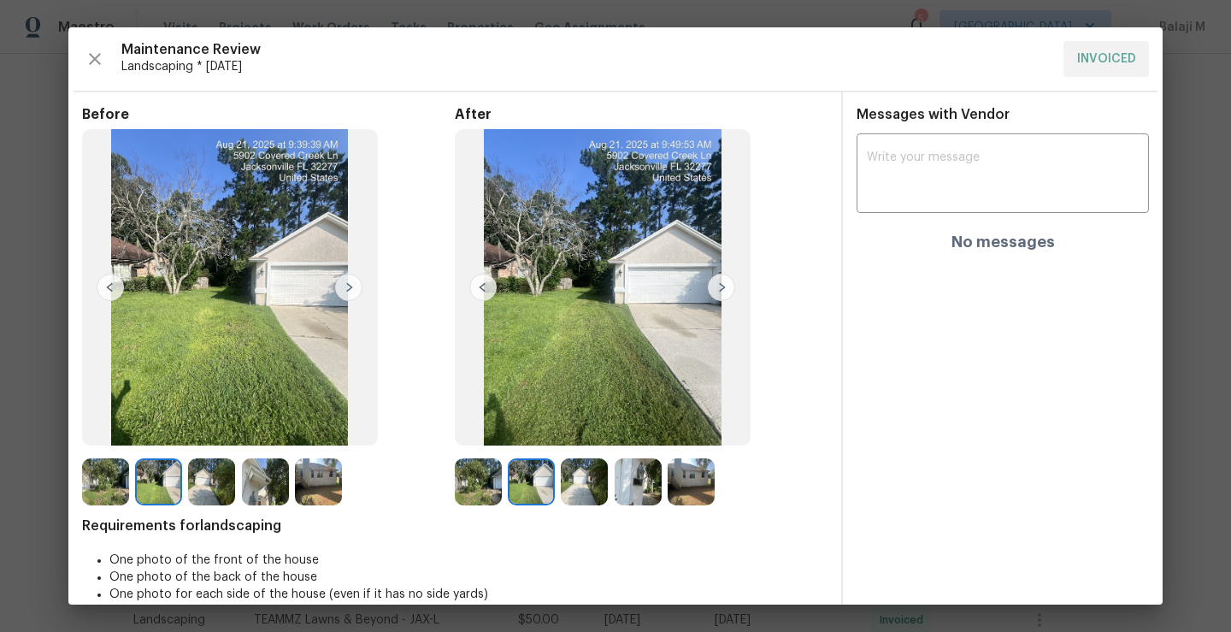
click at [712, 278] on img at bounding box center [721, 287] width 27 height 27
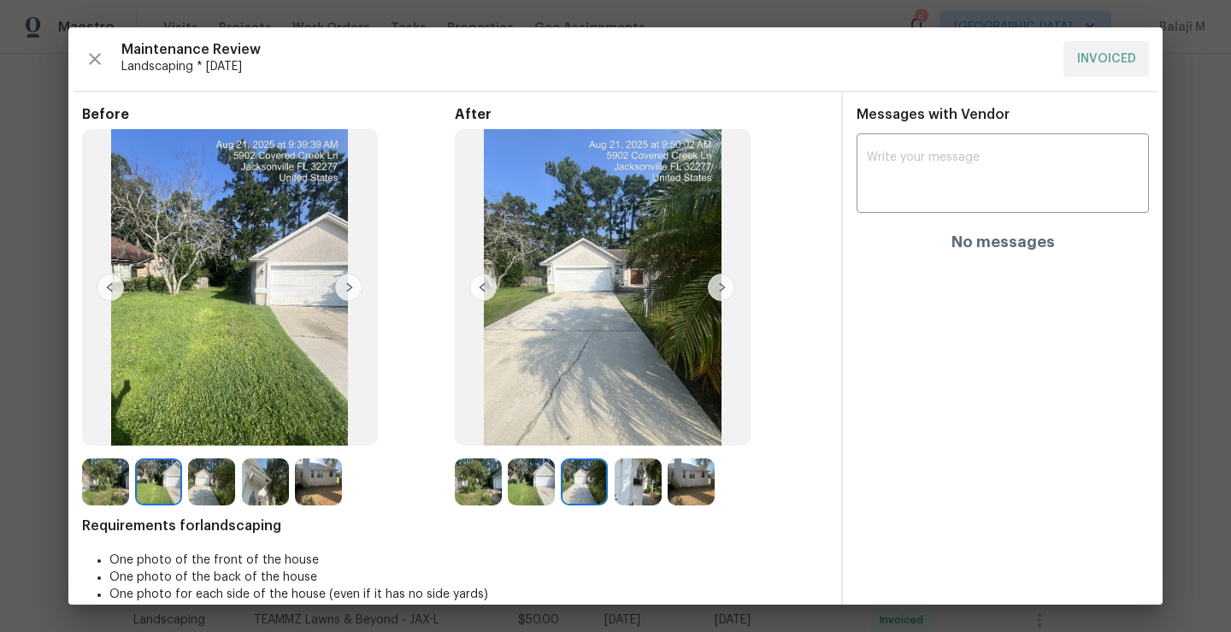
click at [346, 293] on img at bounding box center [348, 287] width 27 height 27
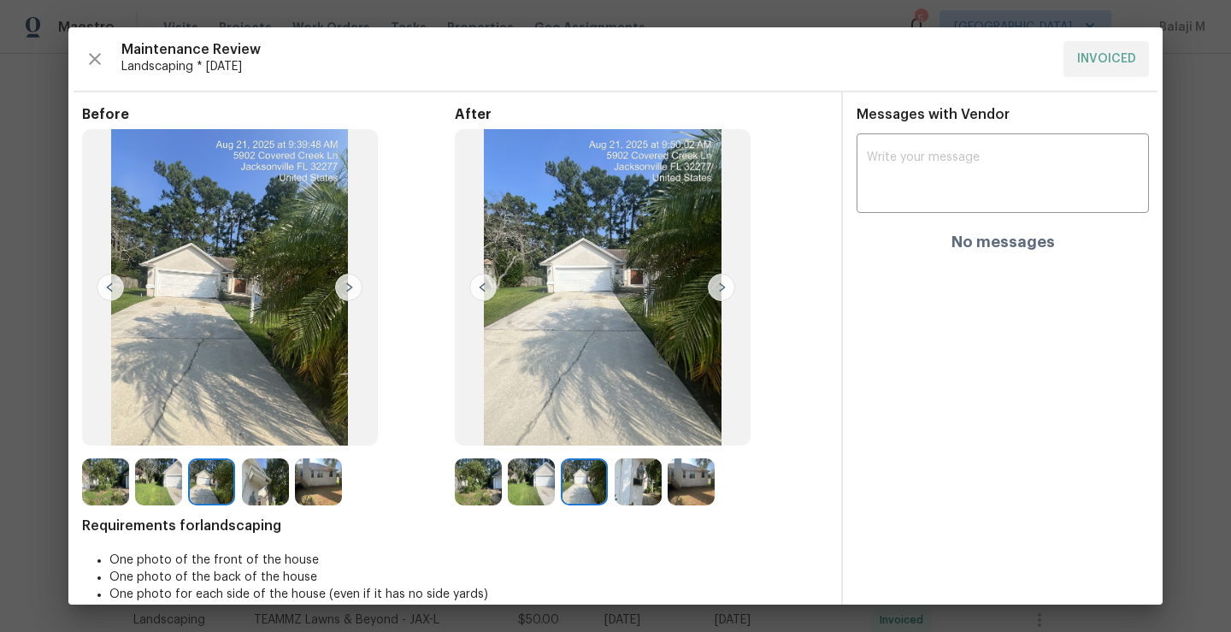
click at [711, 288] on img at bounding box center [721, 287] width 27 height 27
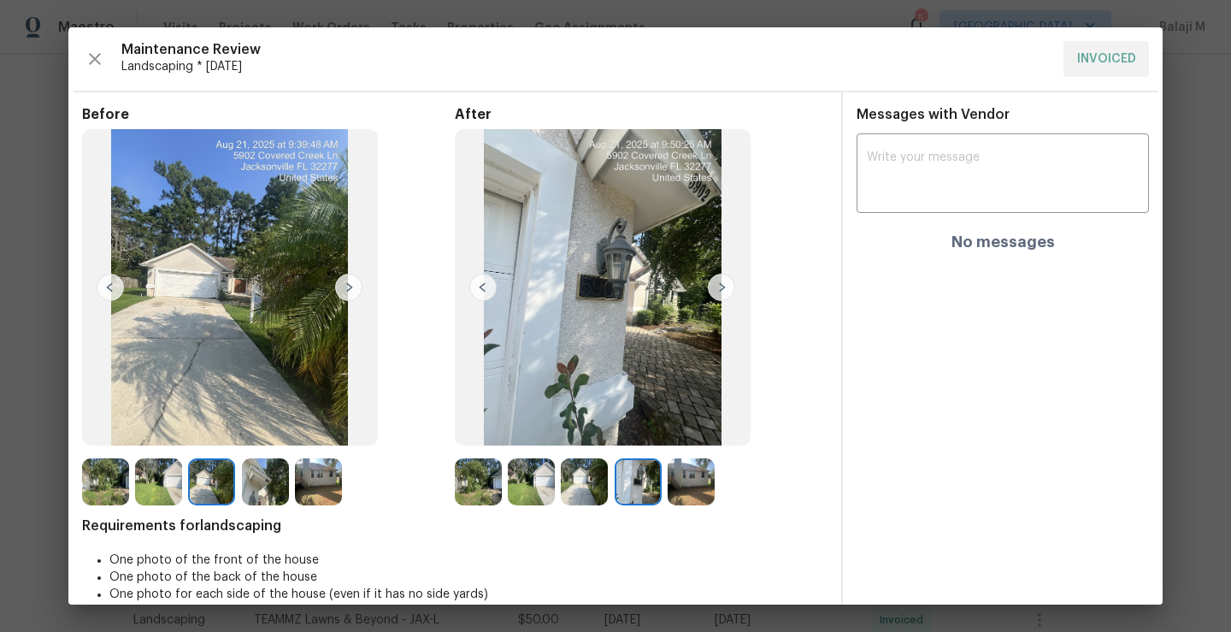
click at [345, 283] on img at bounding box center [348, 287] width 27 height 27
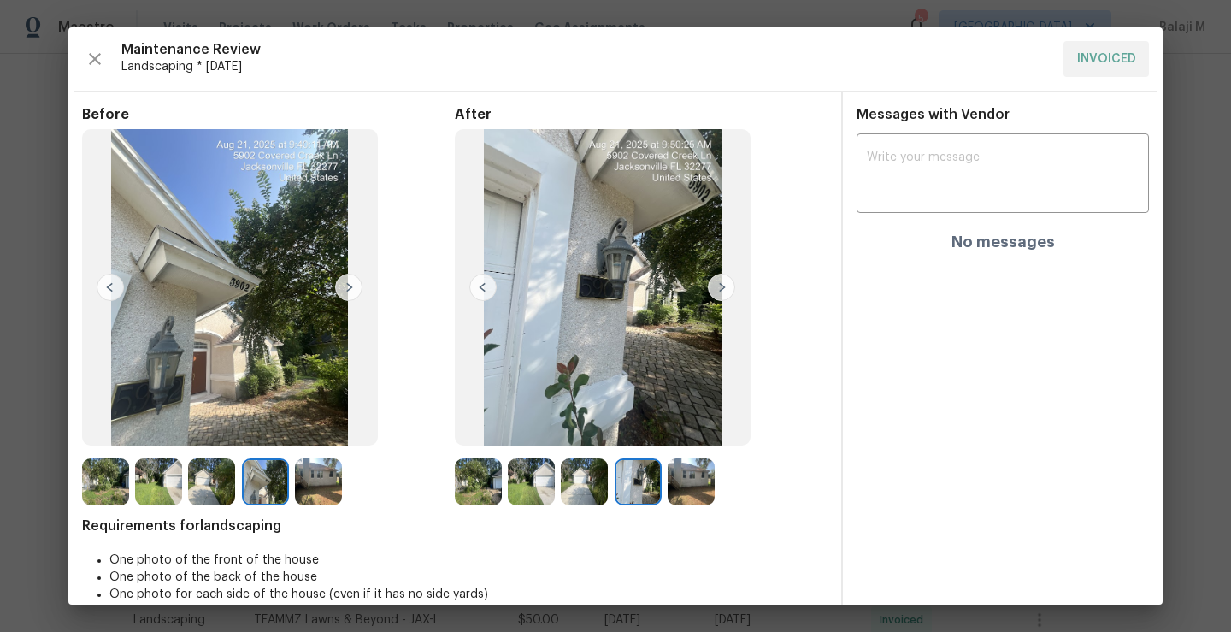
click at [676, 496] on img at bounding box center [691, 481] width 47 height 47
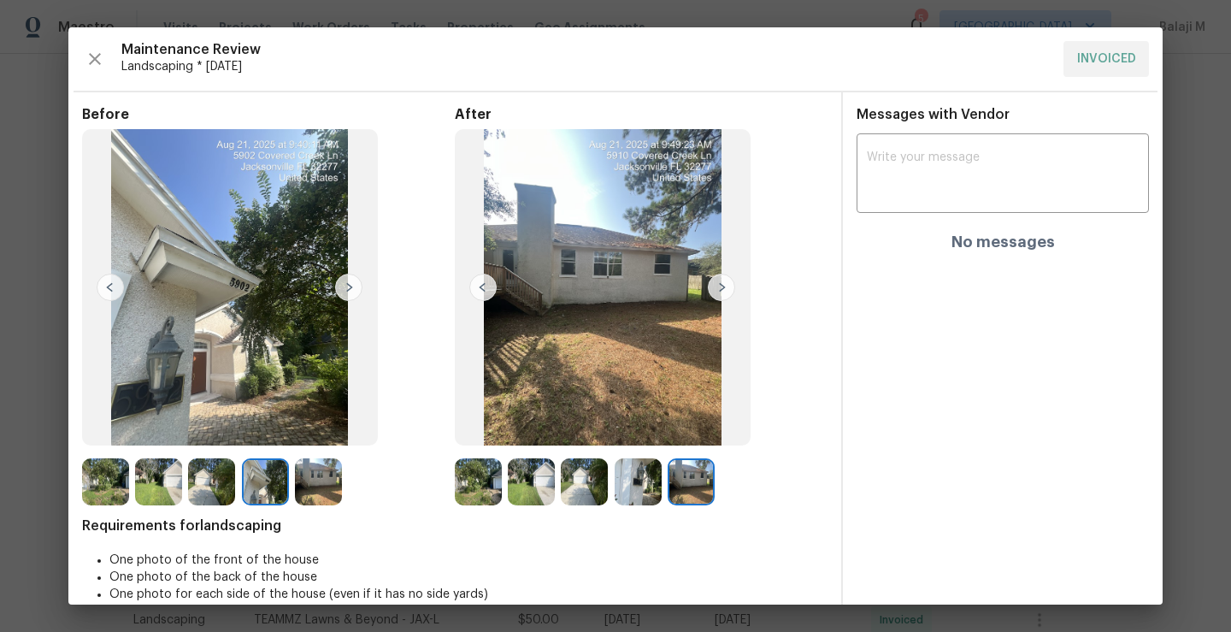
click at [321, 492] on img at bounding box center [318, 481] width 47 height 47
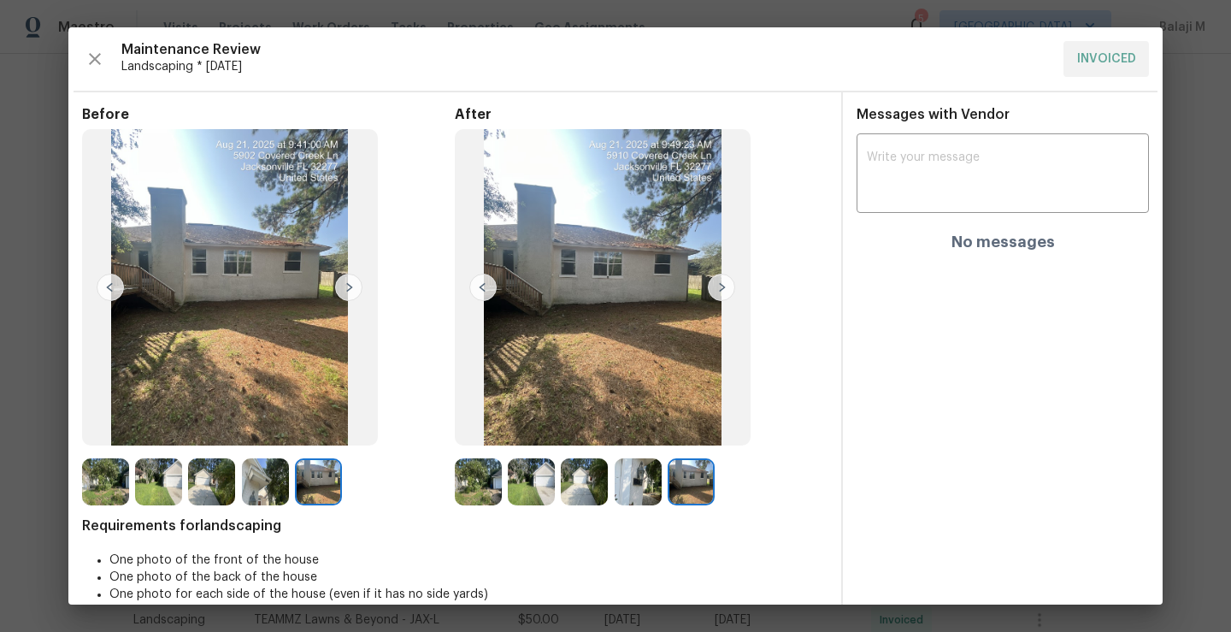
click at [115, 485] on img at bounding box center [105, 481] width 47 height 47
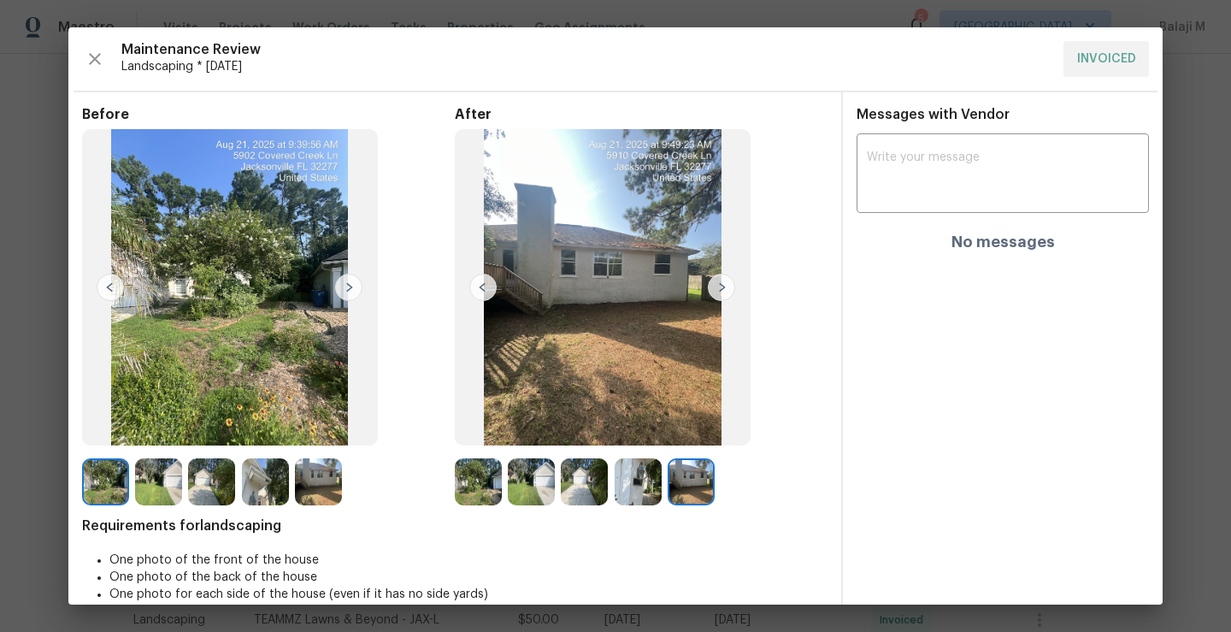
click at [475, 492] on img at bounding box center [478, 481] width 47 height 47
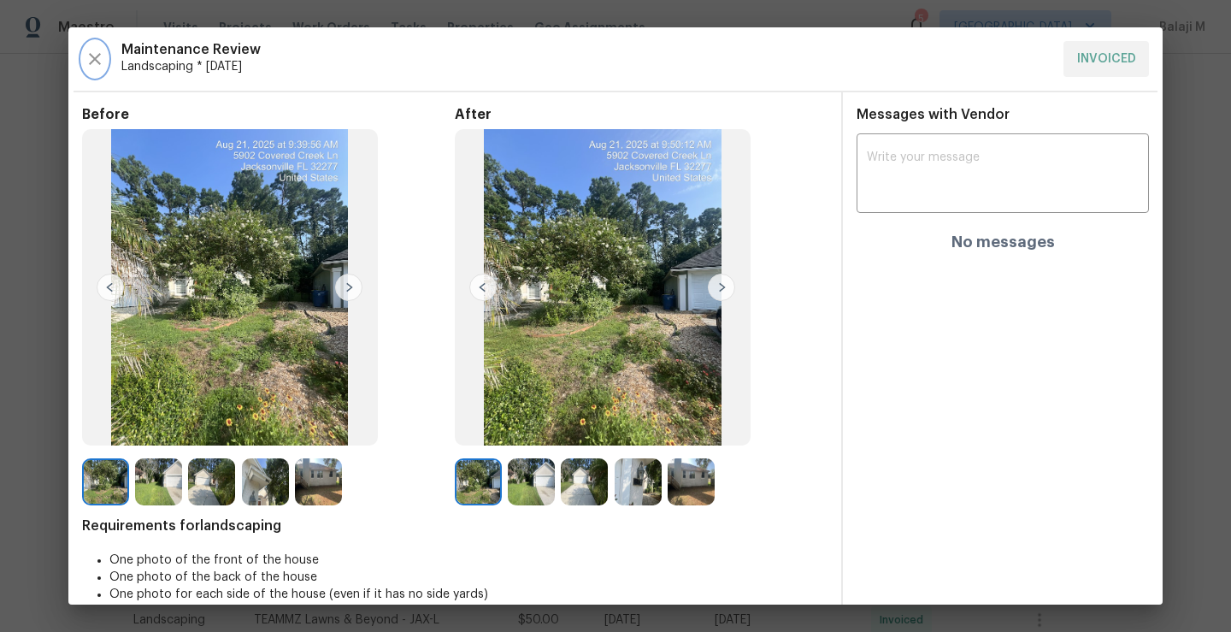
click at [90, 63] on icon "button" at bounding box center [95, 59] width 12 height 12
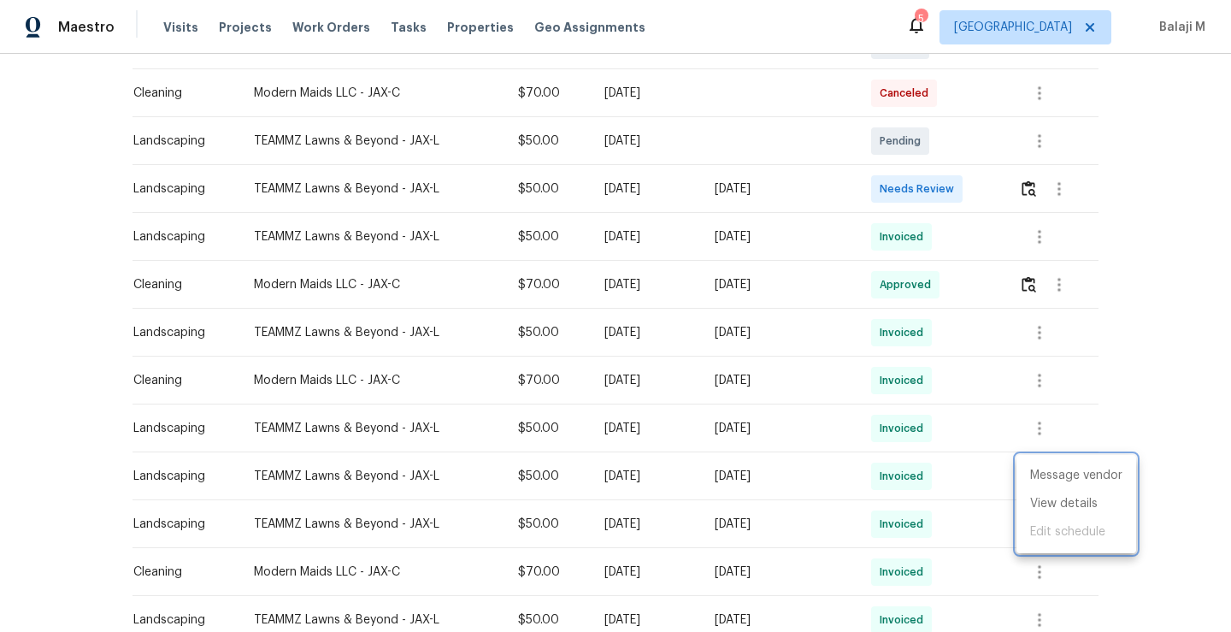
click at [901, 437] on div at bounding box center [615, 316] width 1231 height 632
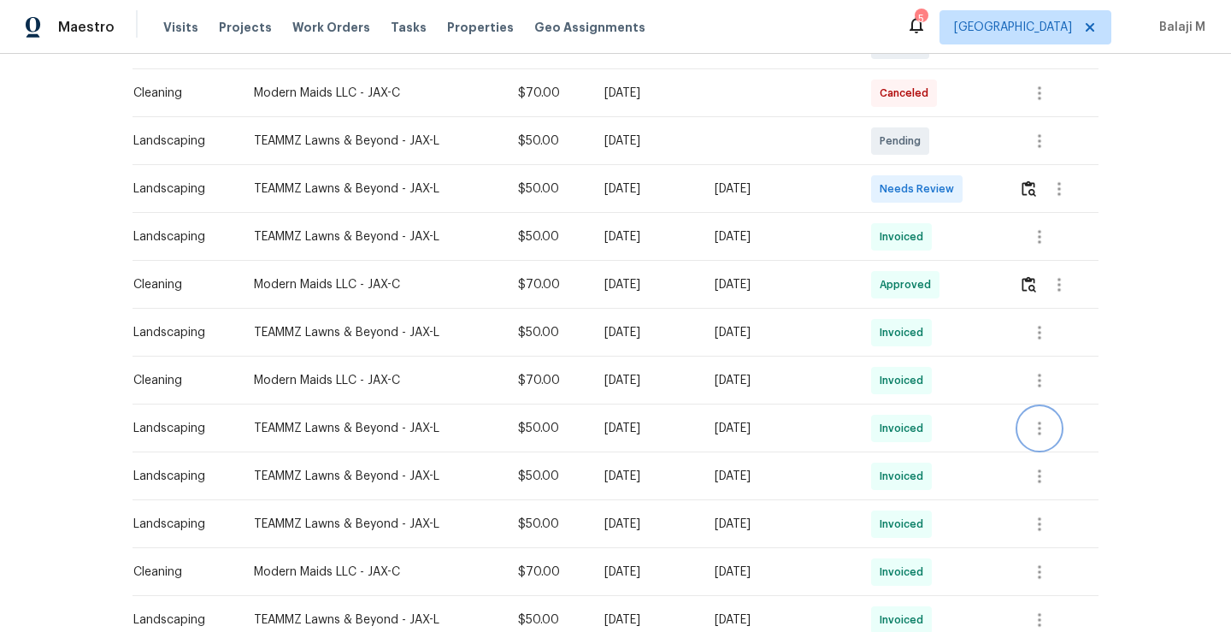
click at [1039, 433] on icon "button" at bounding box center [1040, 428] width 21 height 21
click at [1041, 451] on li "View details" at bounding box center [1077, 456] width 120 height 28
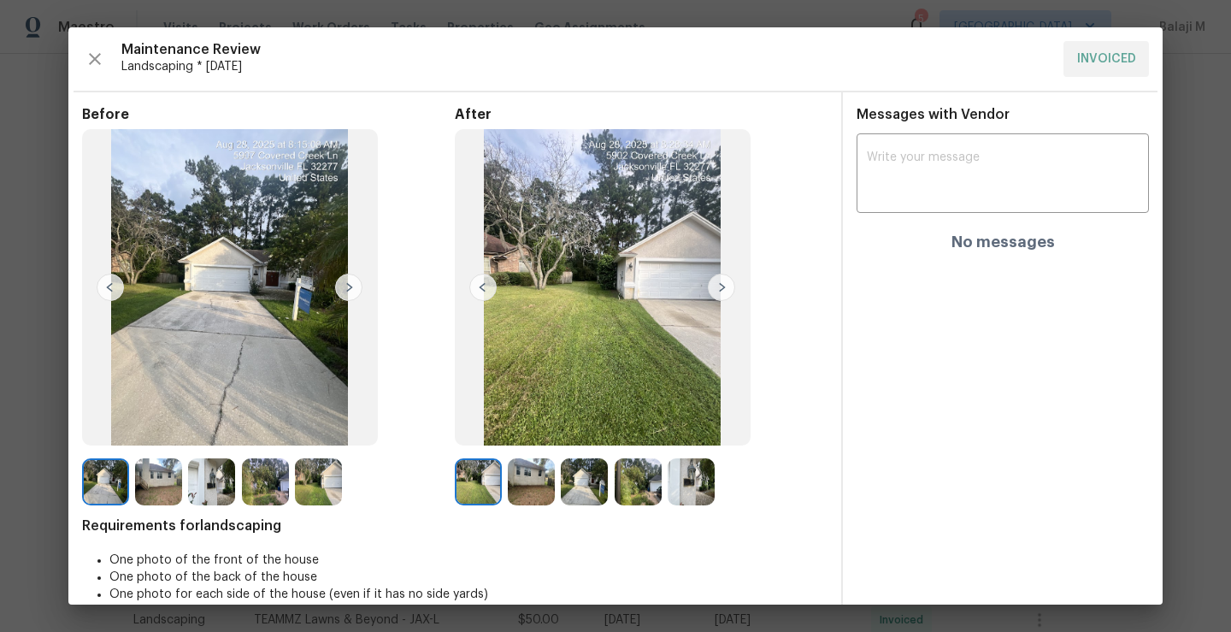
click at [460, 482] on img at bounding box center [478, 481] width 47 height 47
click at [295, 464] on img at bounding box center [318, 481] width 47 height 47
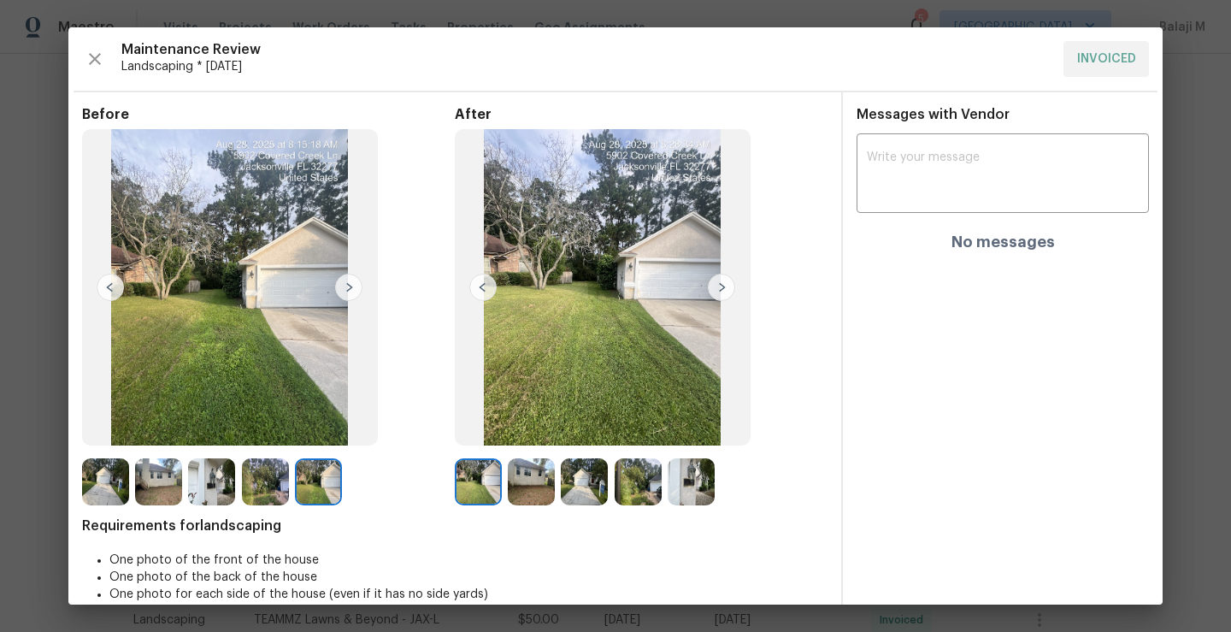
click at [313, 475] on img at bounding box center [318, 481] width 47 height 47
click at [286, 484] on img at bounding box center [265, 481] width 47 height 47
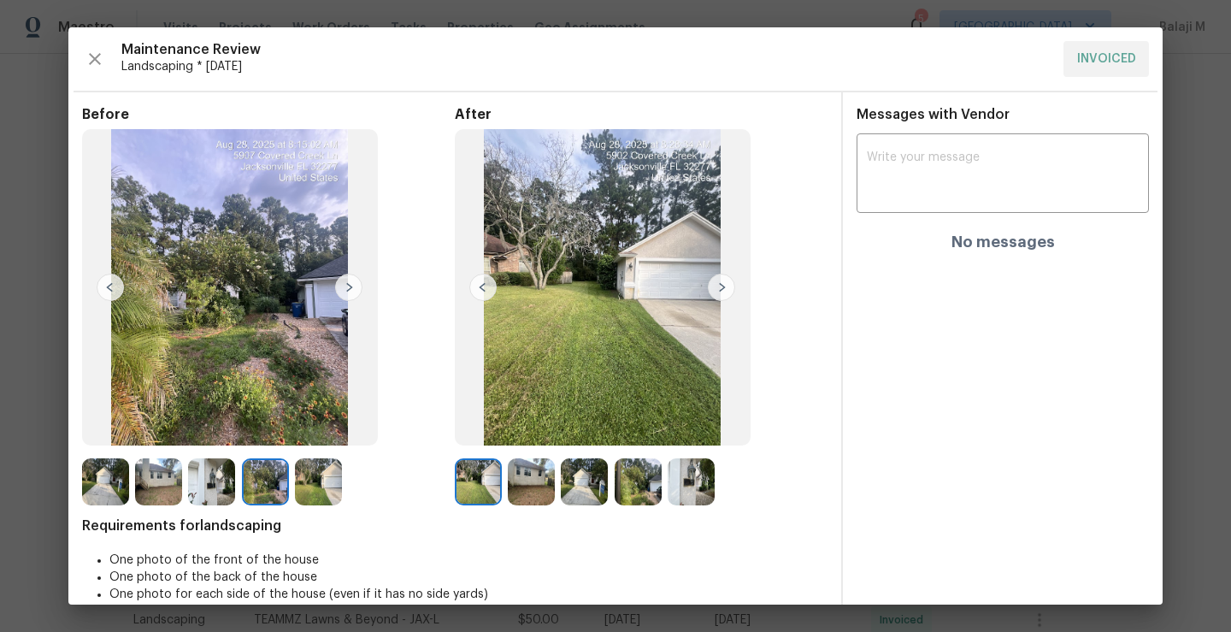
click at [631, 487] on img at bounding box center [638, 481] width 47 height 47
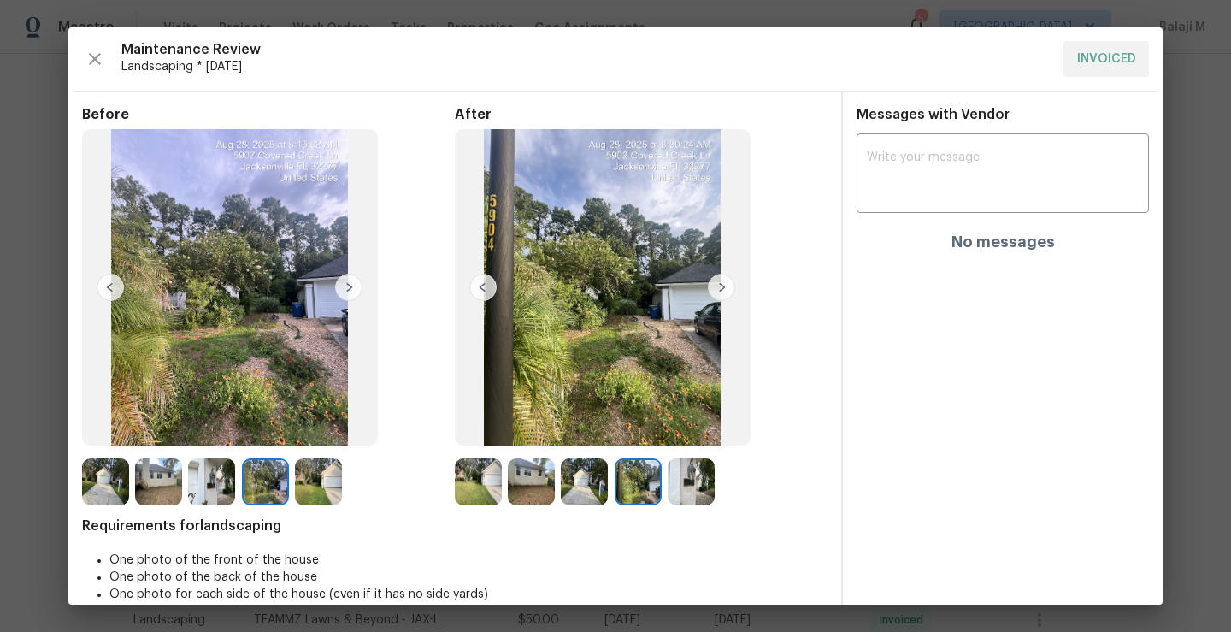
click at [528, 475] on img at bounding box center [531, 481] width 47 height 47
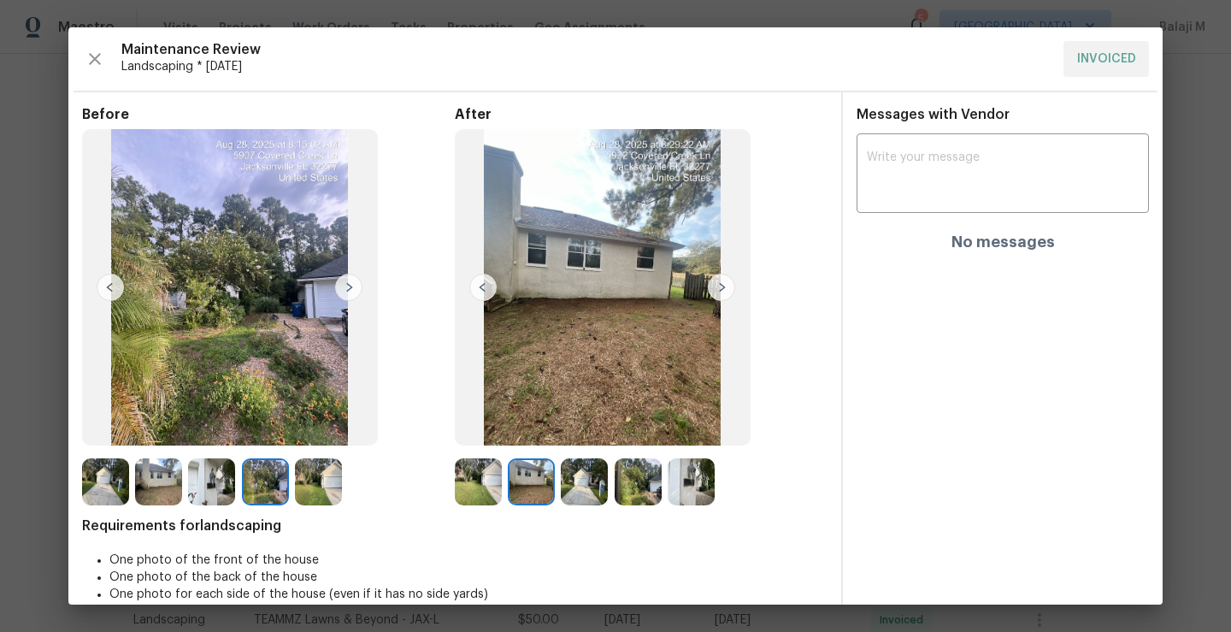
click at [575, 499] on img at bounding box center [584, 481] width 47 height 47
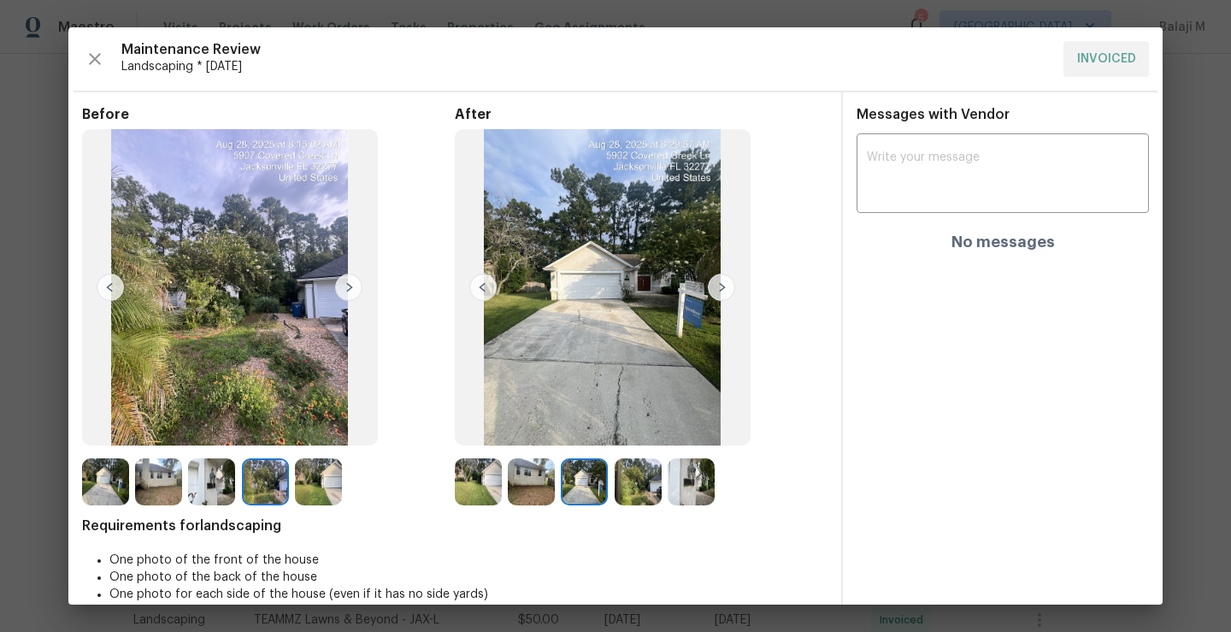
click at [483, 493] on img at bounding box center [478, 481] width 47 height 47
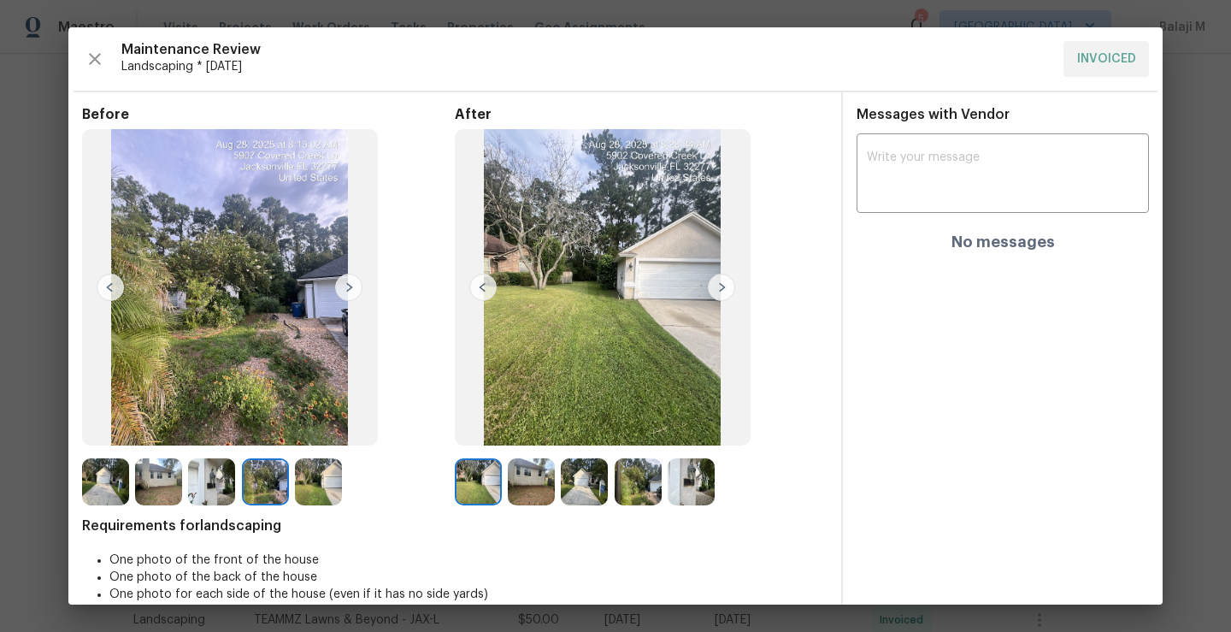
click at [481, 494] on img at bounding box center [478, 481] width 47 height 47
click at [242, 496] on img at bounding box center [265, 481] width 47 height 47
click at [191, 495] on img at bounding box center [211, 481] width 47 height 47
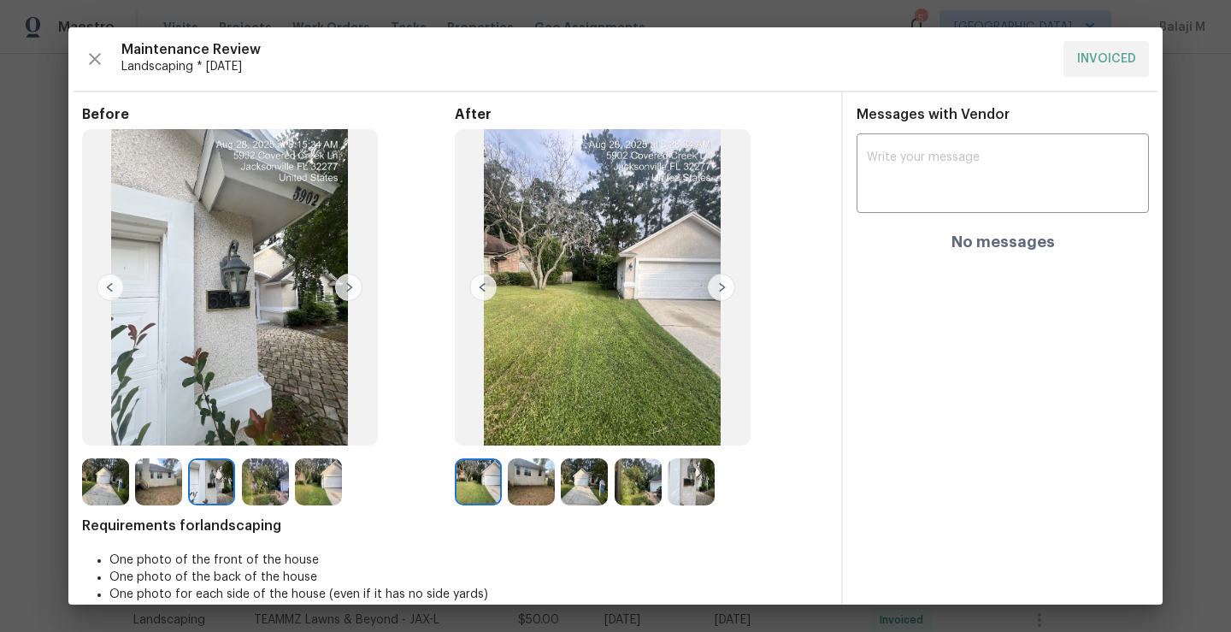
click at [157, 487] on img at bounding box center [158, 481] width 47 height 47
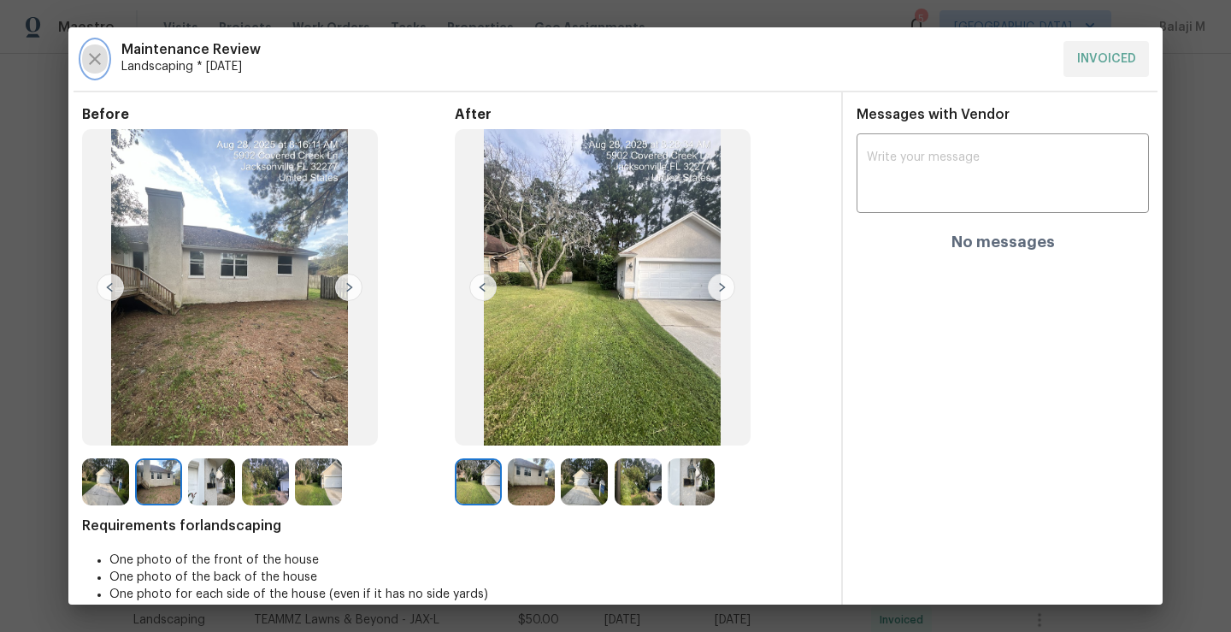
click at [92, 57] on icon "button" at bounding box center [95, 59] width 21 height 21
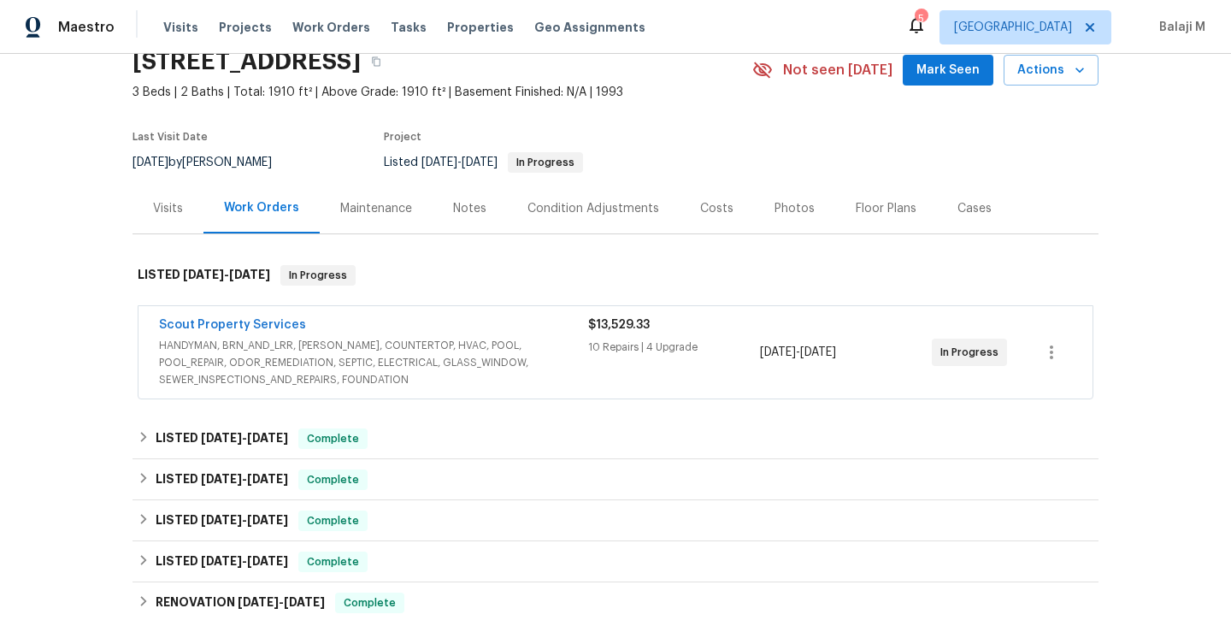
scroll to position [85, 0]
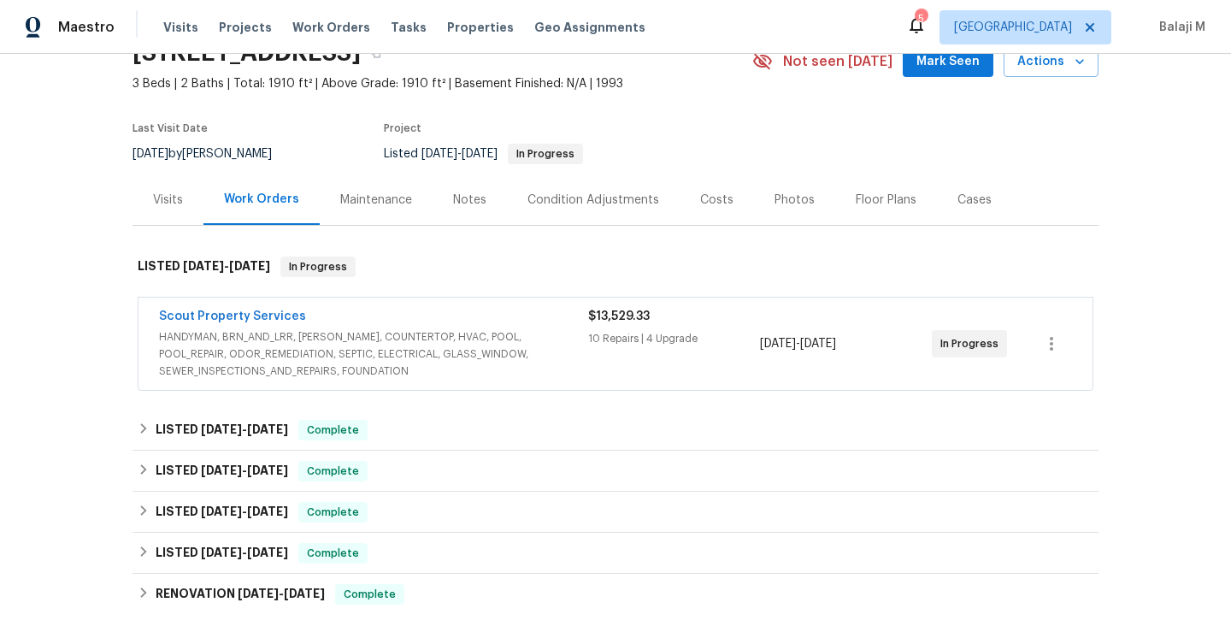
click at [356, 199] on div "Maintenance" at bounding box center [376, 200] width 72 height 17
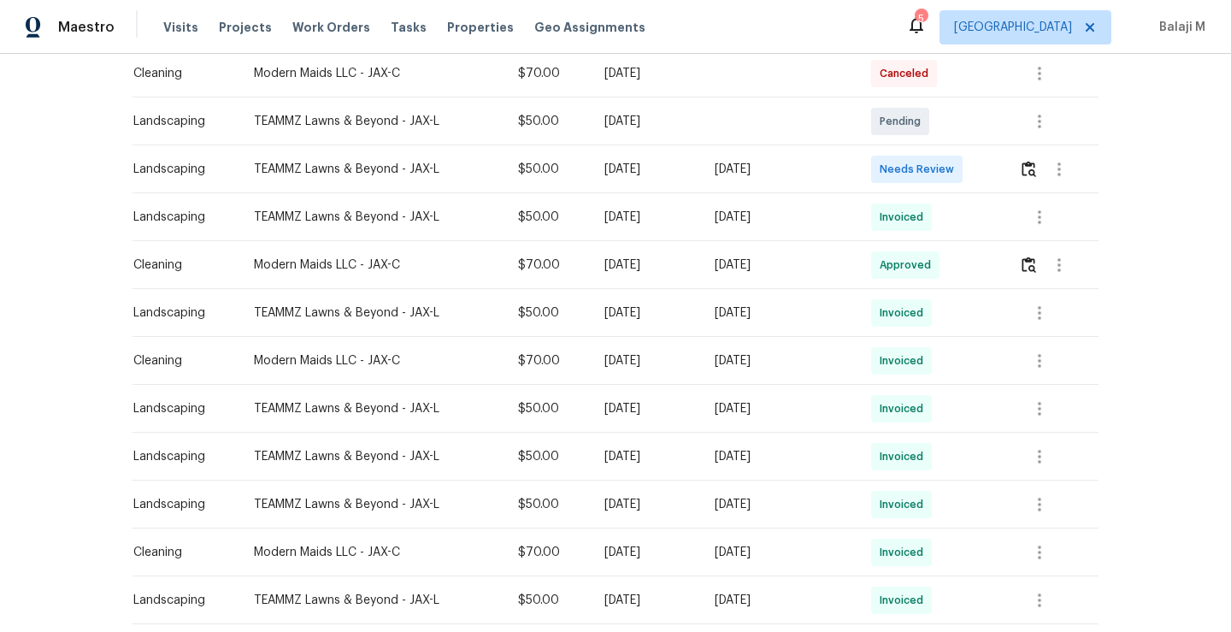
scroll to position [377, 0]
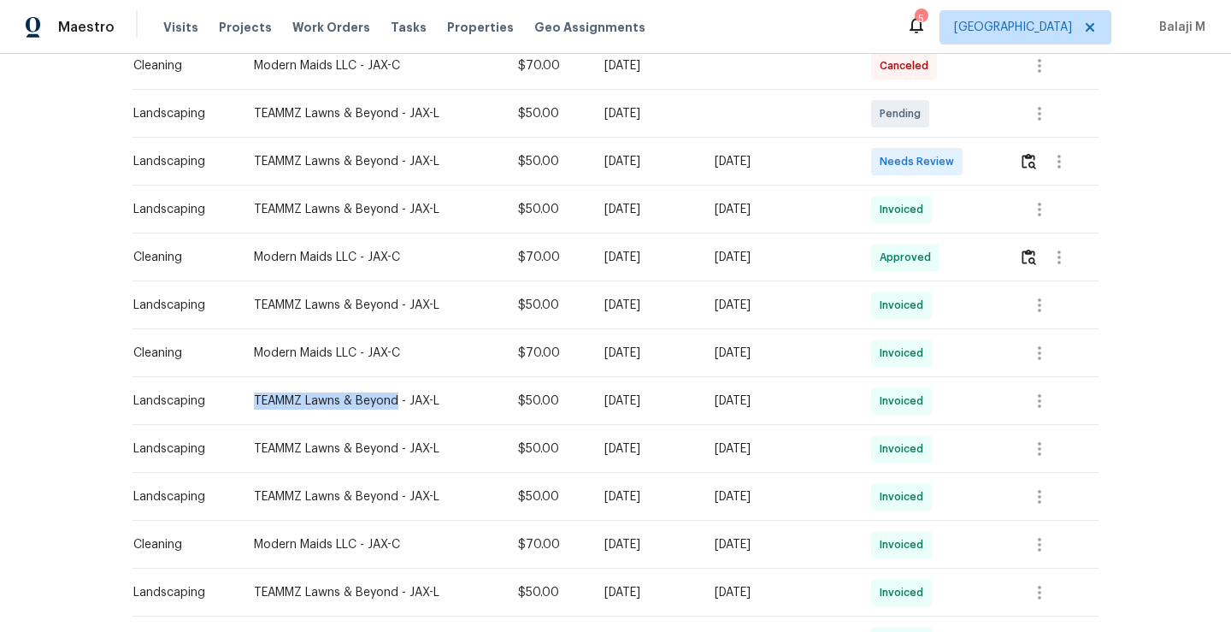
drag, startPoint x: 240, startPoint y: 400, endPoint x: 385, endPoint y: 408, distance: 144.7
click at [385, 408] on td "TEAMMZ Lawns & Beyond - JAX-L" at bounding box center [372, 401] width 265 height 48
copy div "TEAMMZ Lawns & Beyond"
